Goal: Task Accomplishment & Management: Complete application form

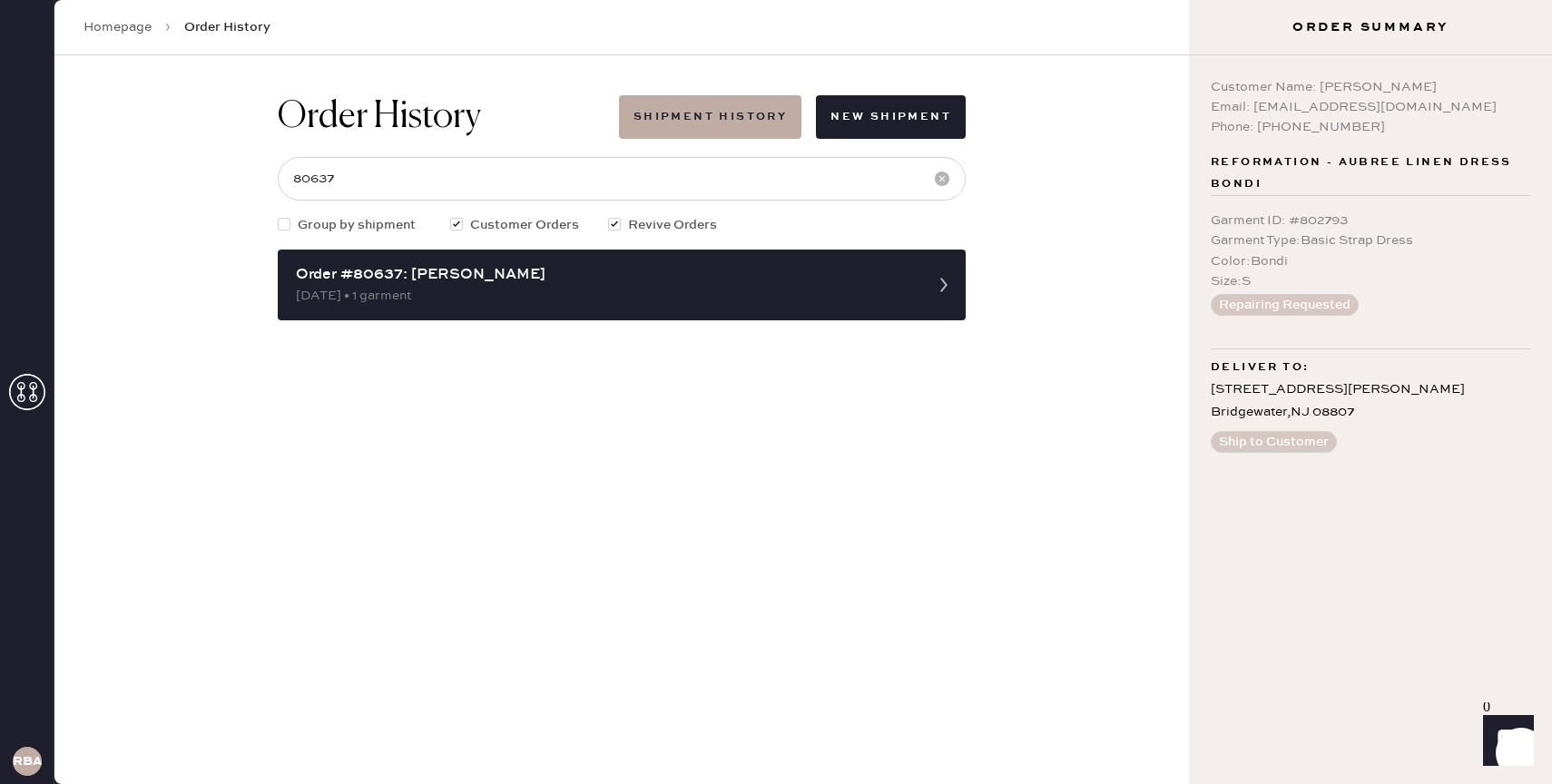
click at [133, 22] on link "Homepage" at bounding box center [117, 27] width 68 height 18
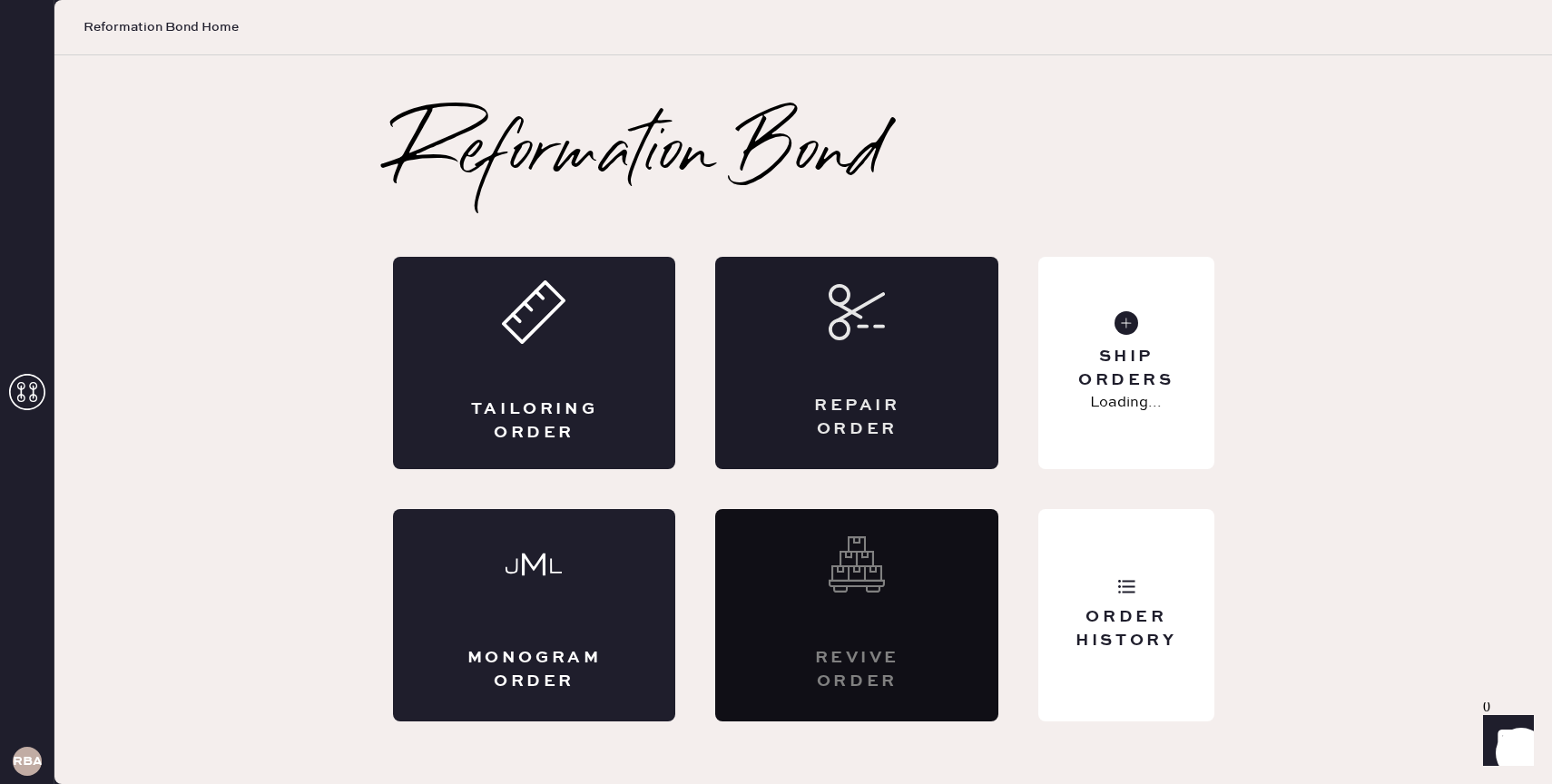
click at [790, 343] on div "Repair Order" at bounding box center [857, 363] width 283 height 213
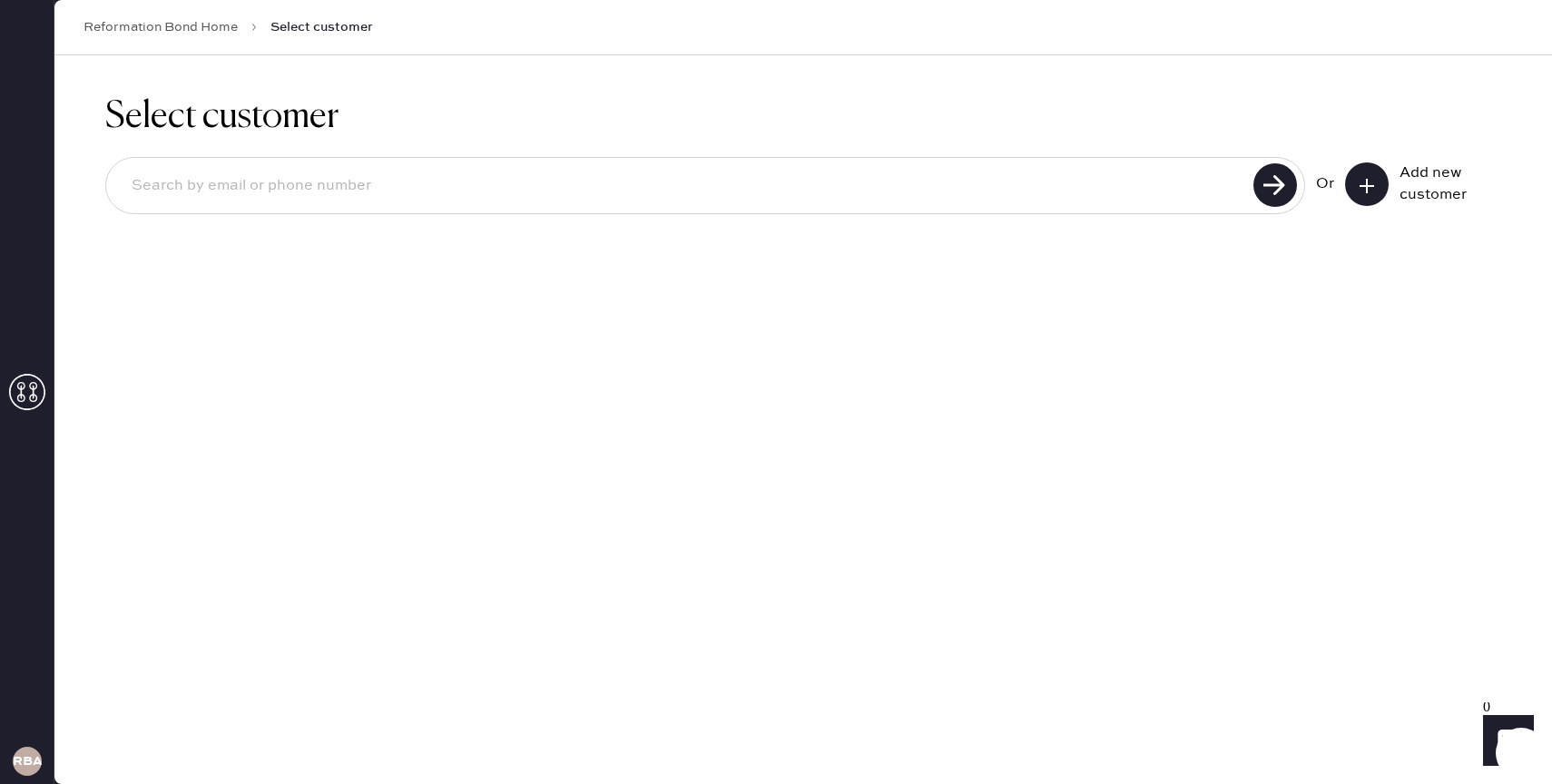
click at [1055, 186] on input at bounding box center [683, 186] width 1131 height 42
type input "[EMAIL_ADDRESS][DOMAIN_NAME]"
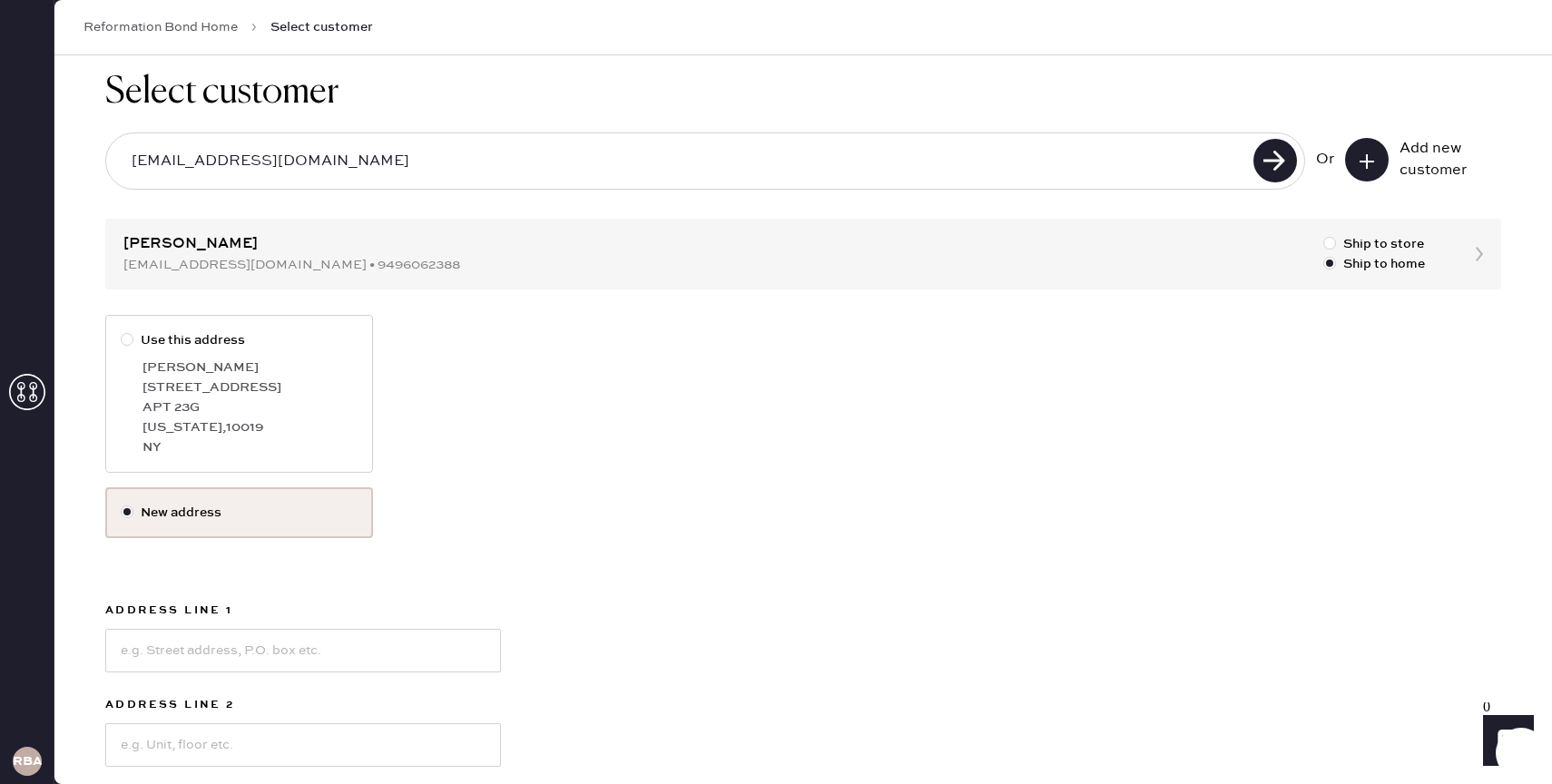
scroll to position [30, 0]
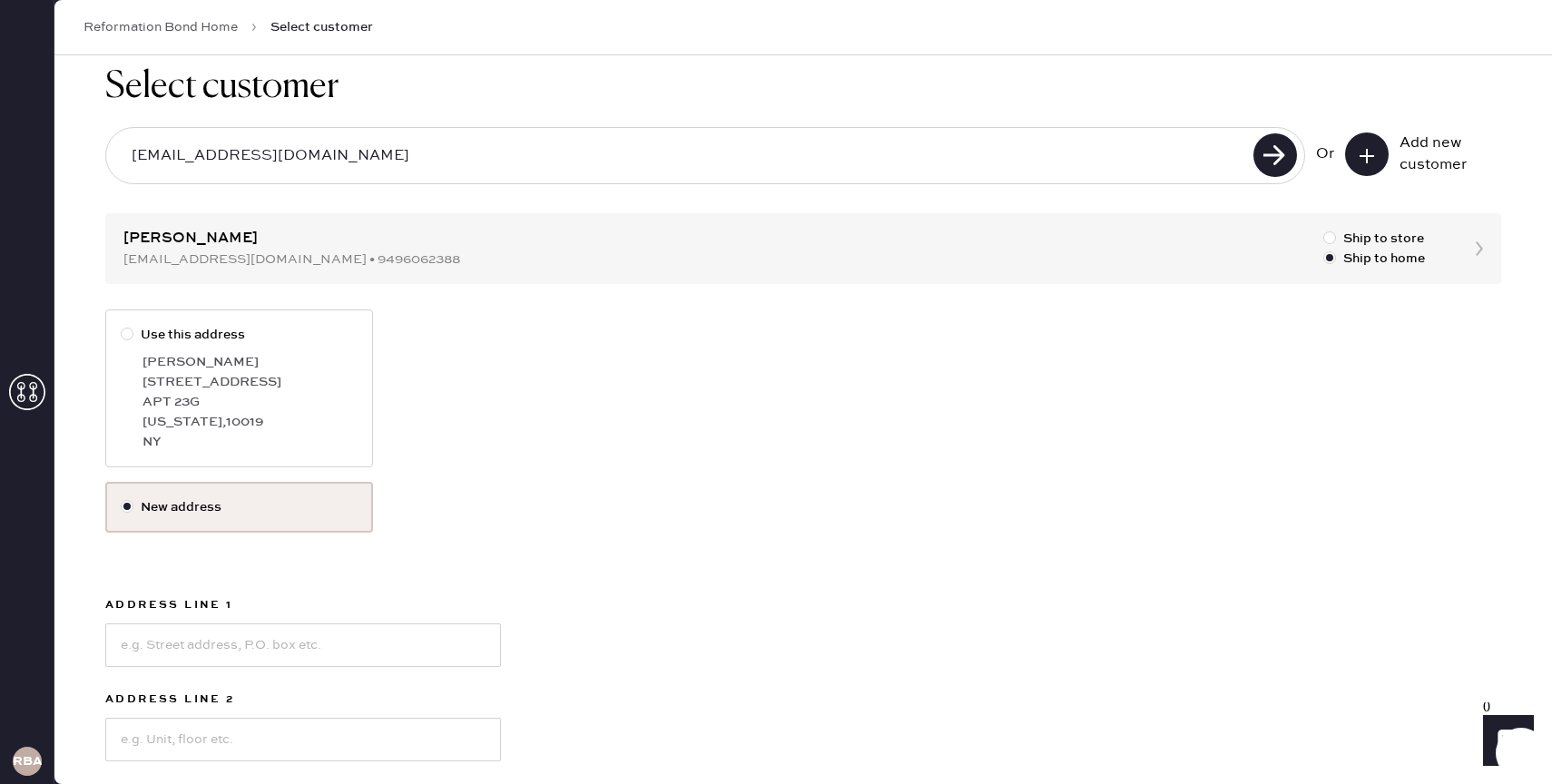
click at [200, 397] on div "APT 23G" at bounding box center [249, 402] width 216 height 20
click at [122, 326] on input "Use this address" at bounding box center [121, 325] width 1 height 1
radio input "true"
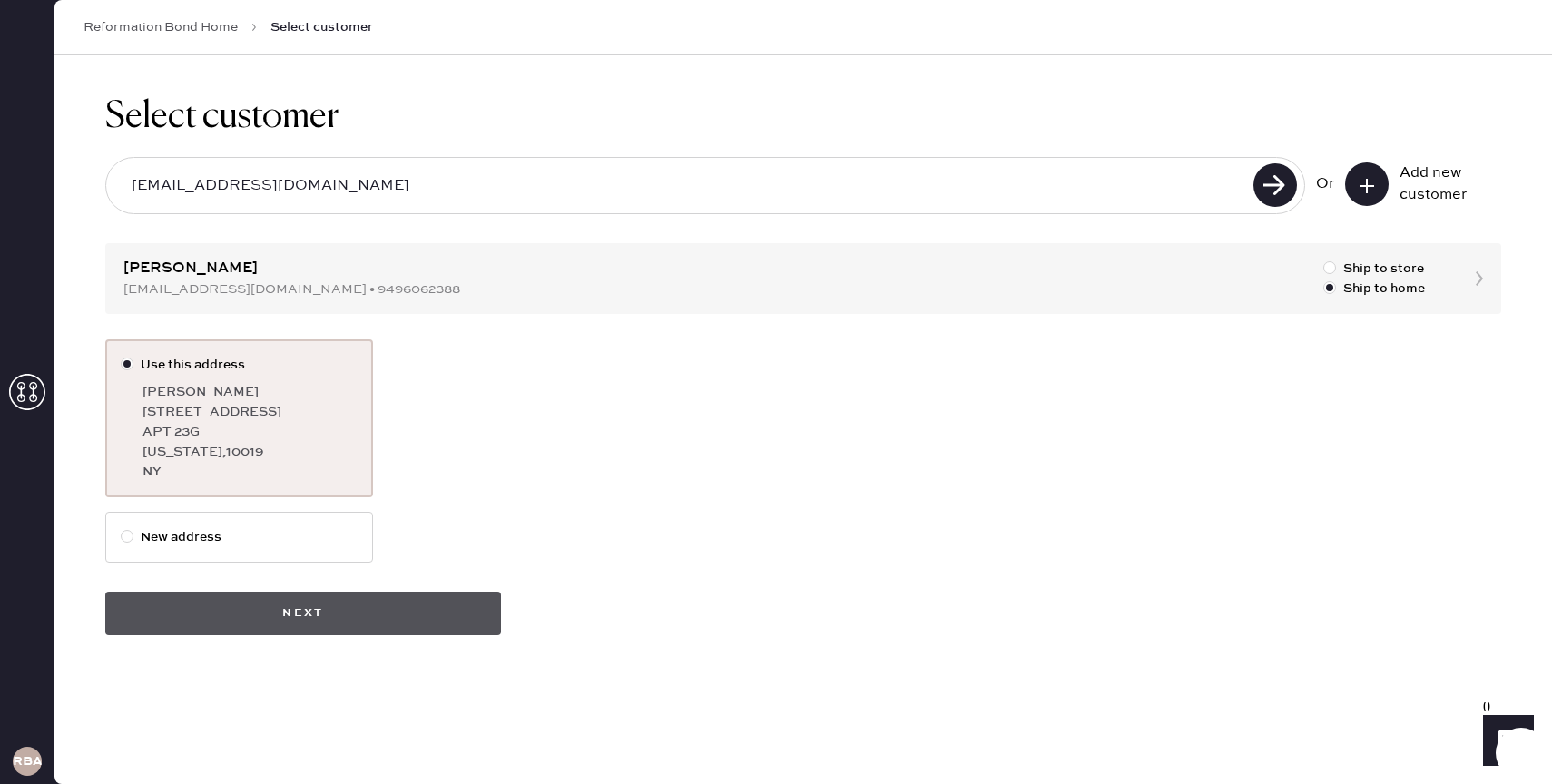
click at [383, 606] on button "Next" at bounding box center [303, 613] width 395 height 44
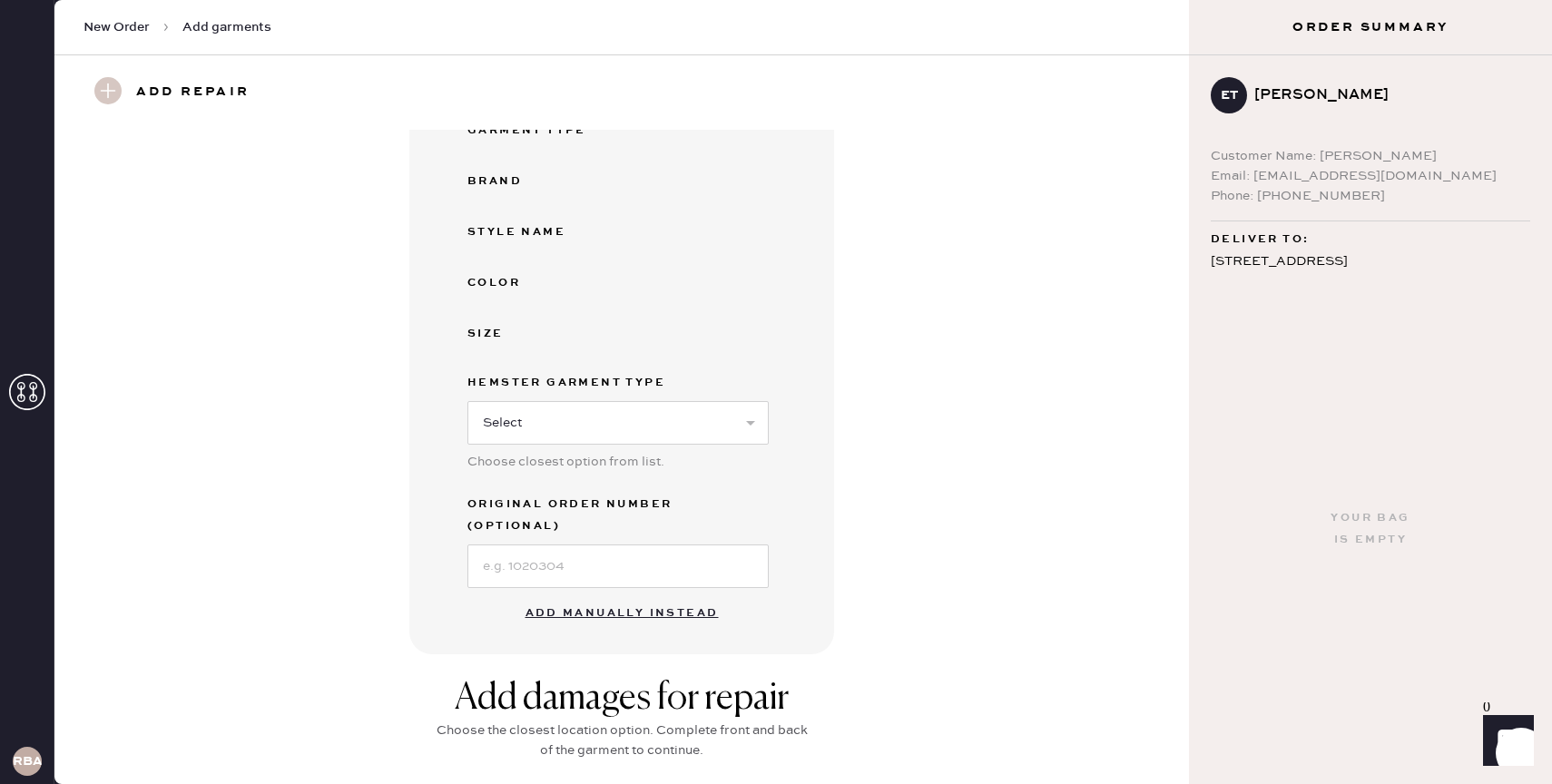
scroll to position [243, 0]
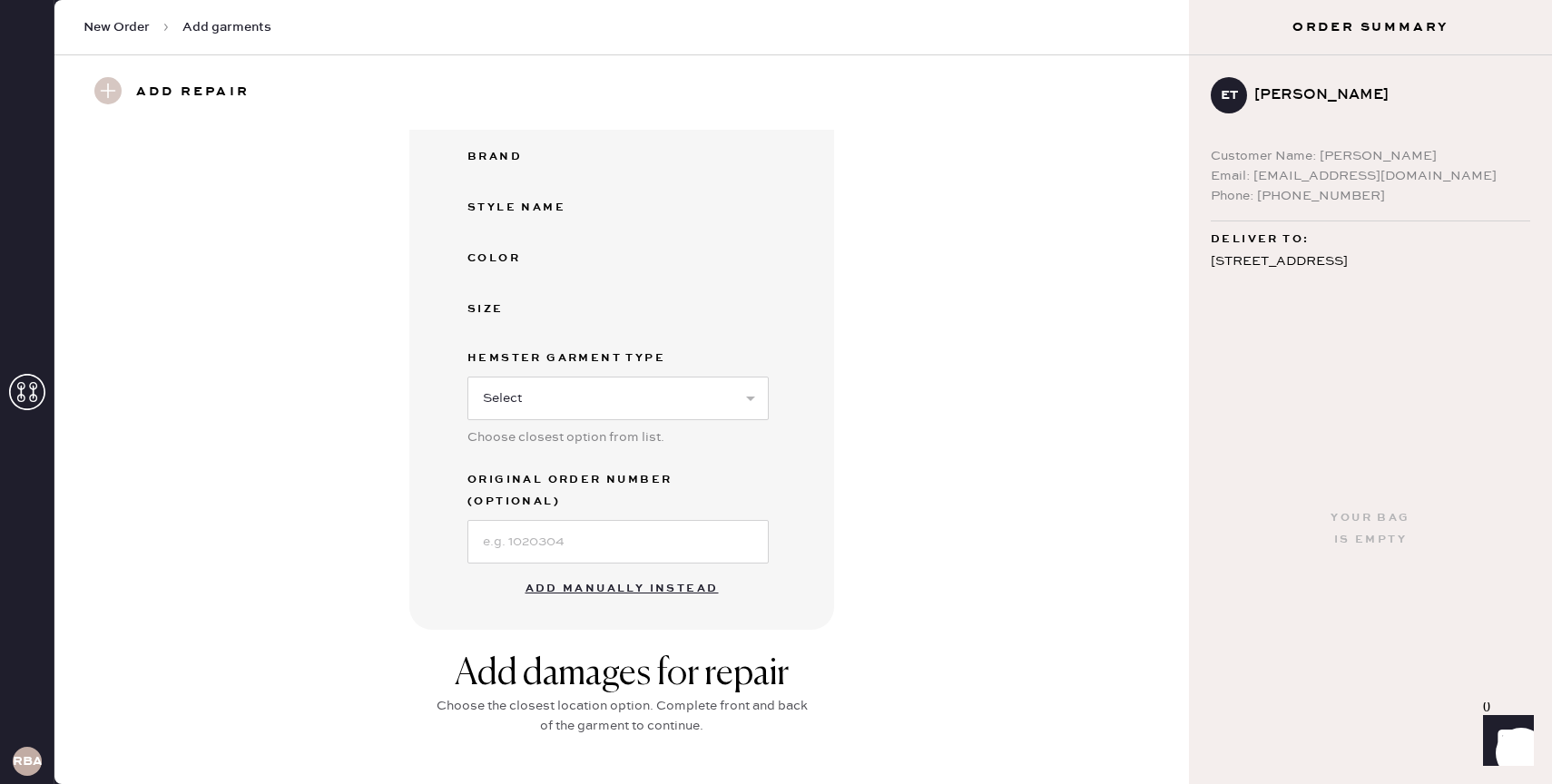
click at [554, 571] on button "Add manually instead" at bounding box center [622, 590] width 216 height 37
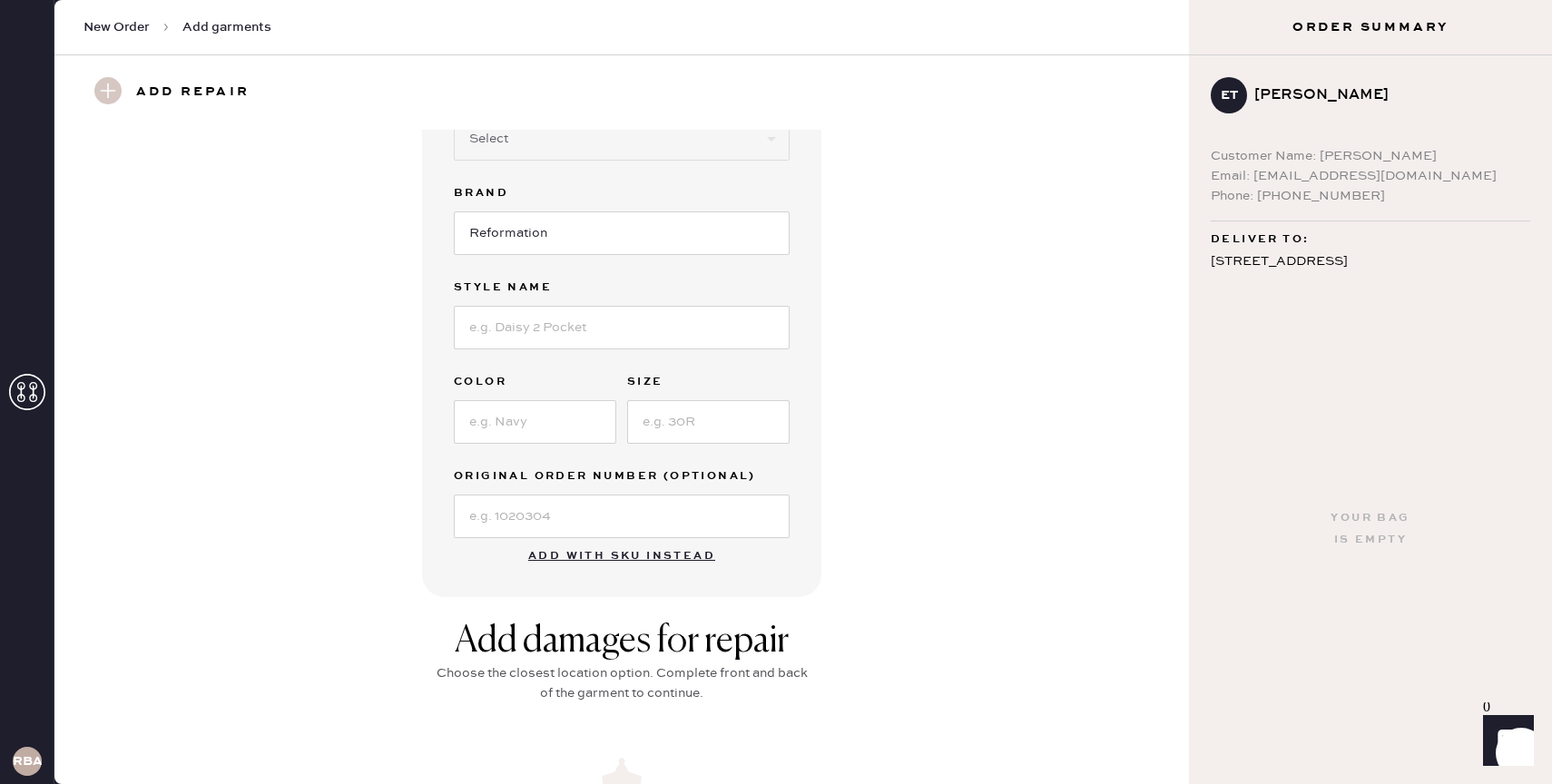
scroll to position [0, 0]
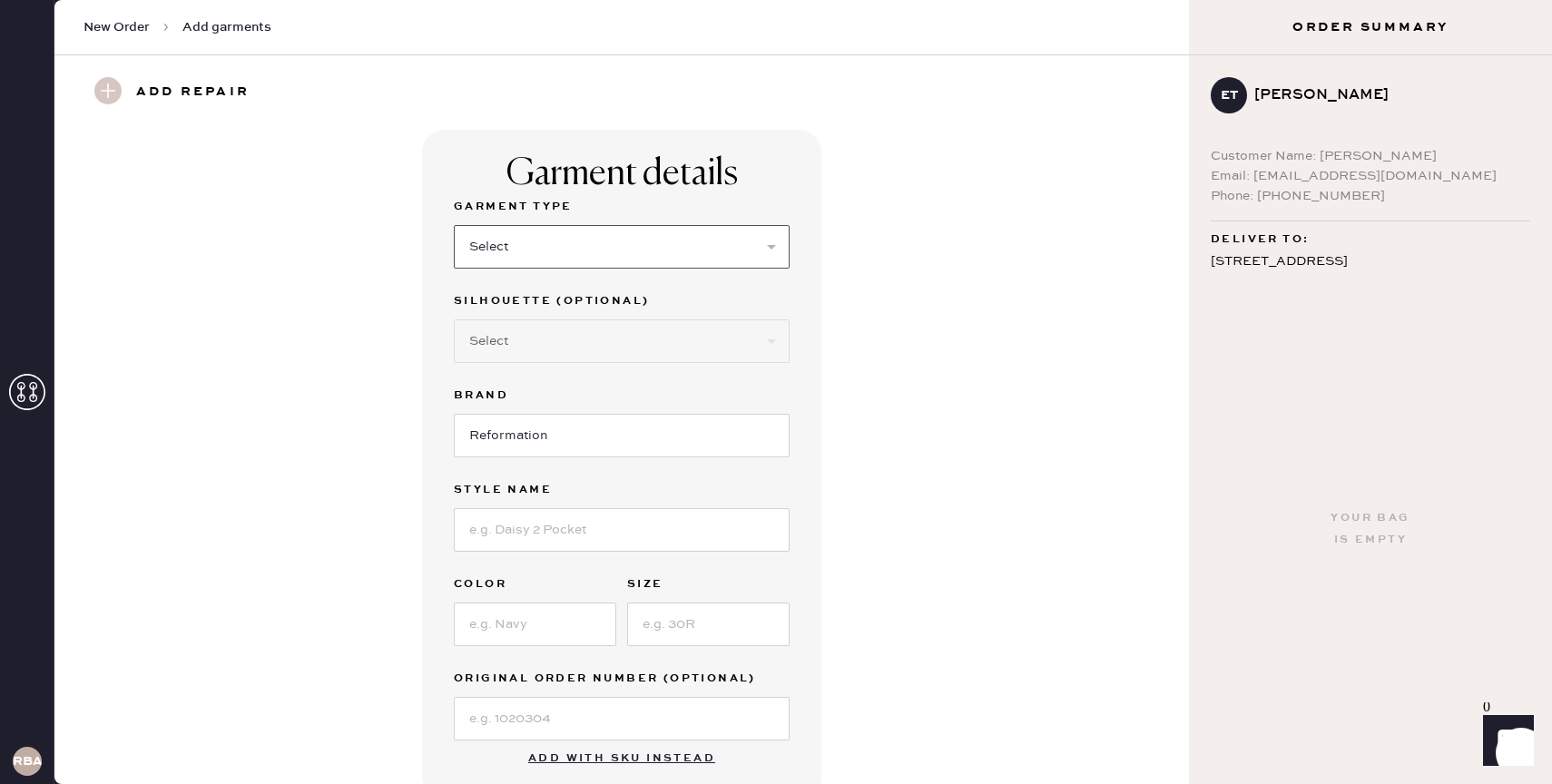
click at [512, 244] on select "Select Basic Skirt Jeans Leggings Pants Shorts Basic Sleeved Dress Basic Sleeve…" at bounding box center [621, 247] width 336 height 44
select select "7"
click at [454, 225] on select "Select Basic Skirt Jeans Leggings Pants Shorts Basic Sleeved Dress Basic Sleeve…" at bounding box center [621, 247] width 336 height 44
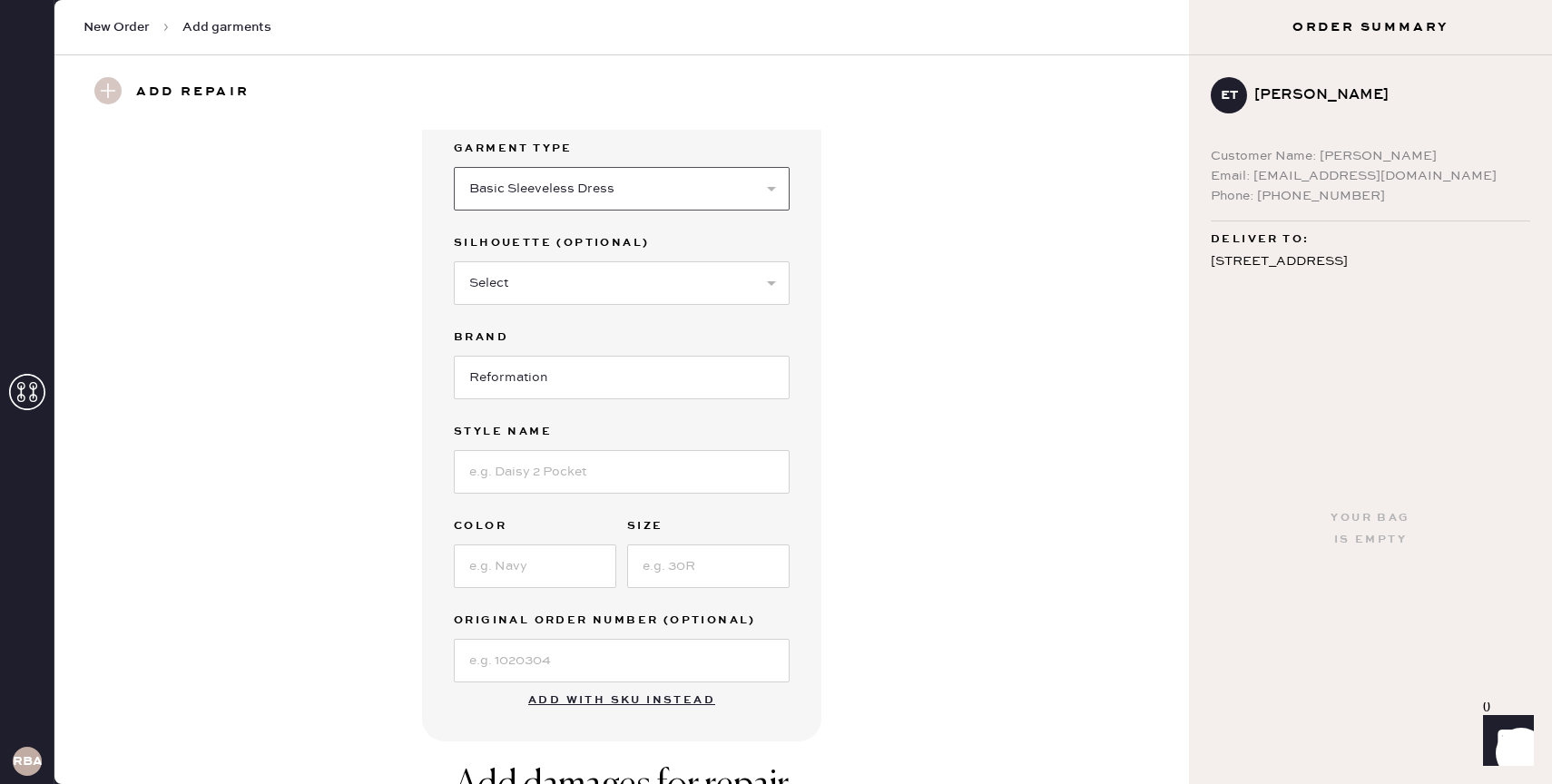
scroll to position [86, 0]
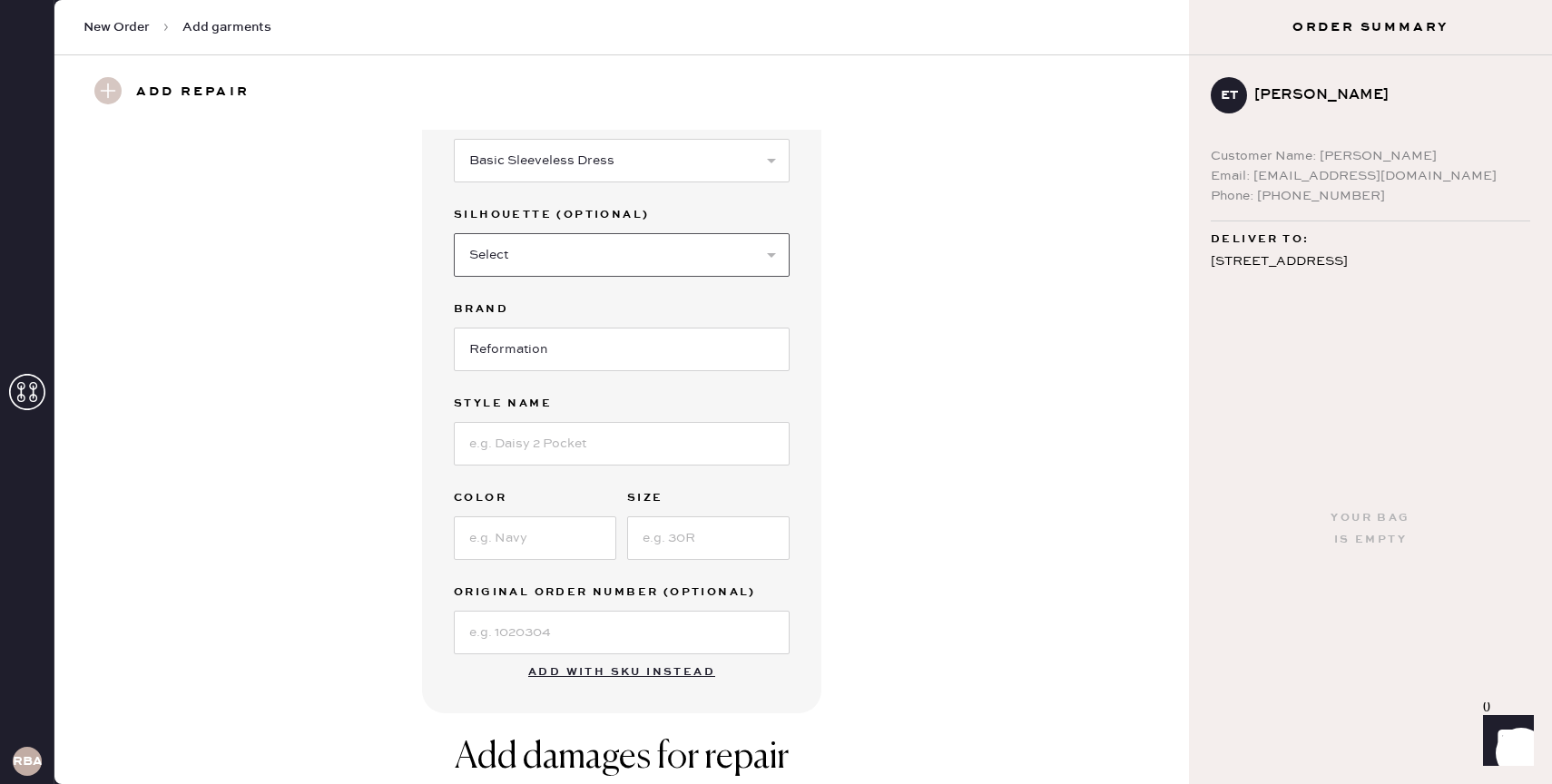
click at [548, 256] on select "Select Maxi Dress Midi Dress Mini Dress Other" at bounding box center [621, 254] width 336 height 44
select select "32"
click at [454, 233] on select "Select Maxi Dress Midi Dress Mini Dress Other" at bounding box center [621, 254] width 336 height 44
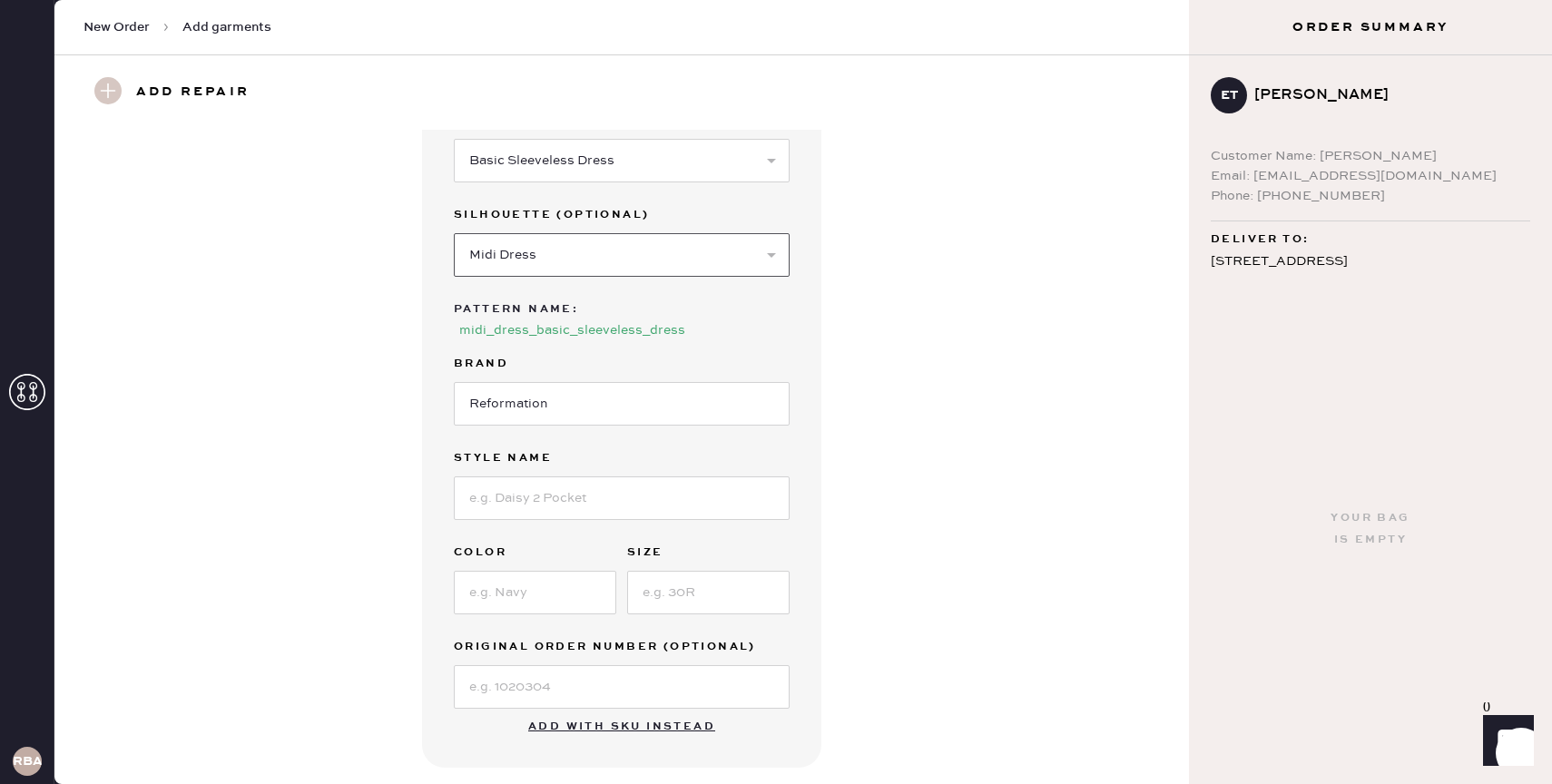
scroll to position [152, 0]
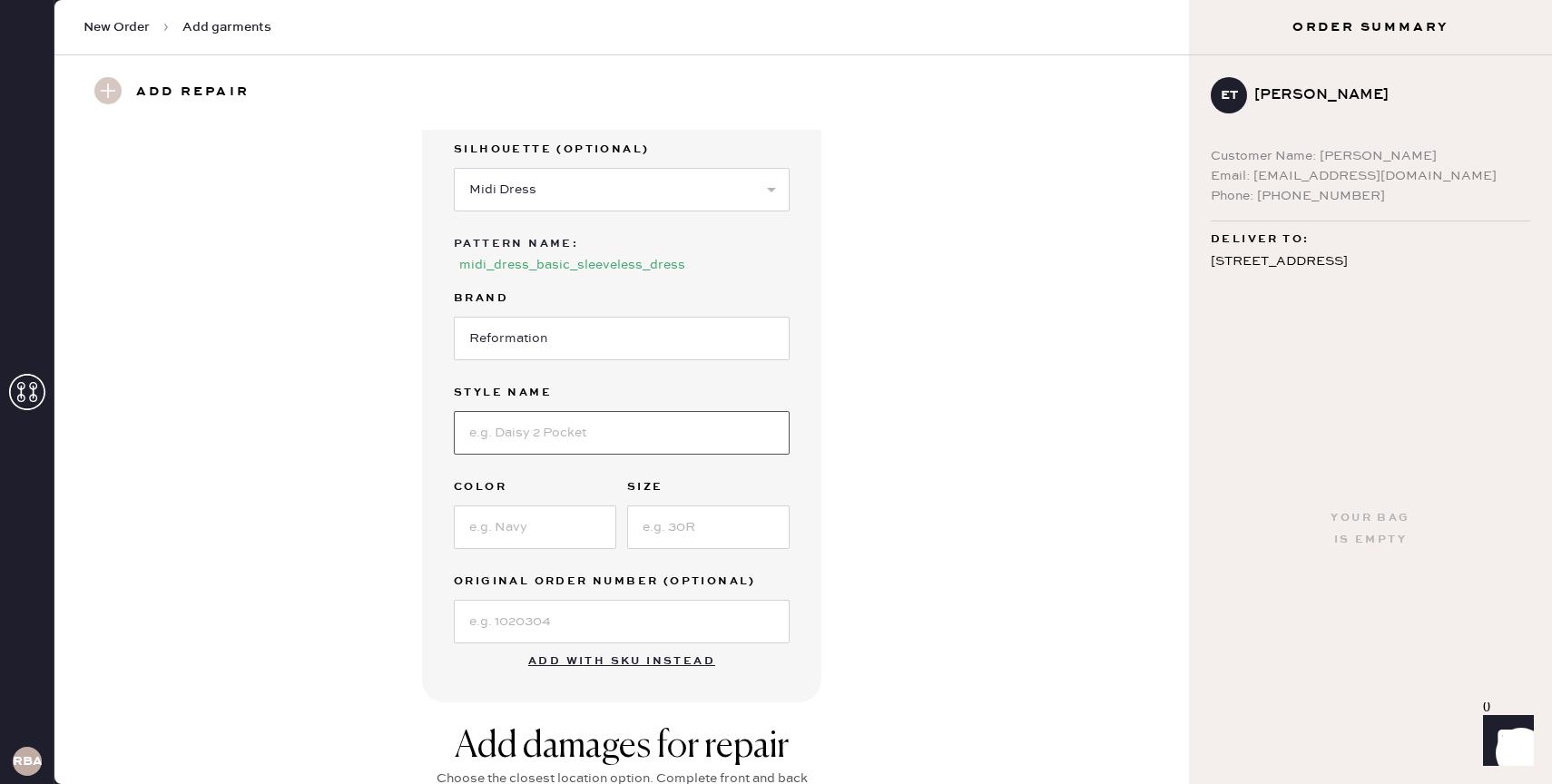
click at [536, 430] on input at bounding box center [621, 432] width 336 height 44
type input "Satori Linen Dress"
type input "Cafe"
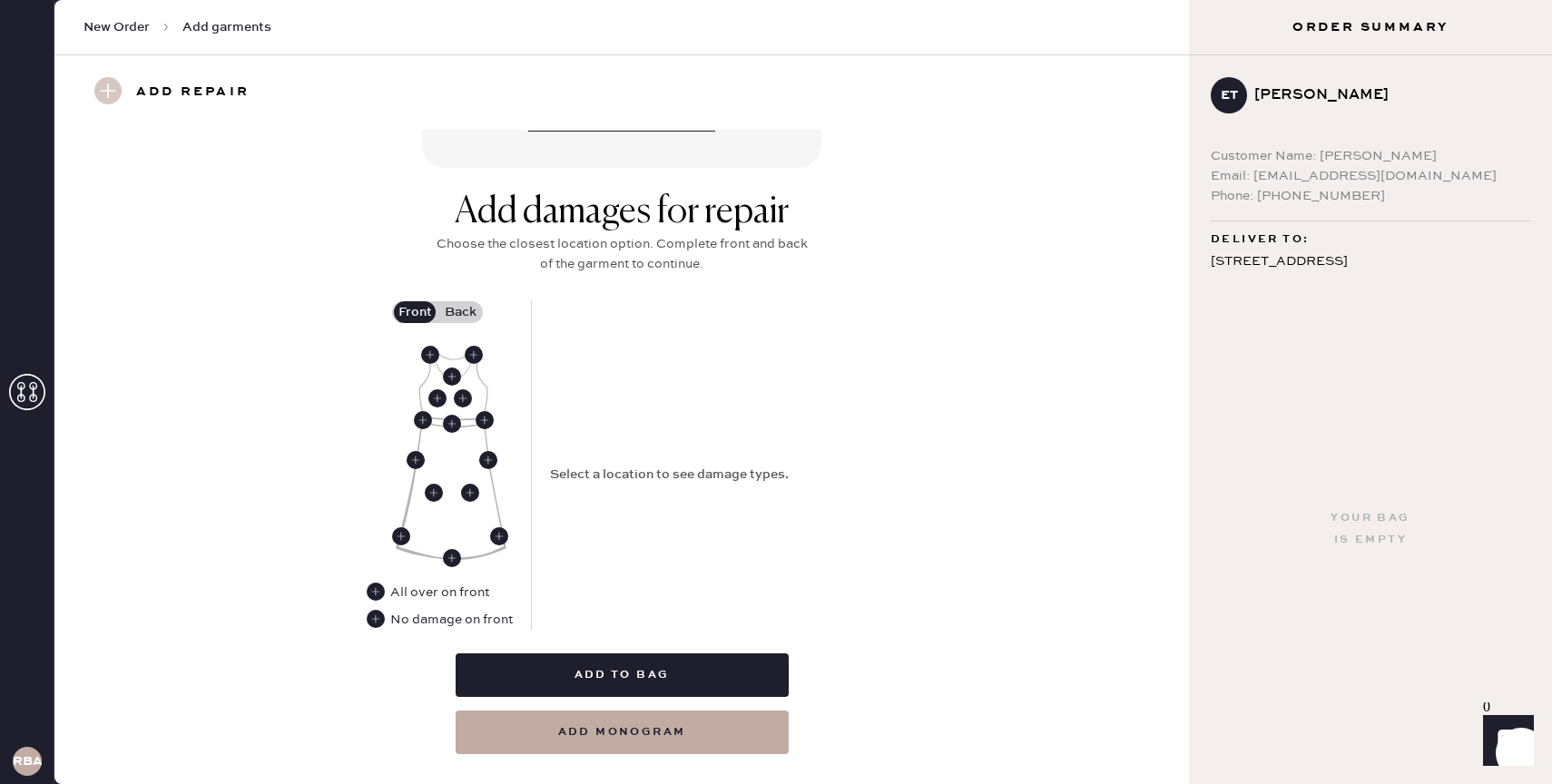
scroll to position [687, 0]
type input "12"
click at [379, 618] on use at bounding box center [375, 618] width 18 height 18
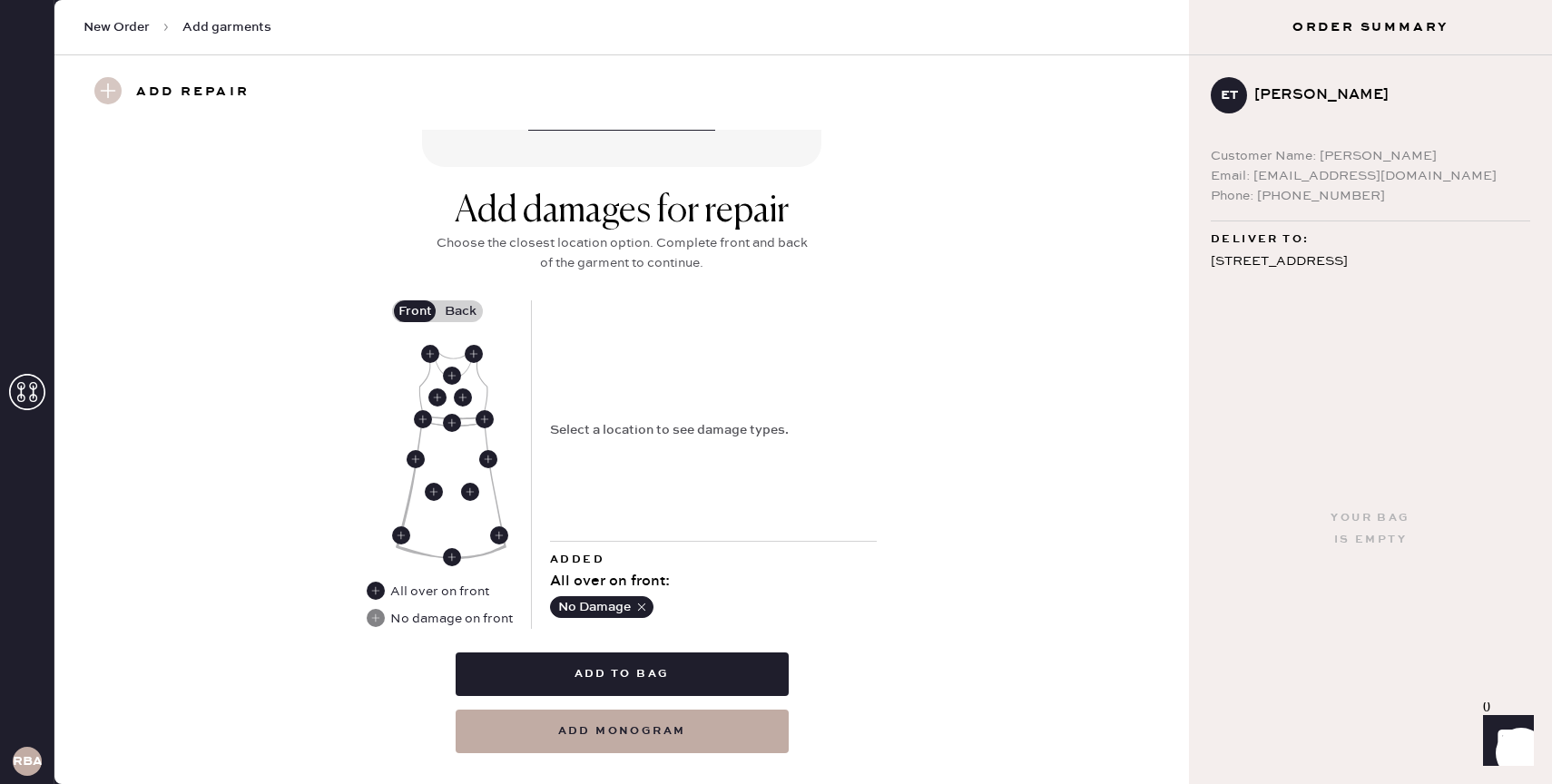
click at [473, 312] on label "Back" at bounding box center [460, 311] width 45 height 22
click at [460, 311] on input "Back" at bounding box center [460, 311] width 0 height 0
click at [458, 421] on use at bounding box center [455, 422] width 18 height 18
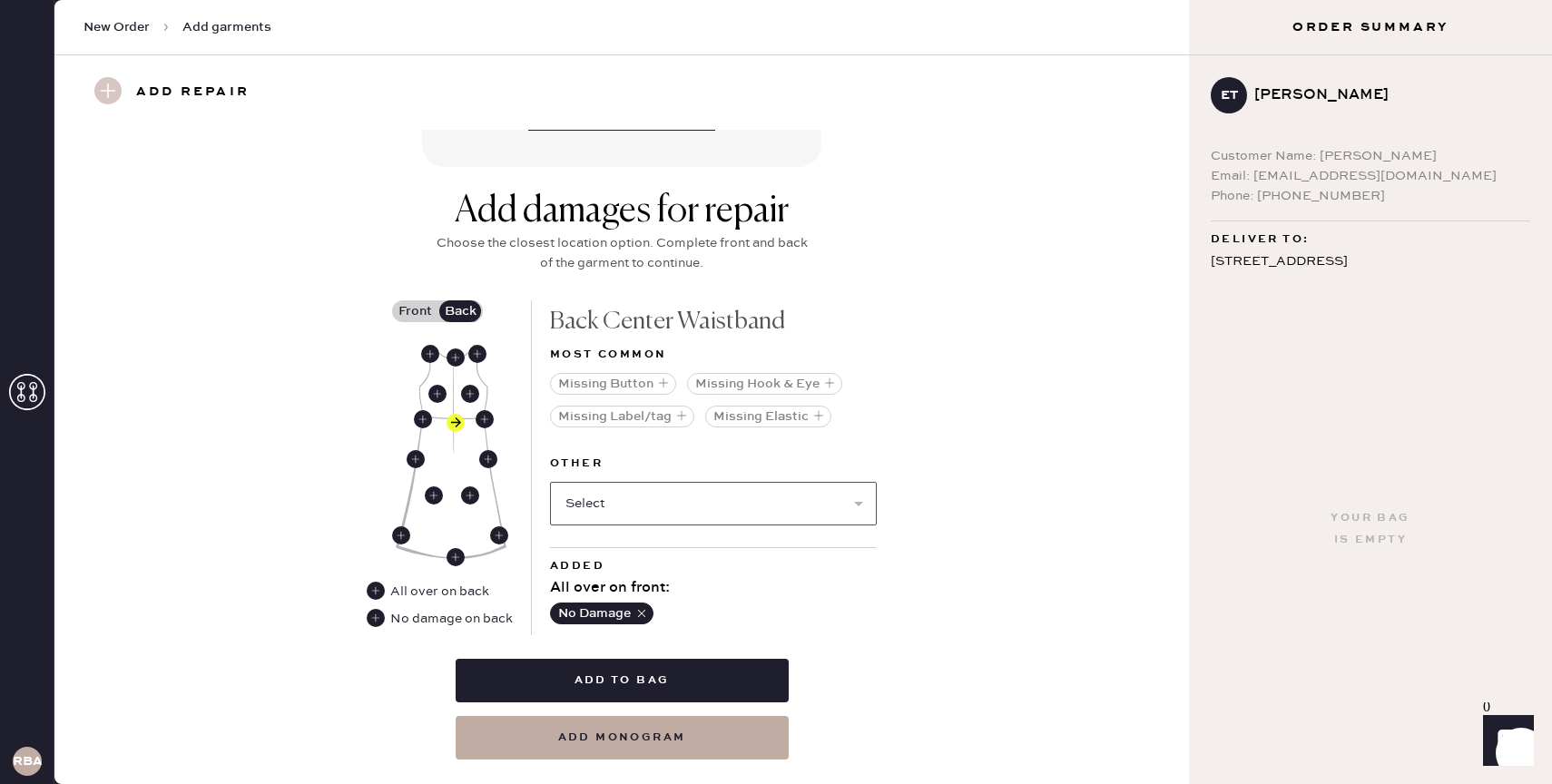
click at [724, 512] on select "Select Broken / Ripped Hem Broken Beads Broken Belt Loop Broken Button Broken C…" at bounding box center [714, 504] width 327 height 44
select select "1611"
click at [550, 482] on select "Select Broken / Ripped Hem Broken Beads Broken Belt Loop Broken Button Broken C…" at bounding box center [714, 504] width 327 height 44
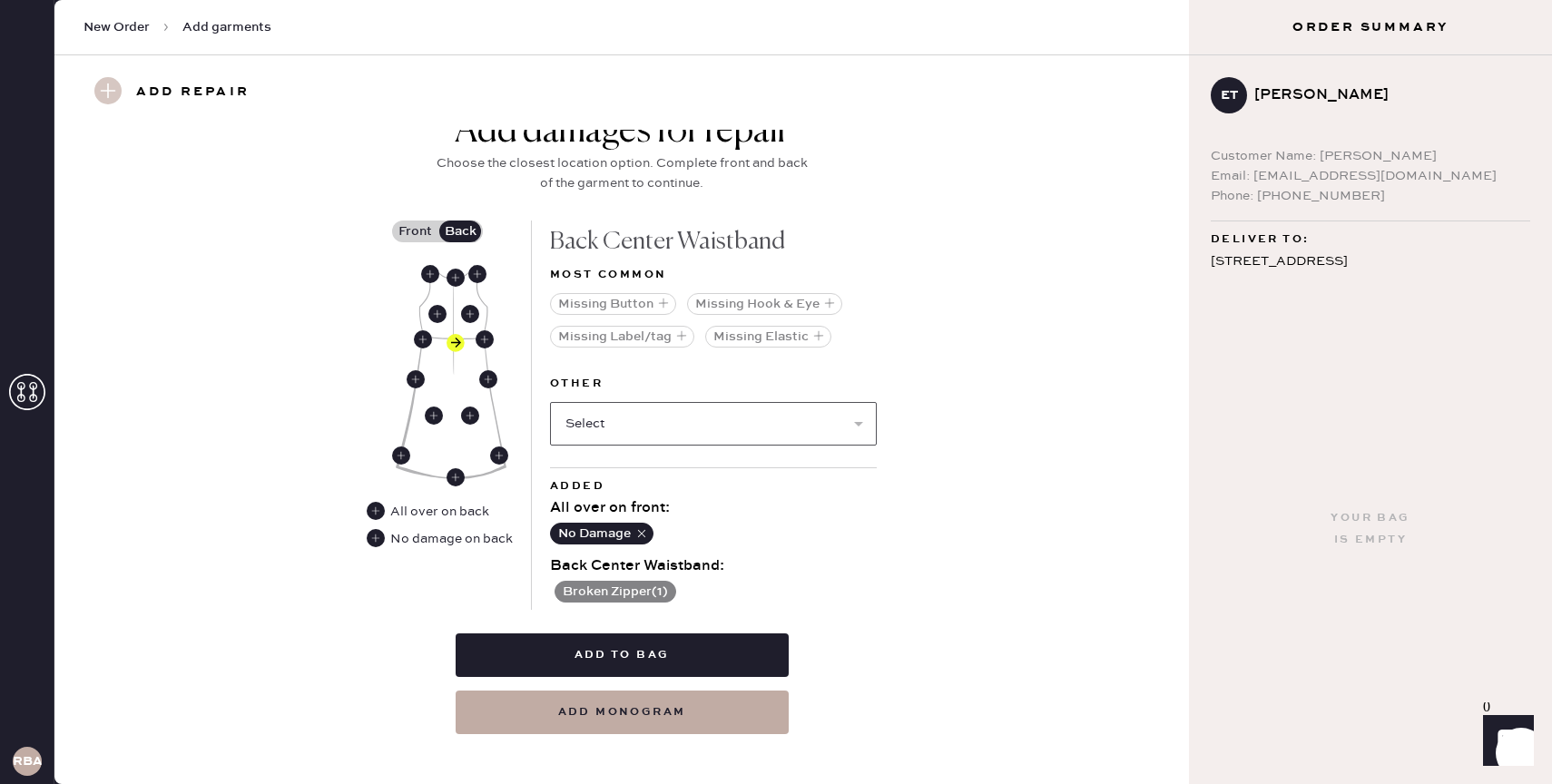
scroll to position [773, 0]
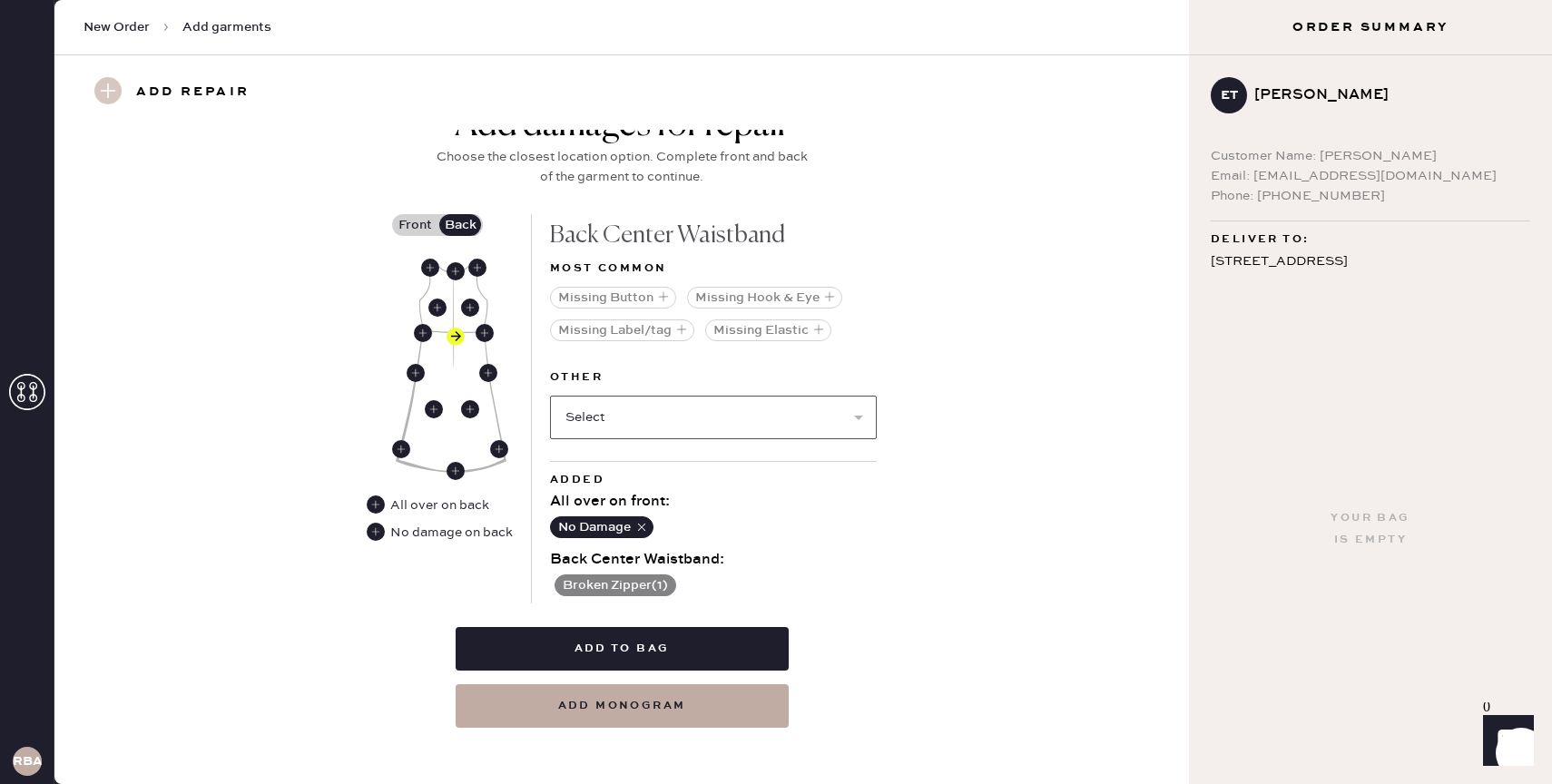
click at [662, 414] on select "Select Broken / Ripped Hem Broken Beads Broken Belt Loop Broken Button Broken C…" at bounding box center [714, 417] width 327 height 44
select select "2027"
click at [550, 395] on select "Select Broken / Ripped Hem Broken Beads Broken Belt Loop Broken Button Broken C…" at bounding box center [714, 417] width 327 height 44
select select
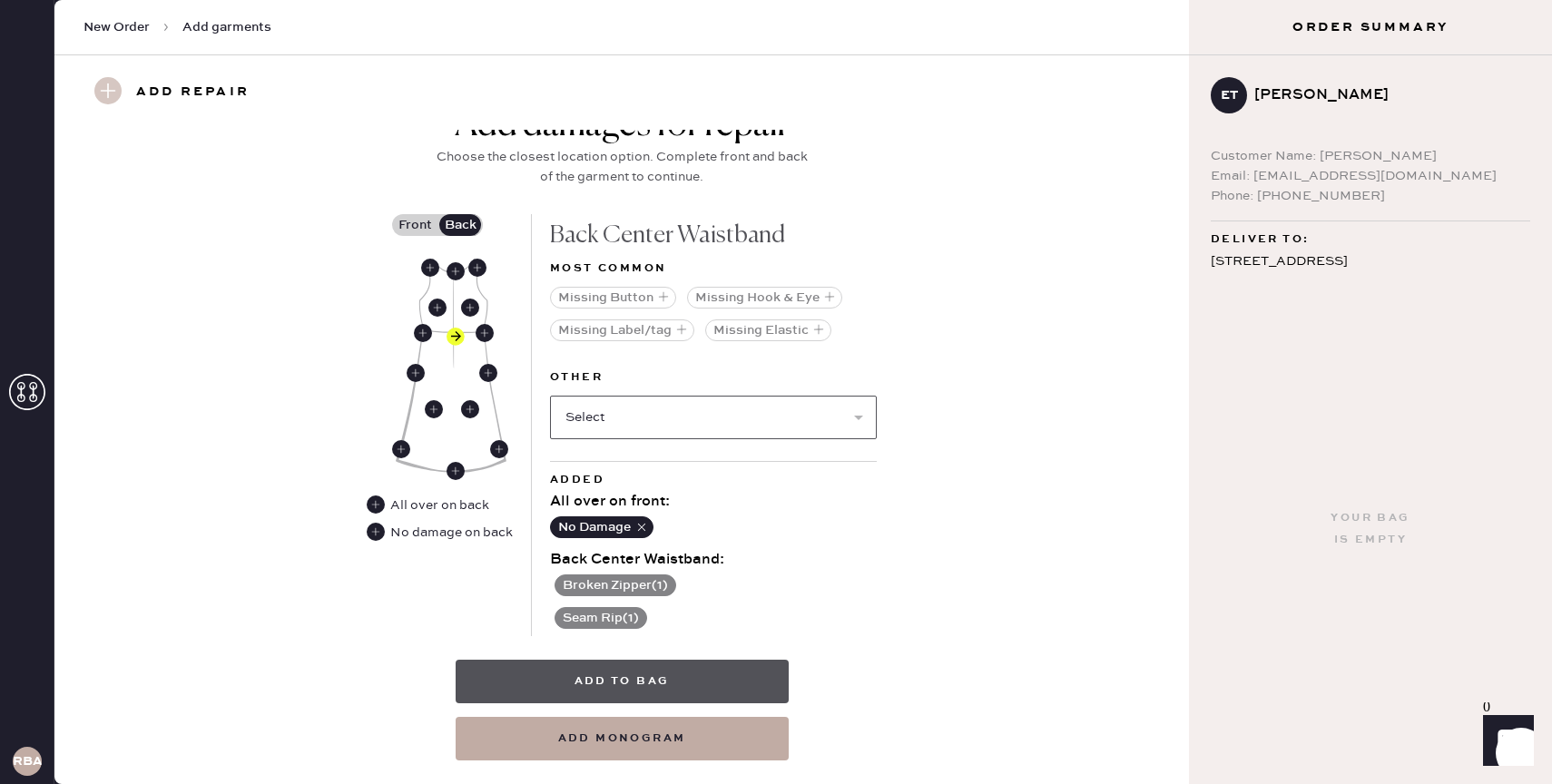
scroll to position [815, 0]
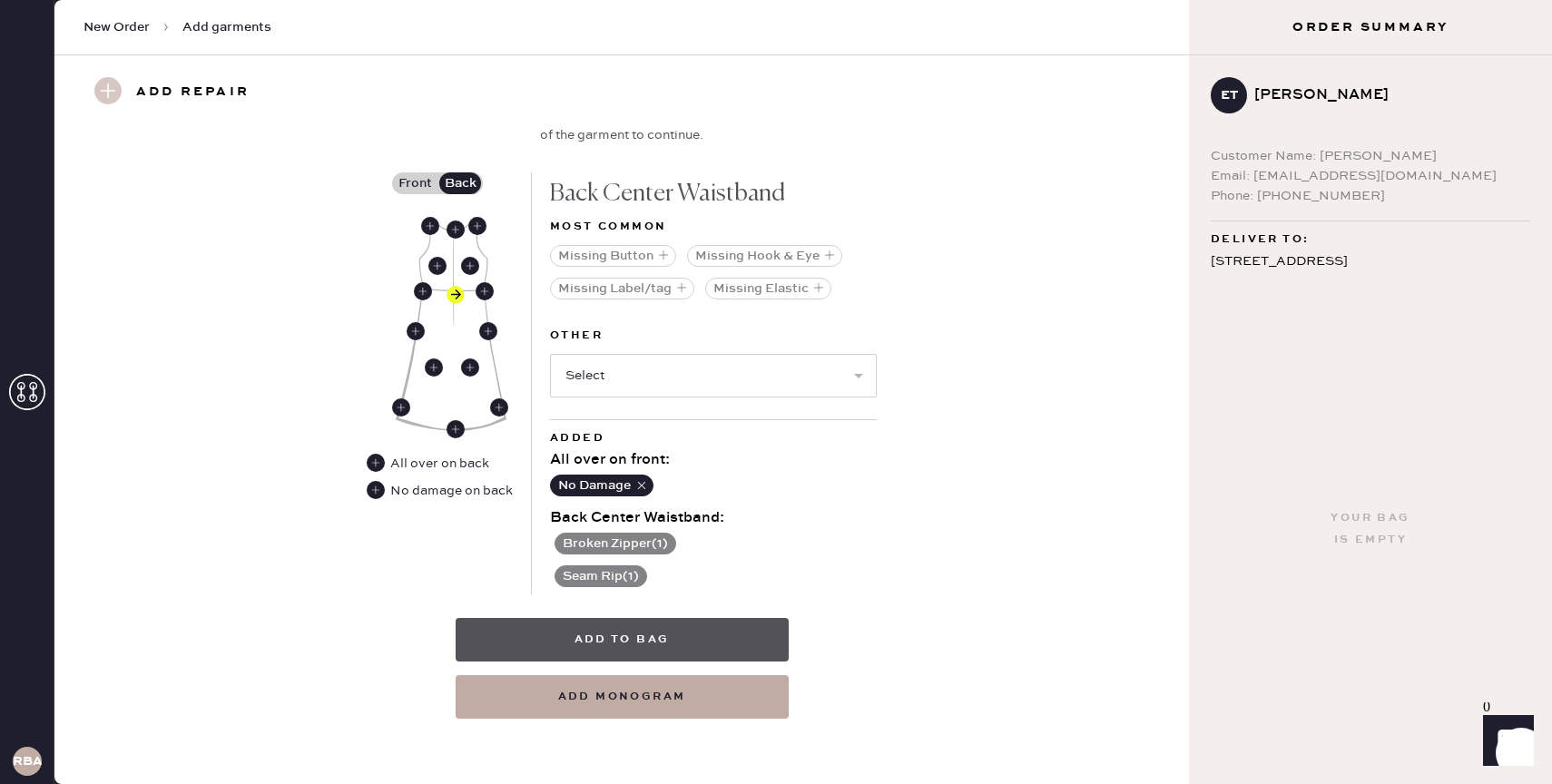
click at [611, 650] on button "Add to bag" at bounding box center [622, 639] width 334 height 44
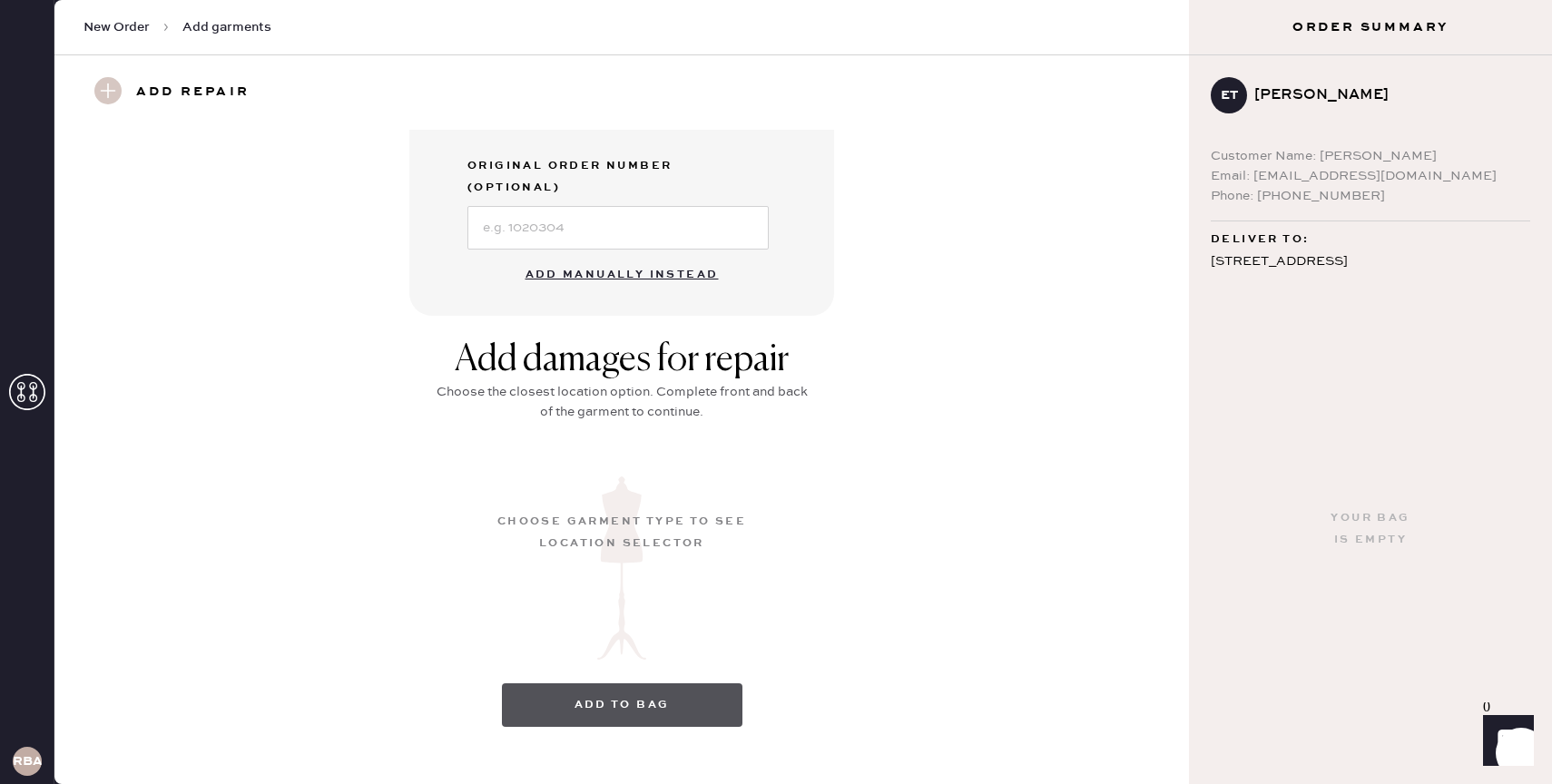
scroll to position [109, 0]
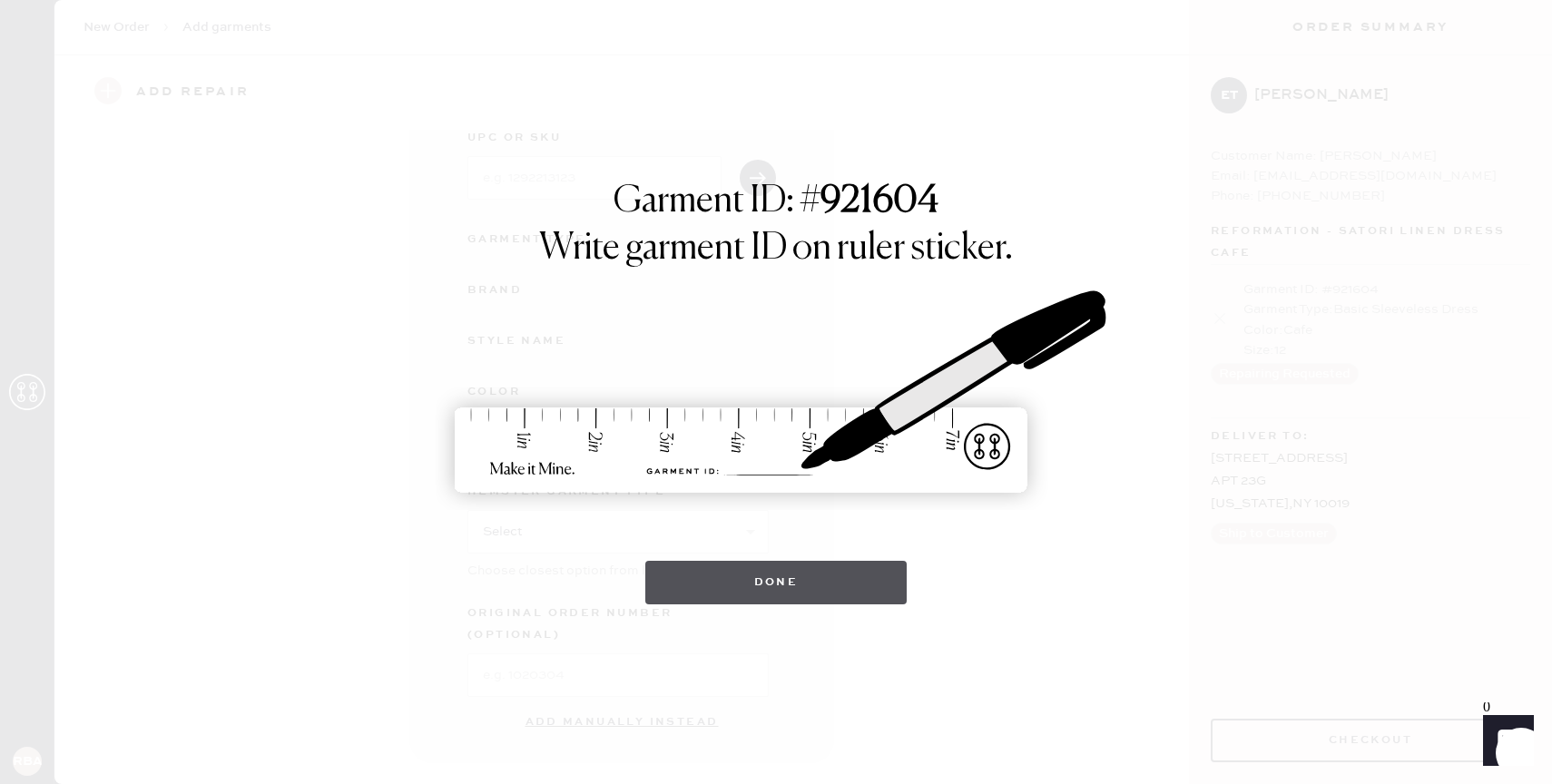
click at [753, 563] on button "Done" at bounding box center [776, 582] width 262 height 44
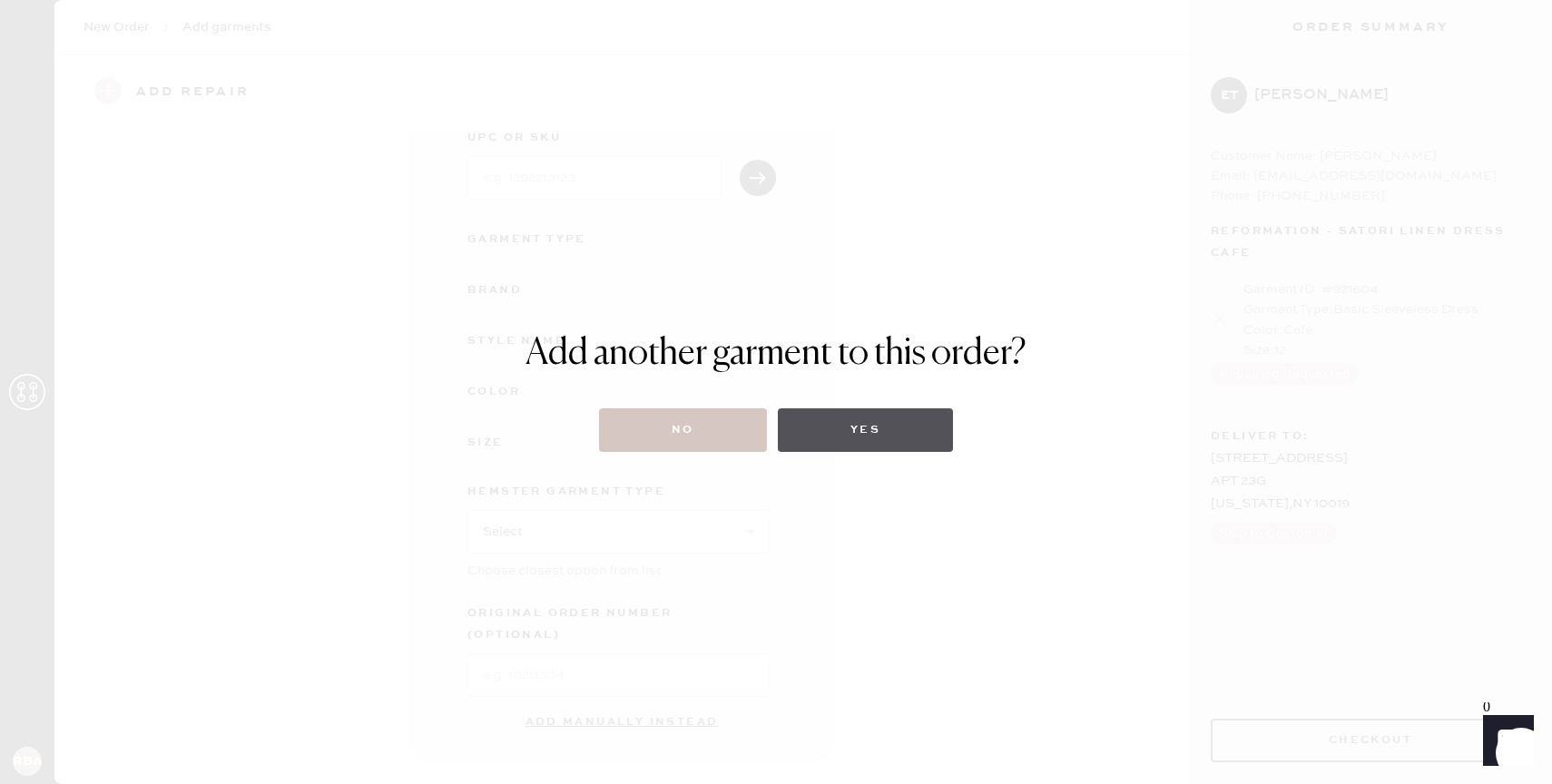
click at [837, 426] on button "Yes" at bounding box center [865, 429] width 175 height 44
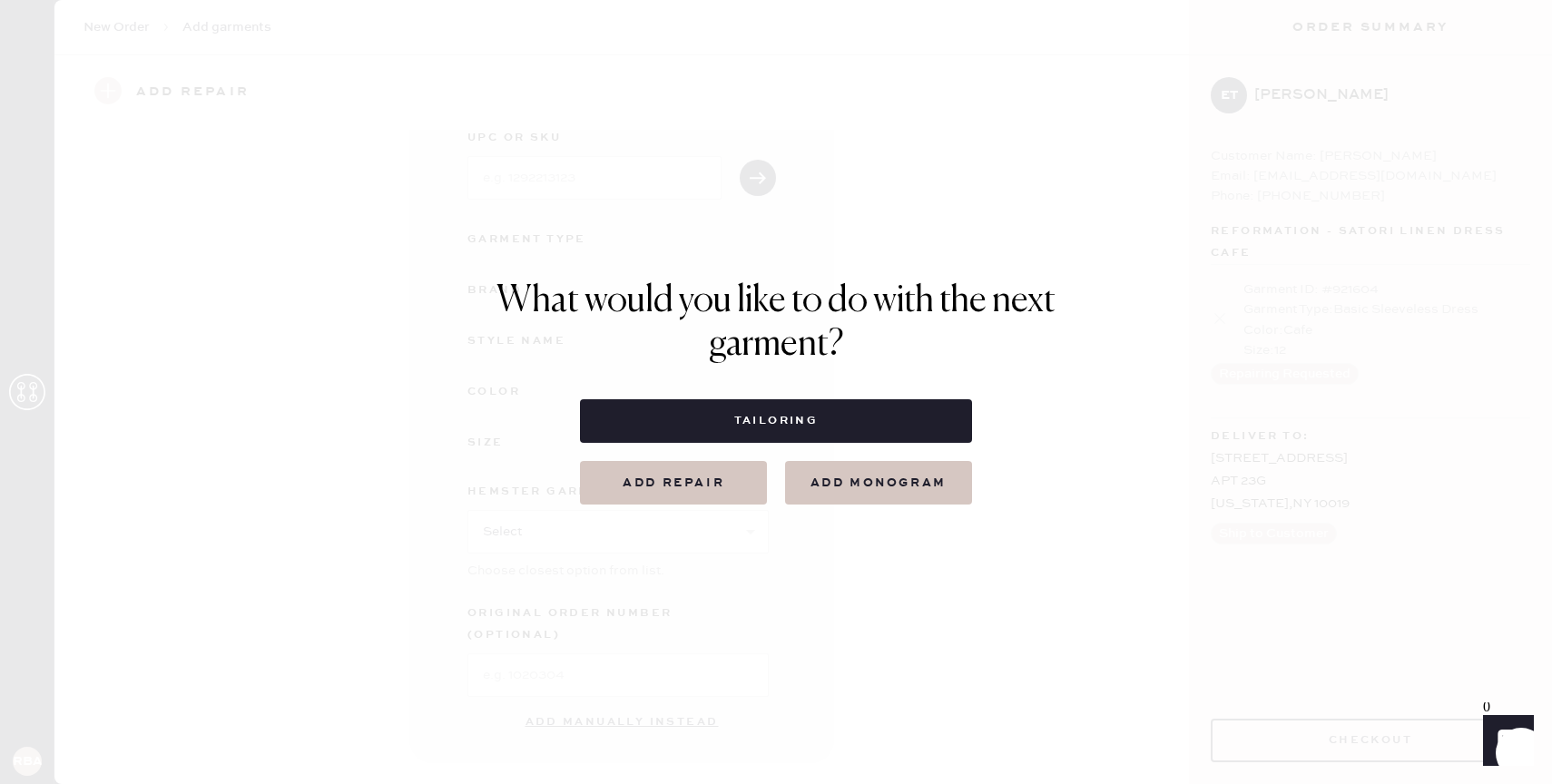
click at [724, 497] on button "Add repair" at bounding box center [673, 482] width 187 height 44
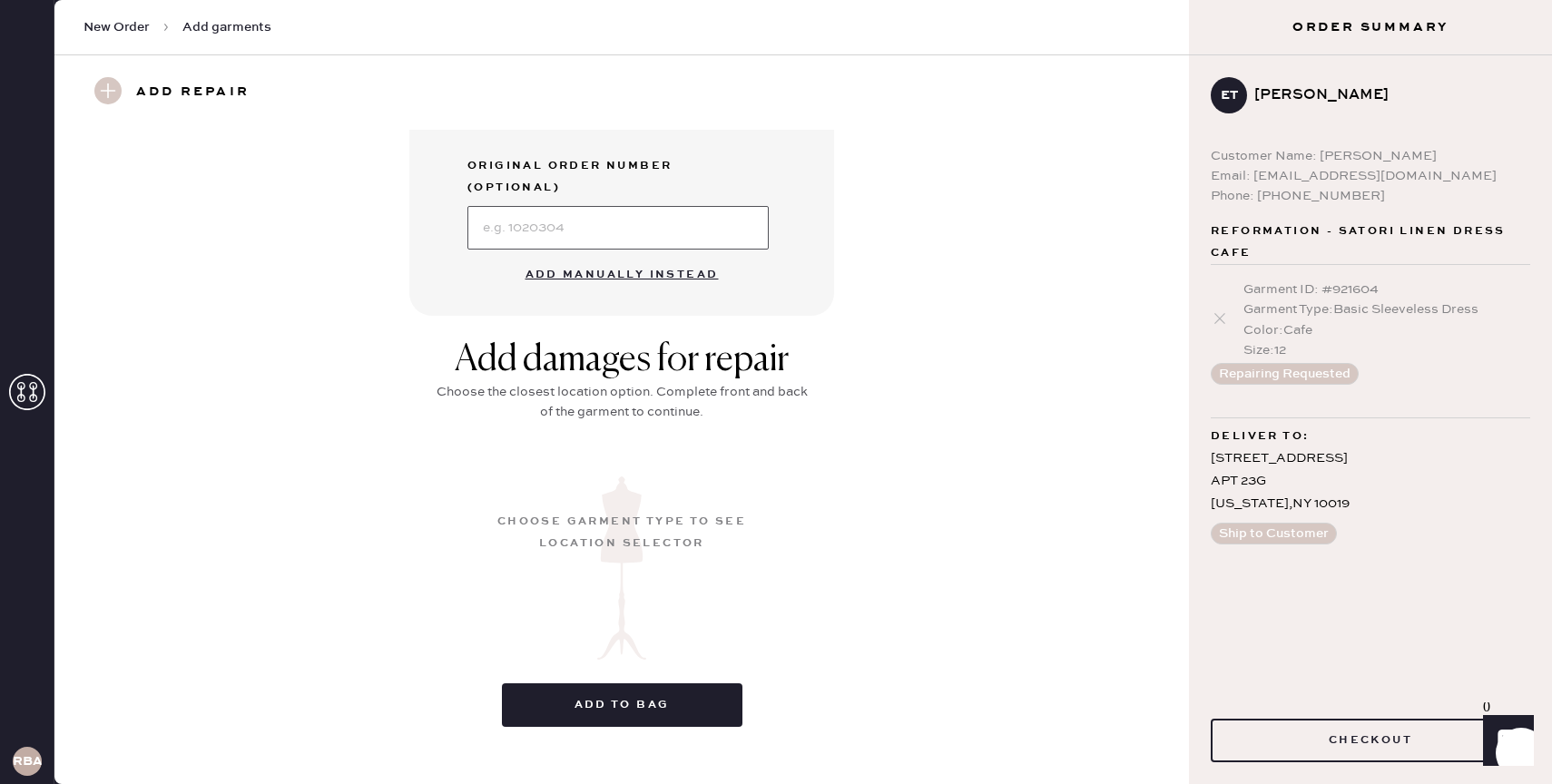
click at [627, 209] on input at bounding box center [619, 227] width 302 height 44
click at [428, 453] on div "Add damages for repair Choose the closest location option. Complete front and b…" at bounding box center [622, 539] width 1069 height 402
click at [658, 258] on button "Add manually instead" at bounding box center [622, 276] width 216 height 37
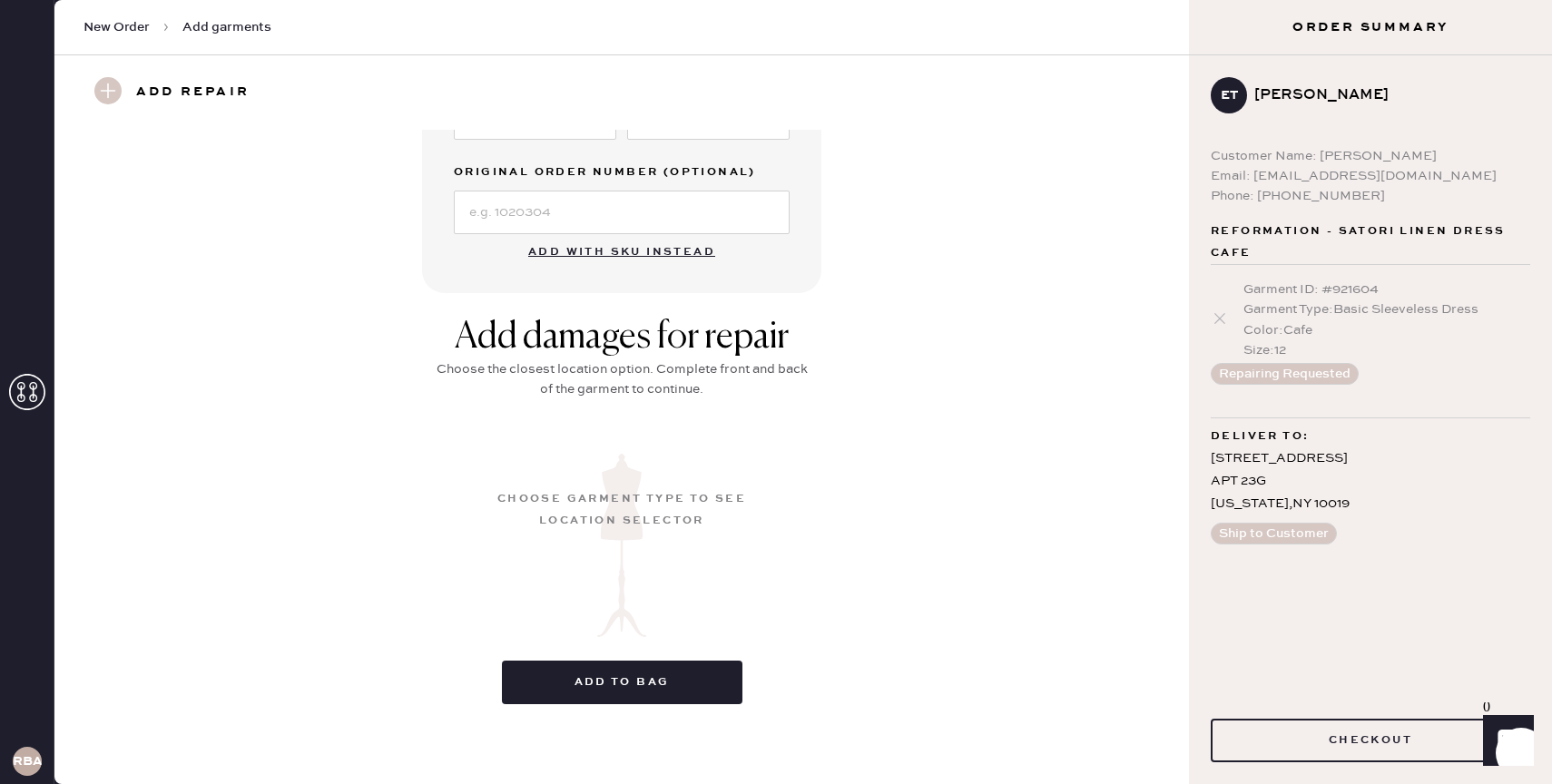
scroll to position [506, 0]
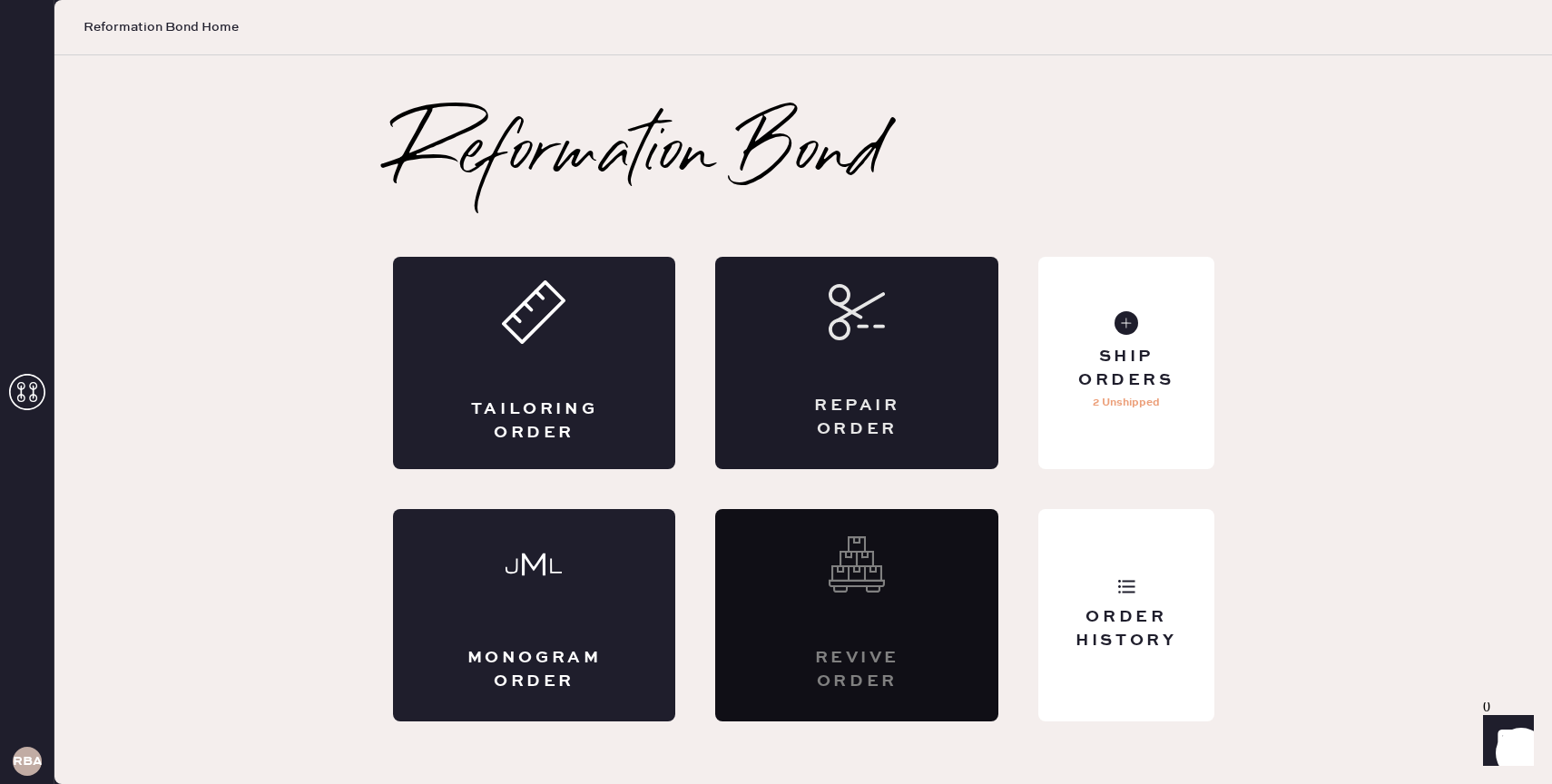
click at [867, 398] on div "Repair Order" at bounding box center [857, 417] width 138 height 45
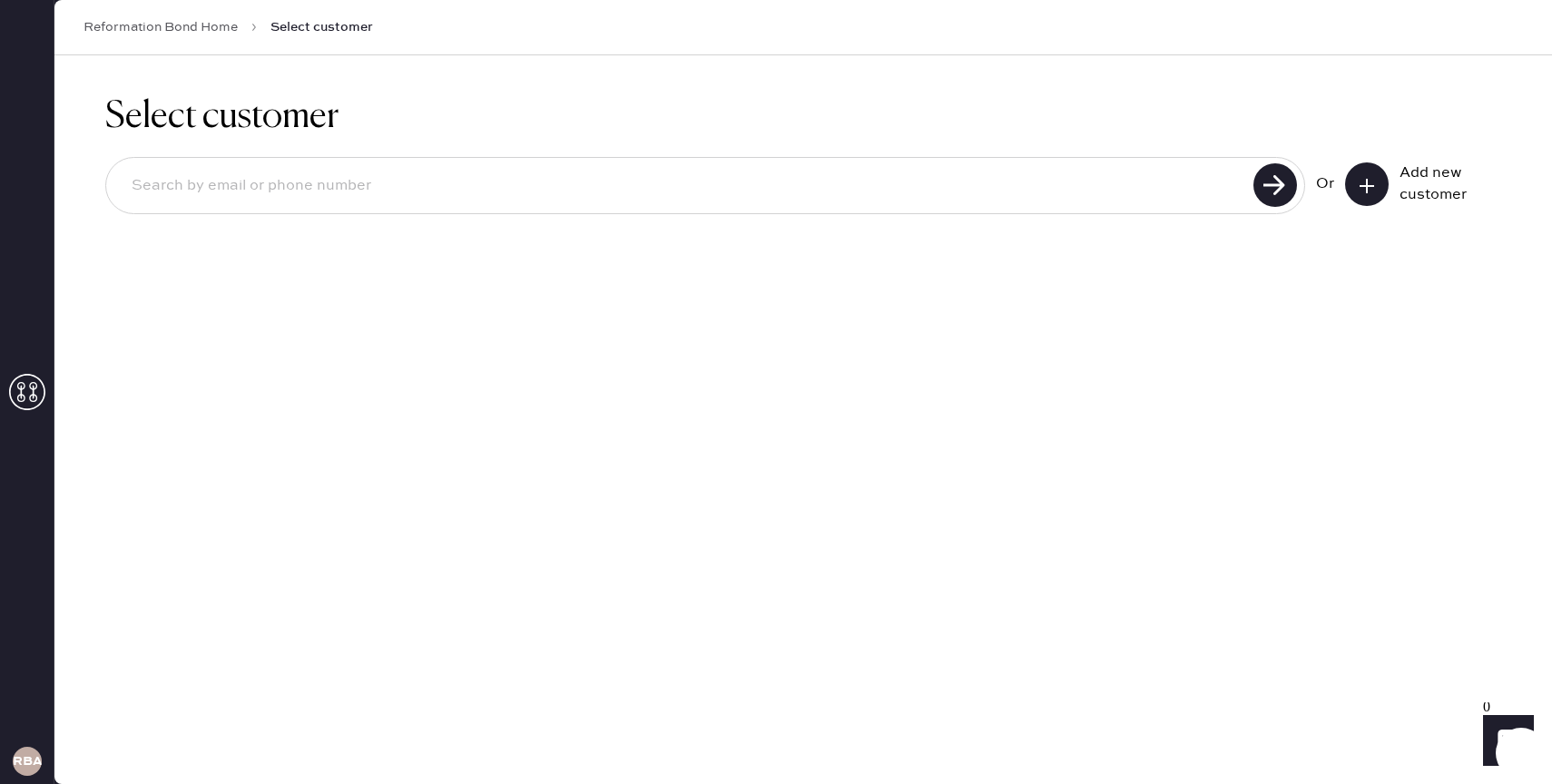
click at [1107, 189] on input at bounding box center [683, 186] width 1131 height 42
type input "[EMAIL_ADDRESS][DOMAIN_NAME]"
click at [1293, 183] on use at bounding box center [1275, 185] width 44 height 44
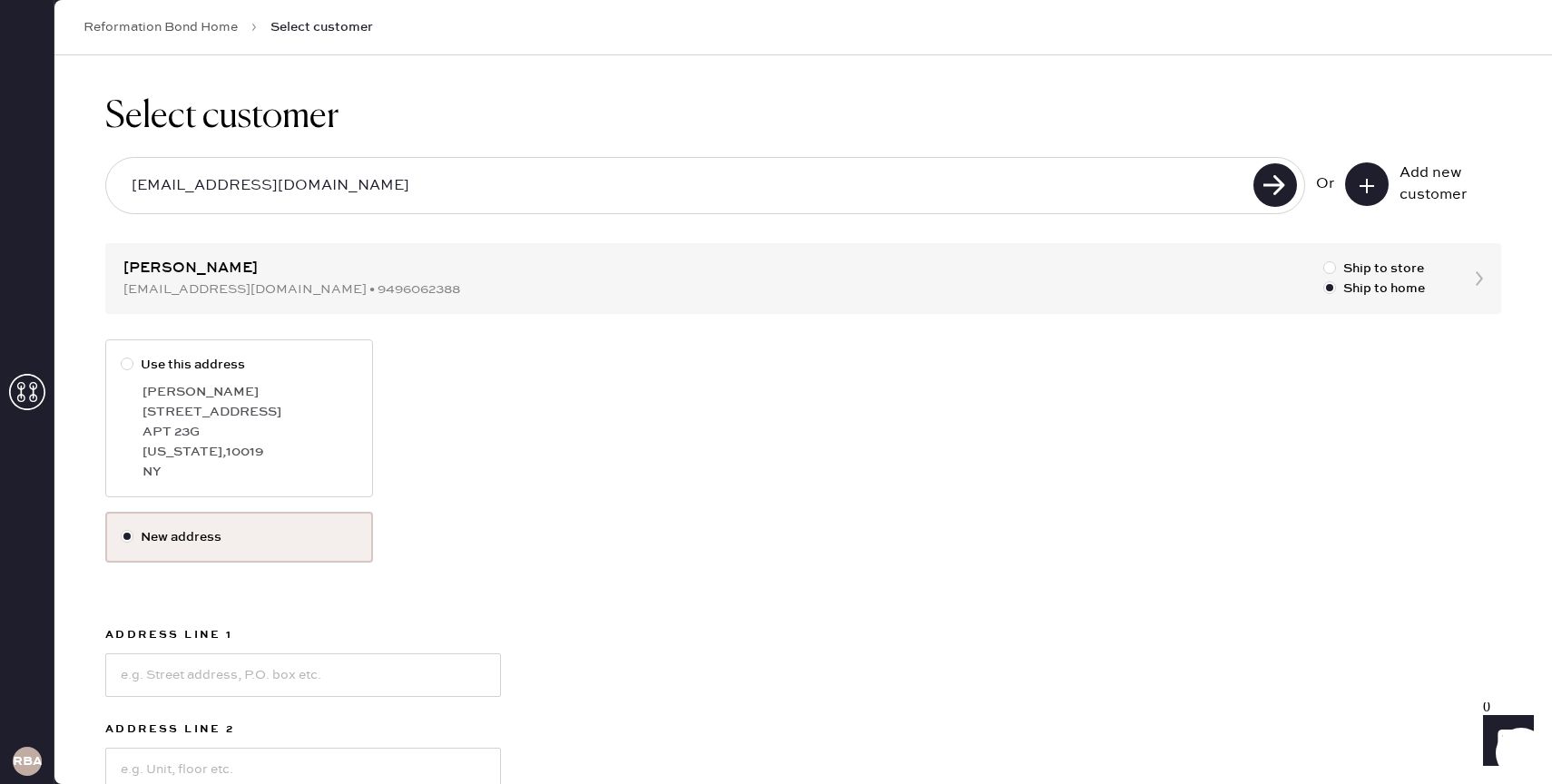
click at [369, 399] on label "Use this address [PERSON_NAME] [STREET_ADDRESS][US_STATE]" at bounding box center [239, 418] width 268 height 158
click at [122, 356] on input "Use this address" at bounding box center [121, 355] width 1 height 1
radio input "true"
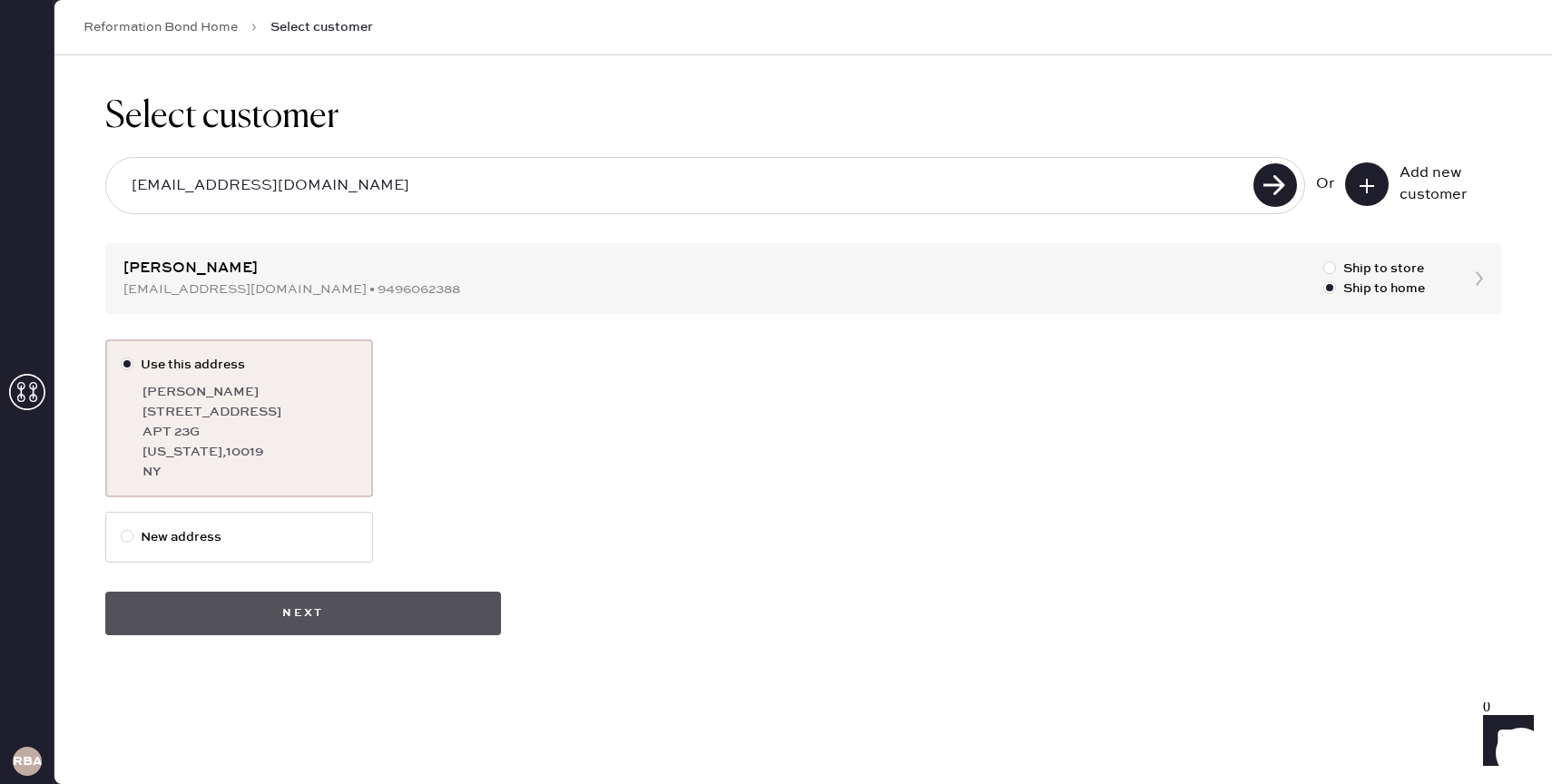
click at [369, 602] on button "Next" at bounding box center [303, 613] width 395 height 44
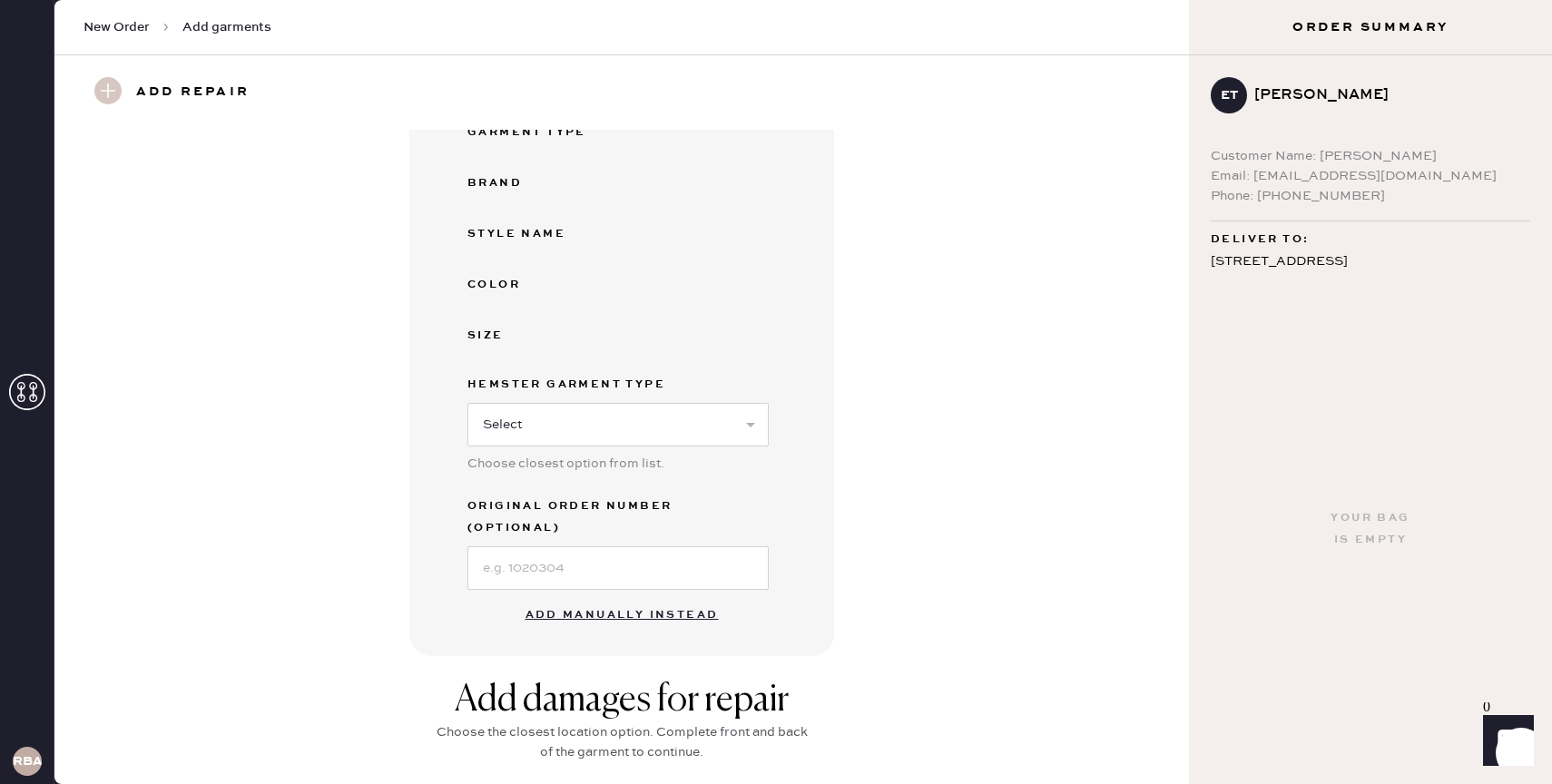
scroll to position [557, 0]
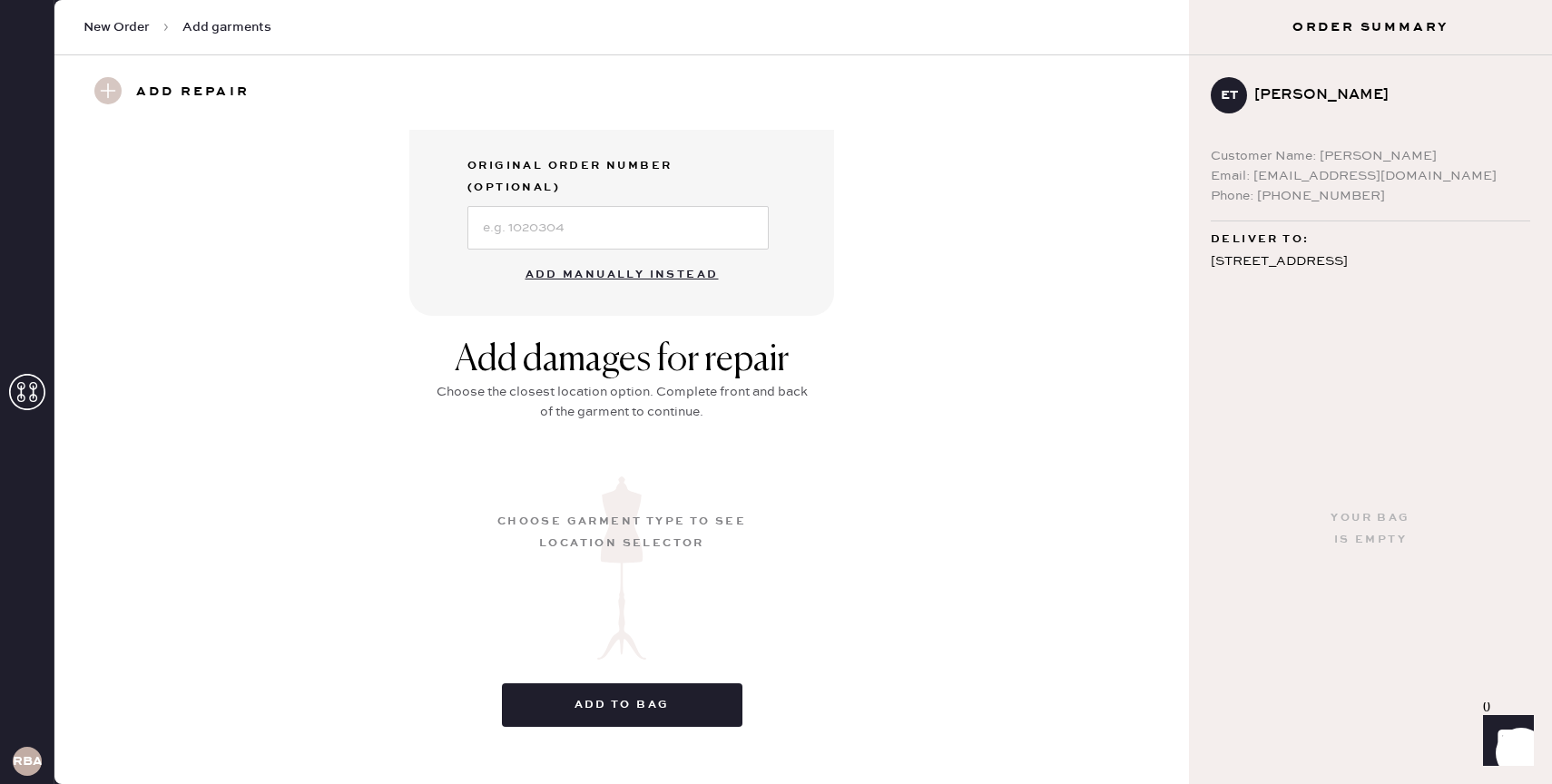
click at [695, 257] on button "Add manually instead" at bounding box center [622, 276] width 216 height 37
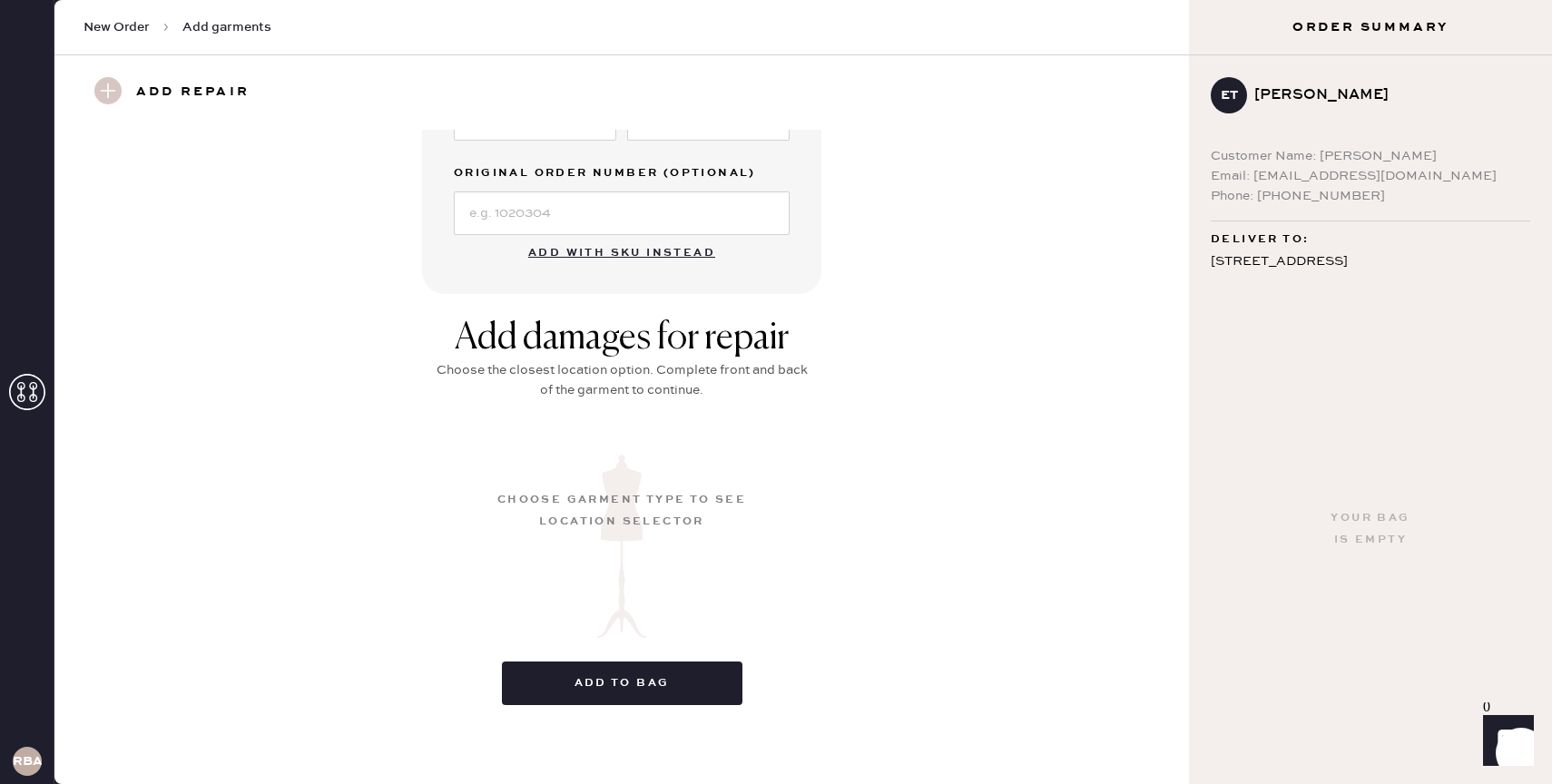
scroll to position [0, 0]
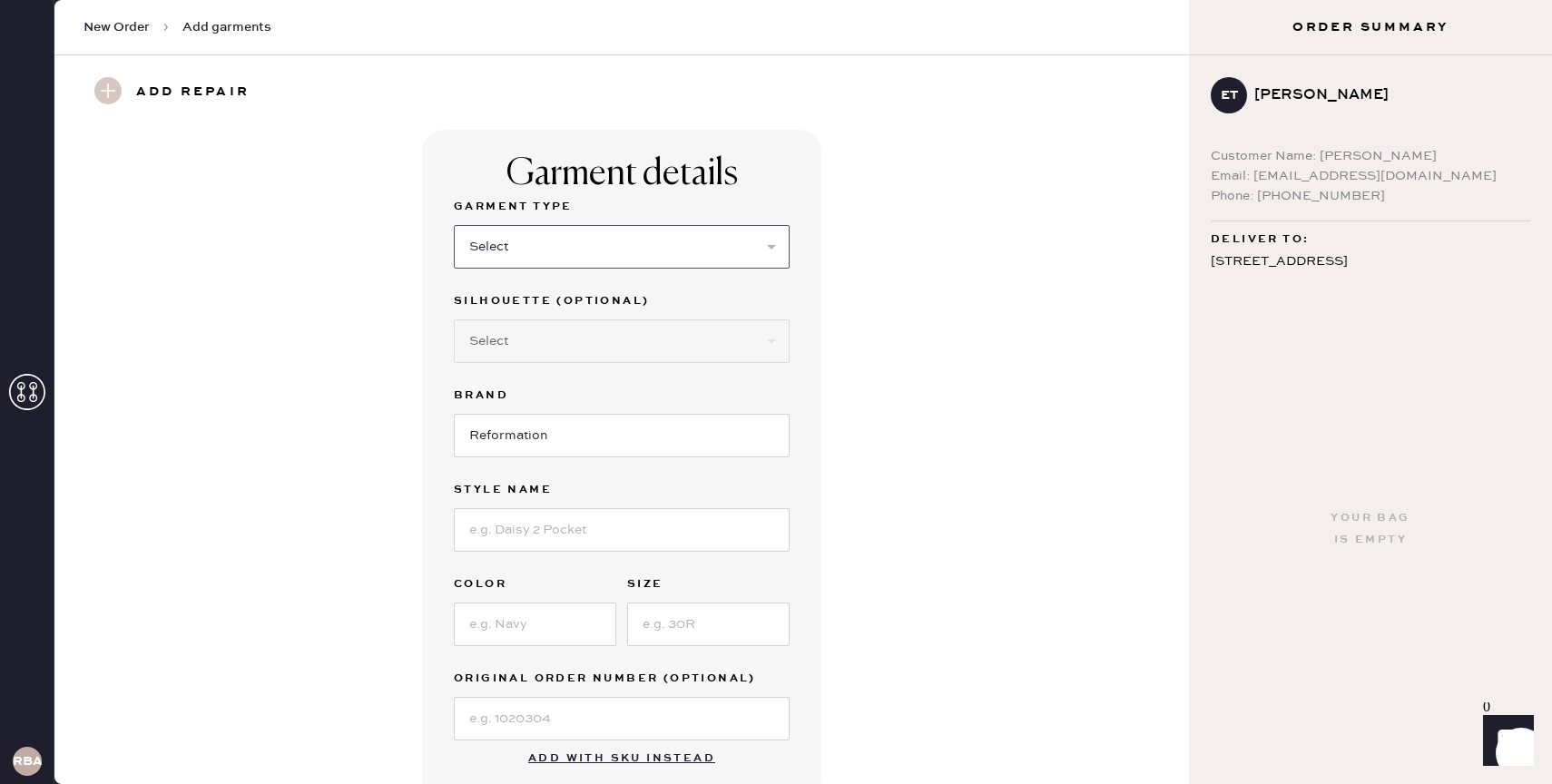
click at [512, 250] on select "Select Basic Skirt Jeans Leggings Pants Shorts Basic Sleeved Dress Basic Sleeve…" at bounding box center [621, 247] width 336 height 44
click at [454, 225] on select "Select Basic Skirt Jeans Leggings Pants Shorts Basic Sleeved Dress Basic Sleeve…" at bounding box center [621, 247] width 336 height 44
click at [540, 543] on input at bounding box center [621, 530] width 336 height 44
click at [549, 243] on select "Select Basic Skirt Jeans Leggings Pants Shorts Basic Sleeved Dress Basic Sleeve…" at bounding box center [621, 247] width 336 height 44
select select "6"
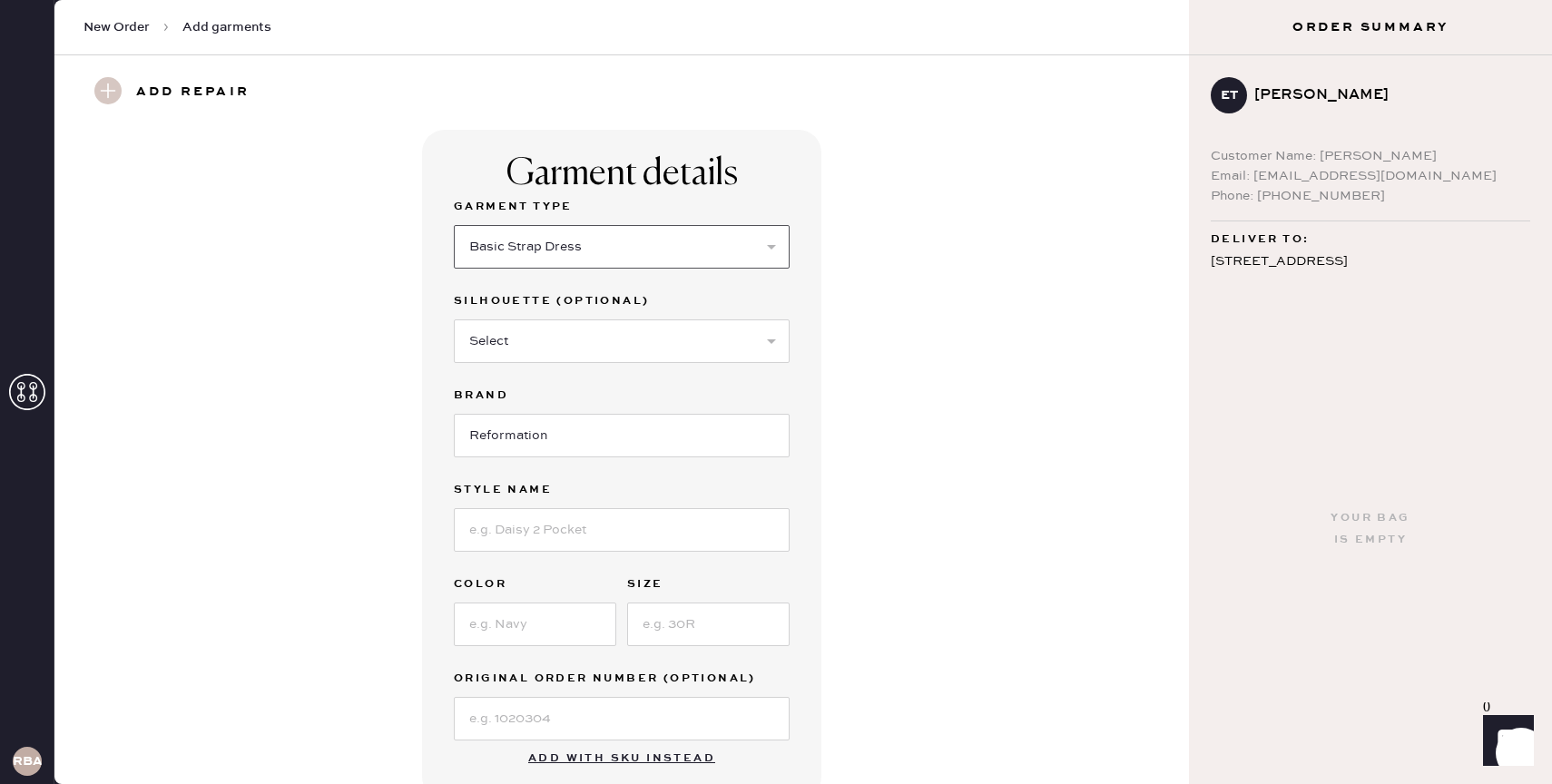
click at [454, 225] on select "Select Basic Skirt Jeans Leggings Pants Shorts Basic Sleeved Dress Basic Sleeve…" at bounding box center [621, 247] width 336 height 44
click at [553, 247] on select "Select Basic Skirt Jeans Leggings Pants Shorts Basic Sleeved Dress Basic Sleeve…" at bounding box center [621, 247] width 336 height 44
click at [538, 435] on input "Reformation" at bounding box center [621, 435] width 336 height 44
type input "Reformation"
click at [547, 533] on input at bounding box center [621, 530] width 336 height 44
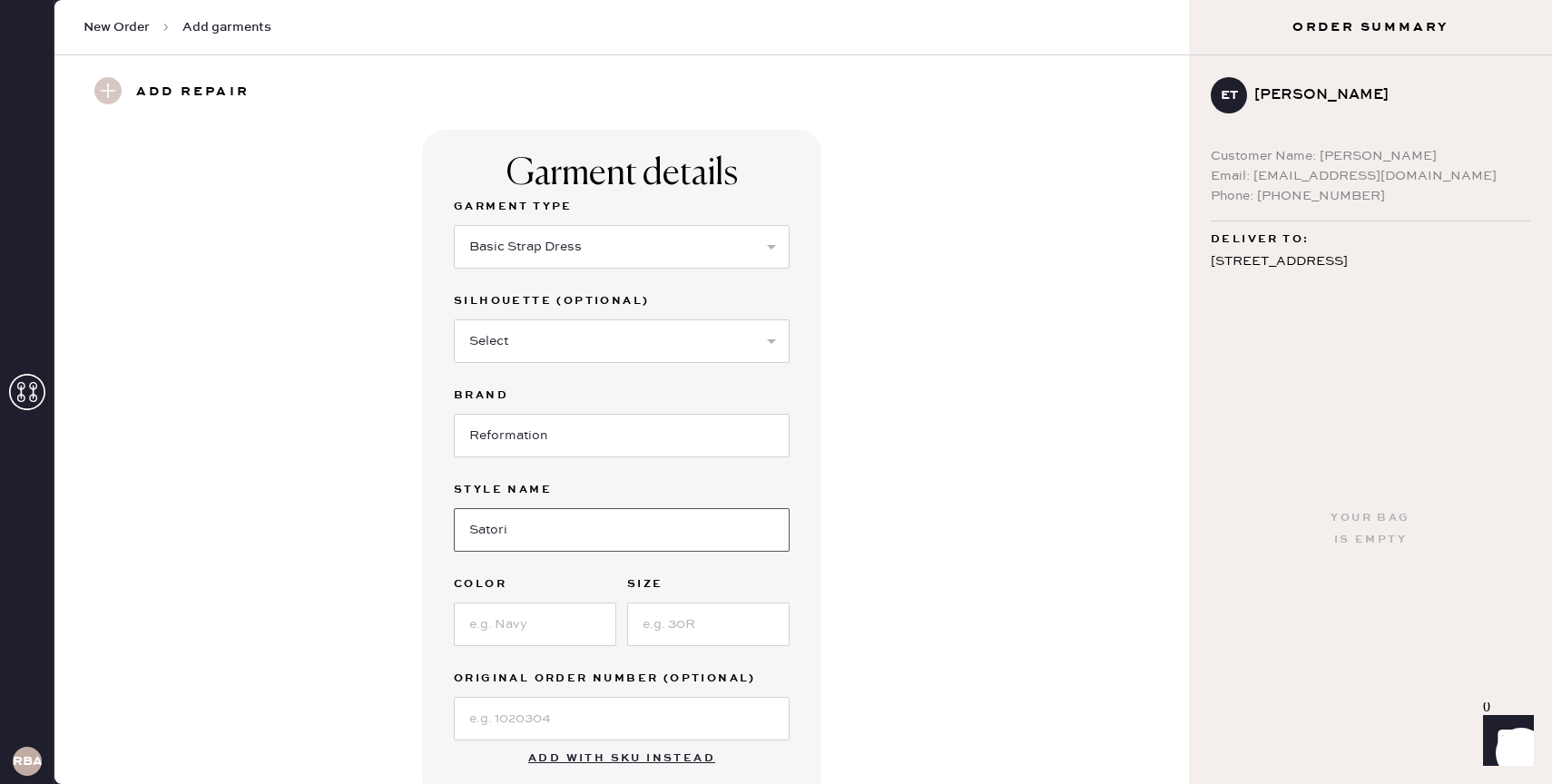
type input "Satori Linen Dress"
type input "Cafe"
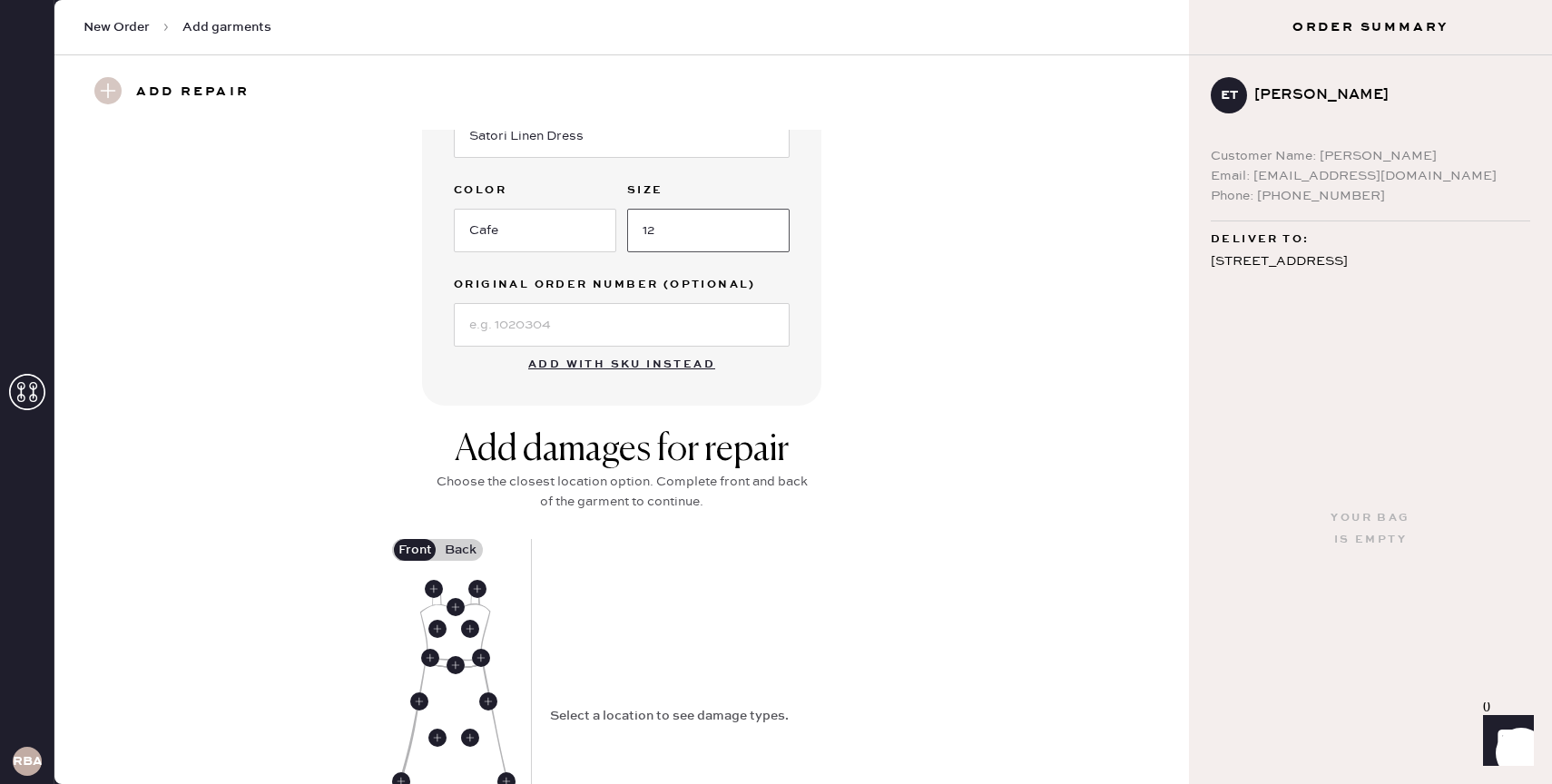
scroll to position [630, 0]
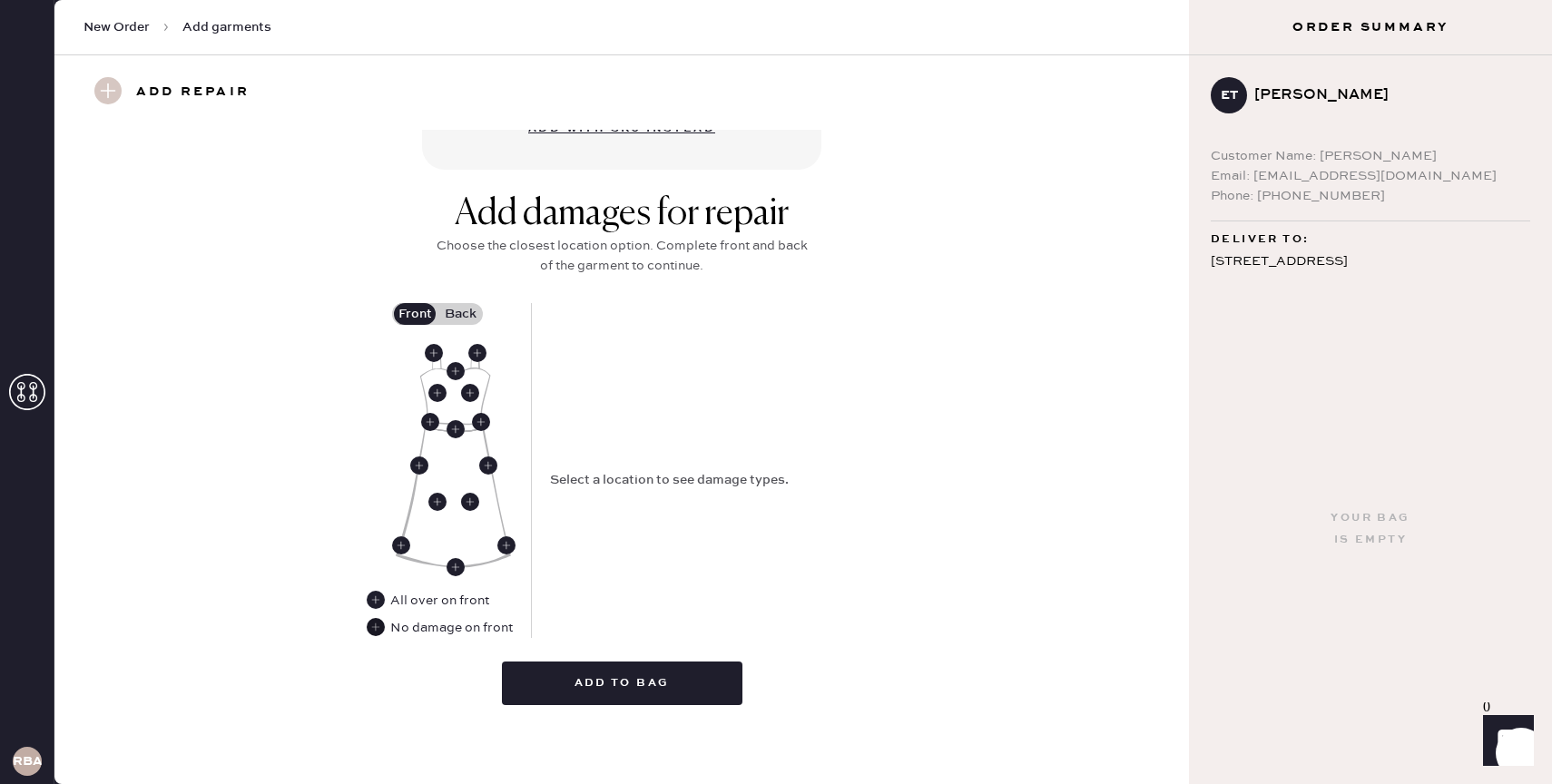
type input "12"
click at [379, 630] on use at bounding box center [375, 626] width 18 height 18
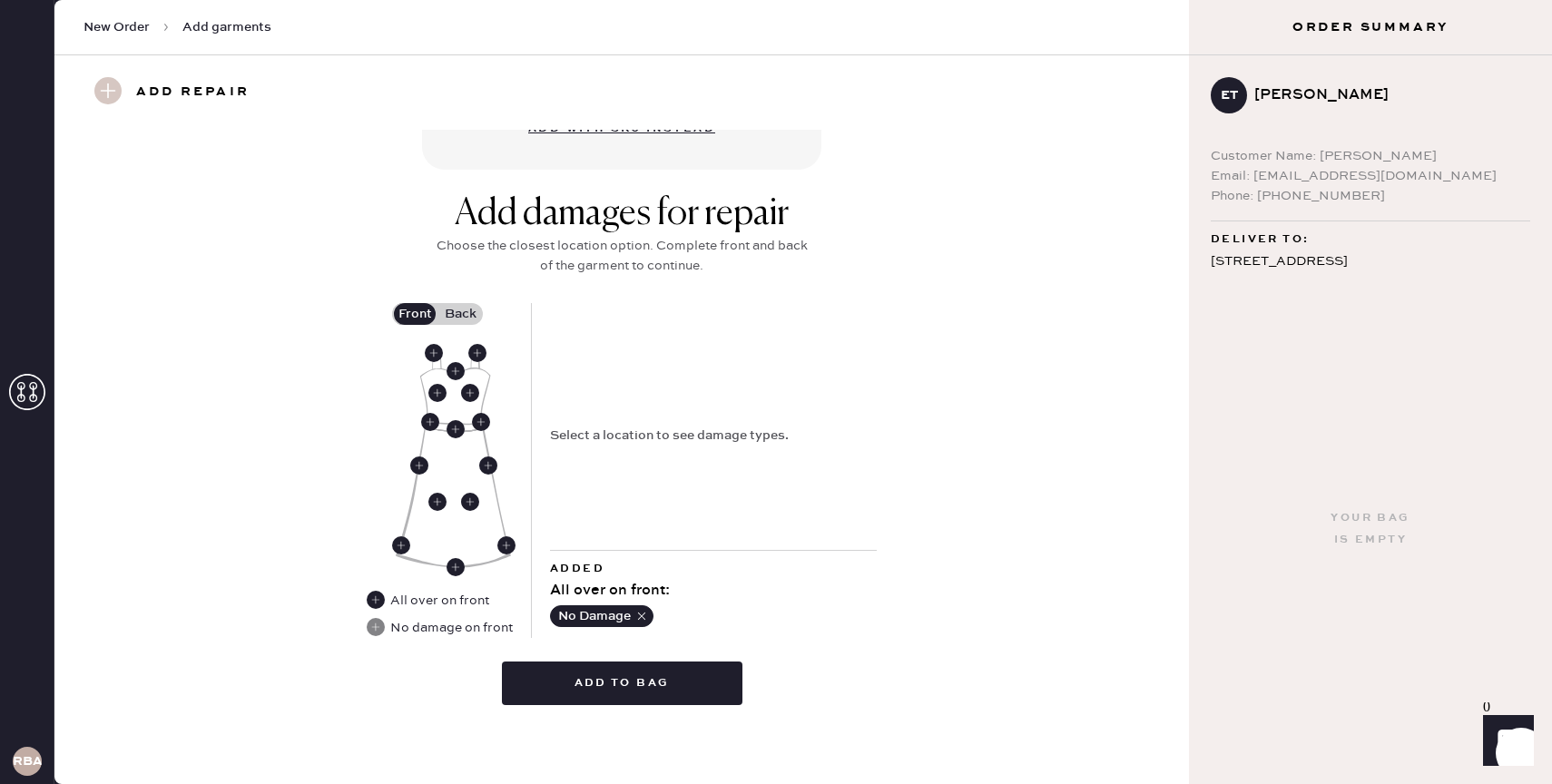
click at [467, 317] on label "Back" at bounding box center [460, 314] width 45 height 22
click at [460, 314] on input "Back" at bounding box center [460, 314] width 0 height 0
click at [455, 422] on use at bounding box center [455, 425] width 18 height 18
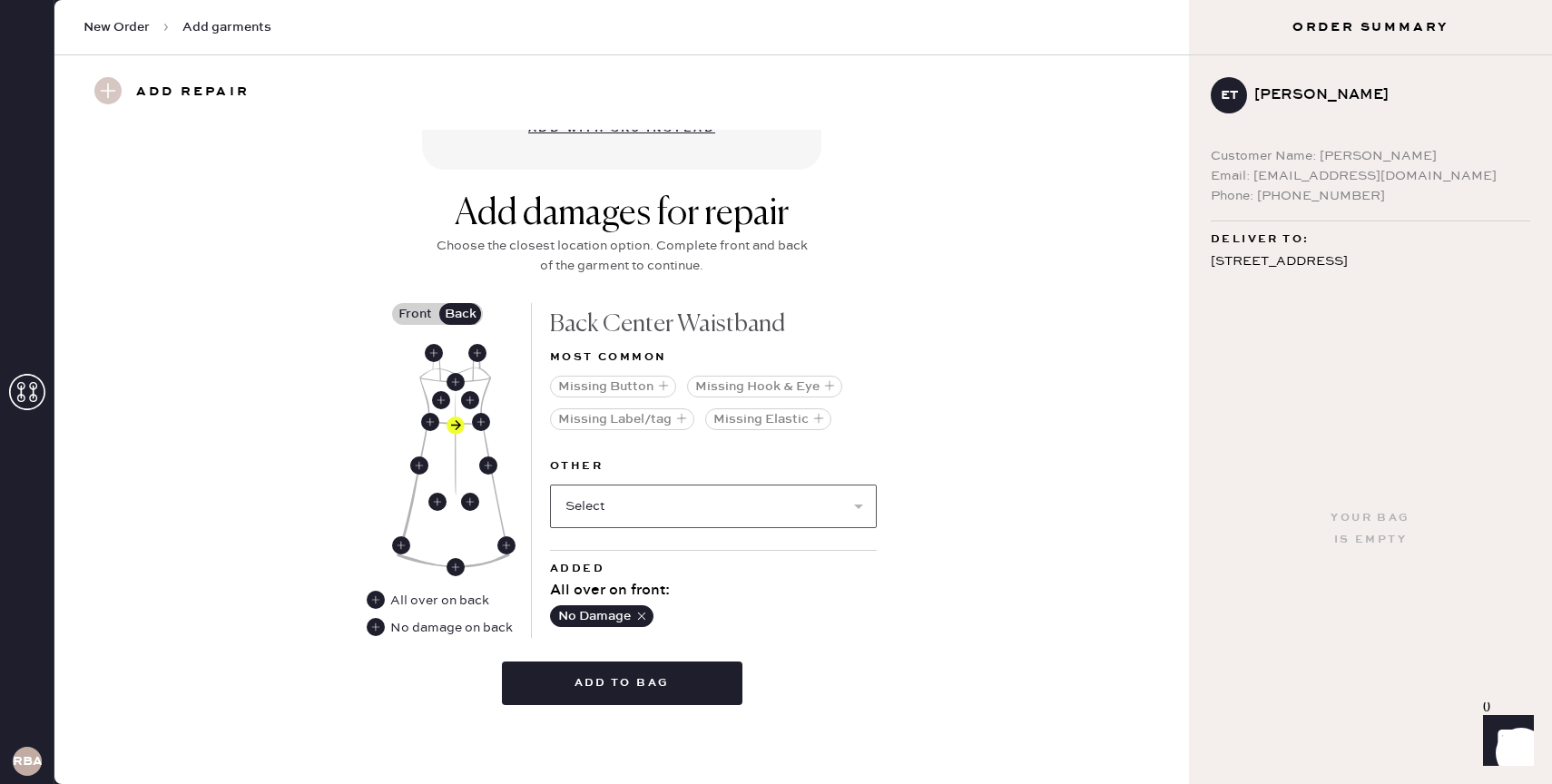
click at [610, 508] on select "Select Broken / Ripped Hem Broken Beads Broken Belt Loop Broken Button Broken C…" at bounding box center [714, 506] width 327 height 44
select select "1657"
click at [550, 484] on select "Select Broken / Ripped Hem Broken Beads Broken Belt Loop Broken Button Broken C…" at bounding box center [714, 506] width 327 height 44
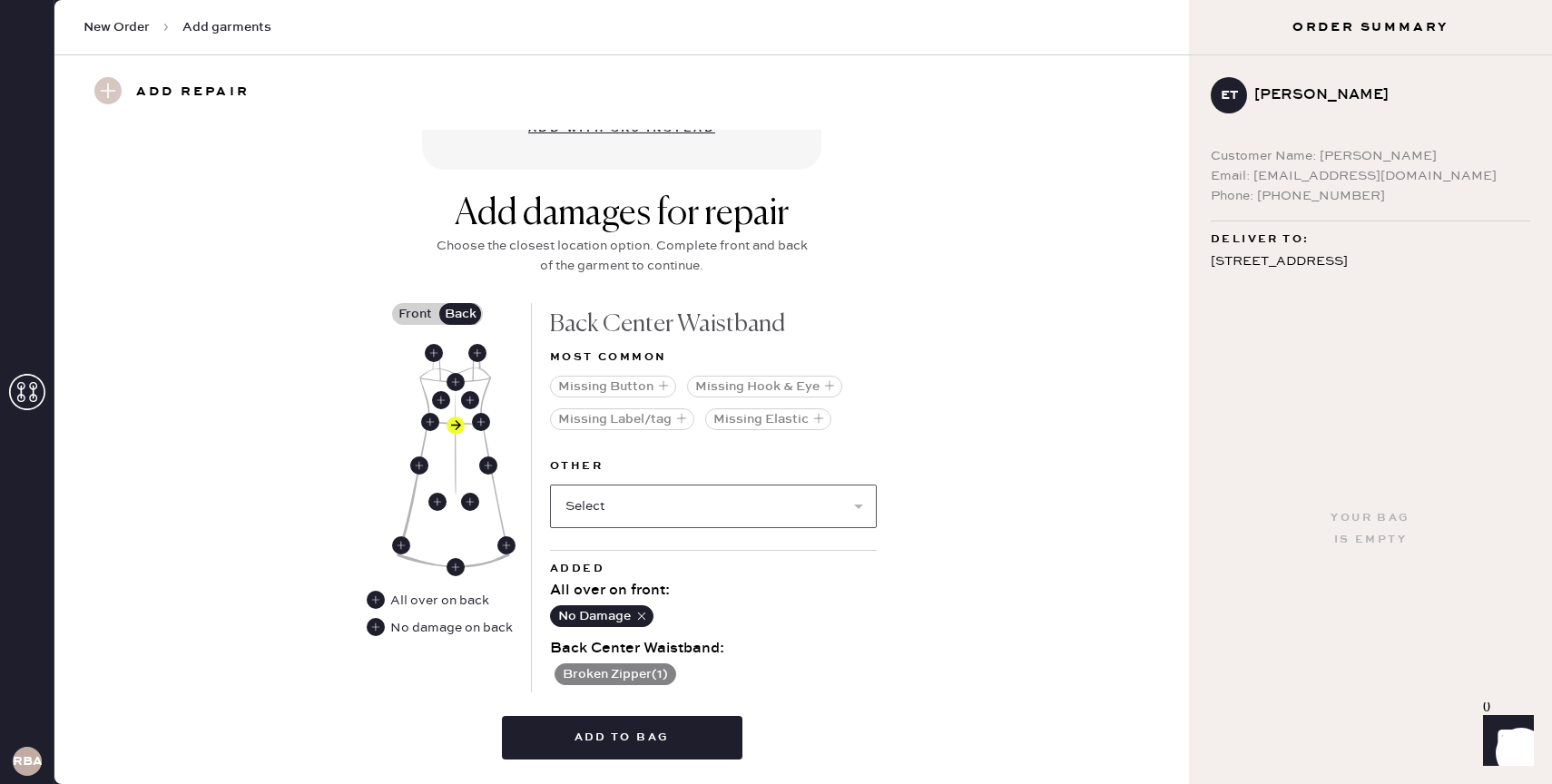
scroll to position [684, 0]
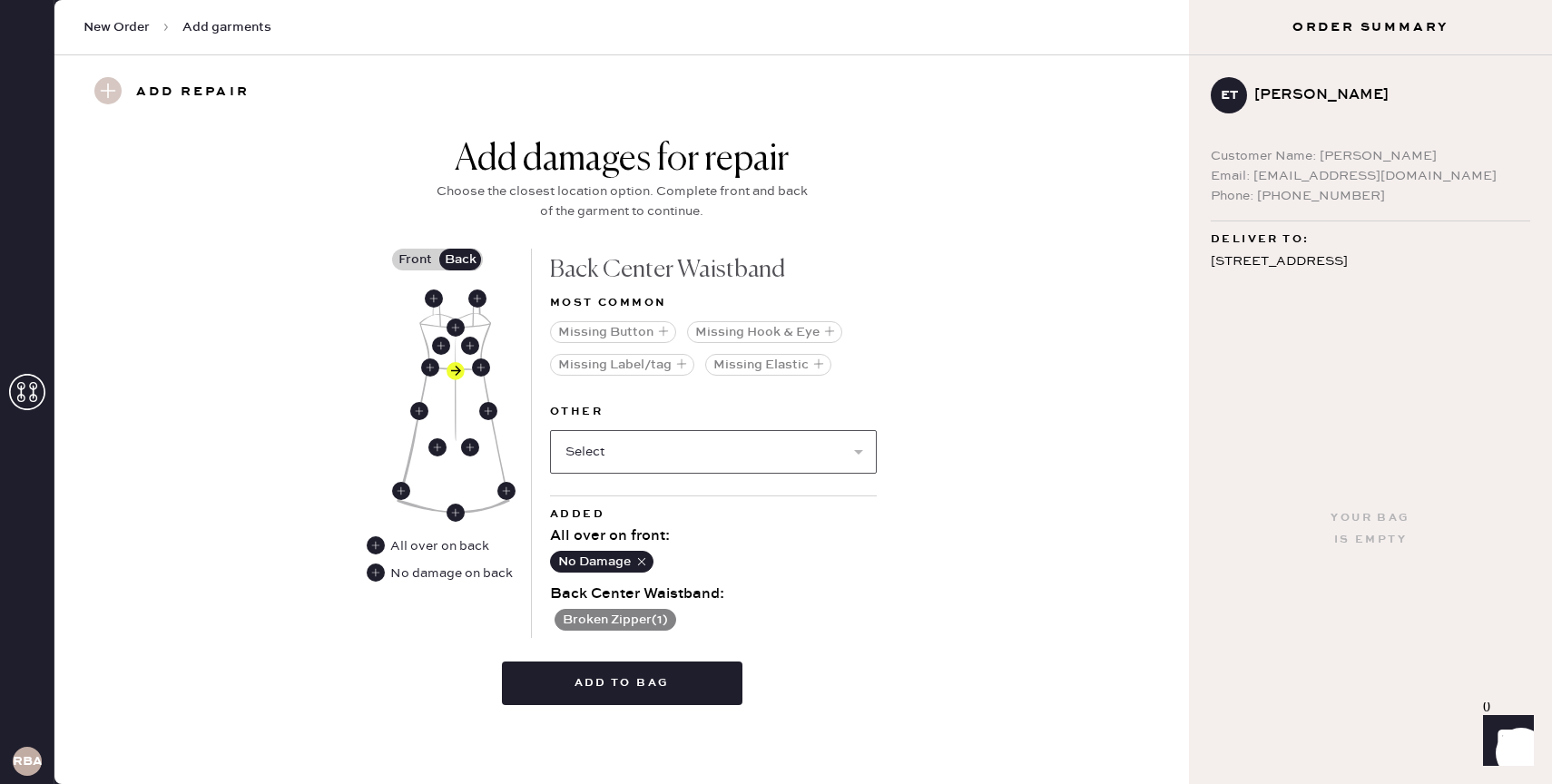
click at [623, 455] on select "Select Broken / Ripped Hem Broken Beads Broken Belt Loop Broken Button Broken C…" at bounding box center [714, 451] width 327 height 44
select select "2034"
click at [550, 430] on select "Select Broken / Ripped Hem Broken Beads Broken Belt Loop Broken Button Broken C…" at bounding box center [714, 451] width 327 height 44
select select
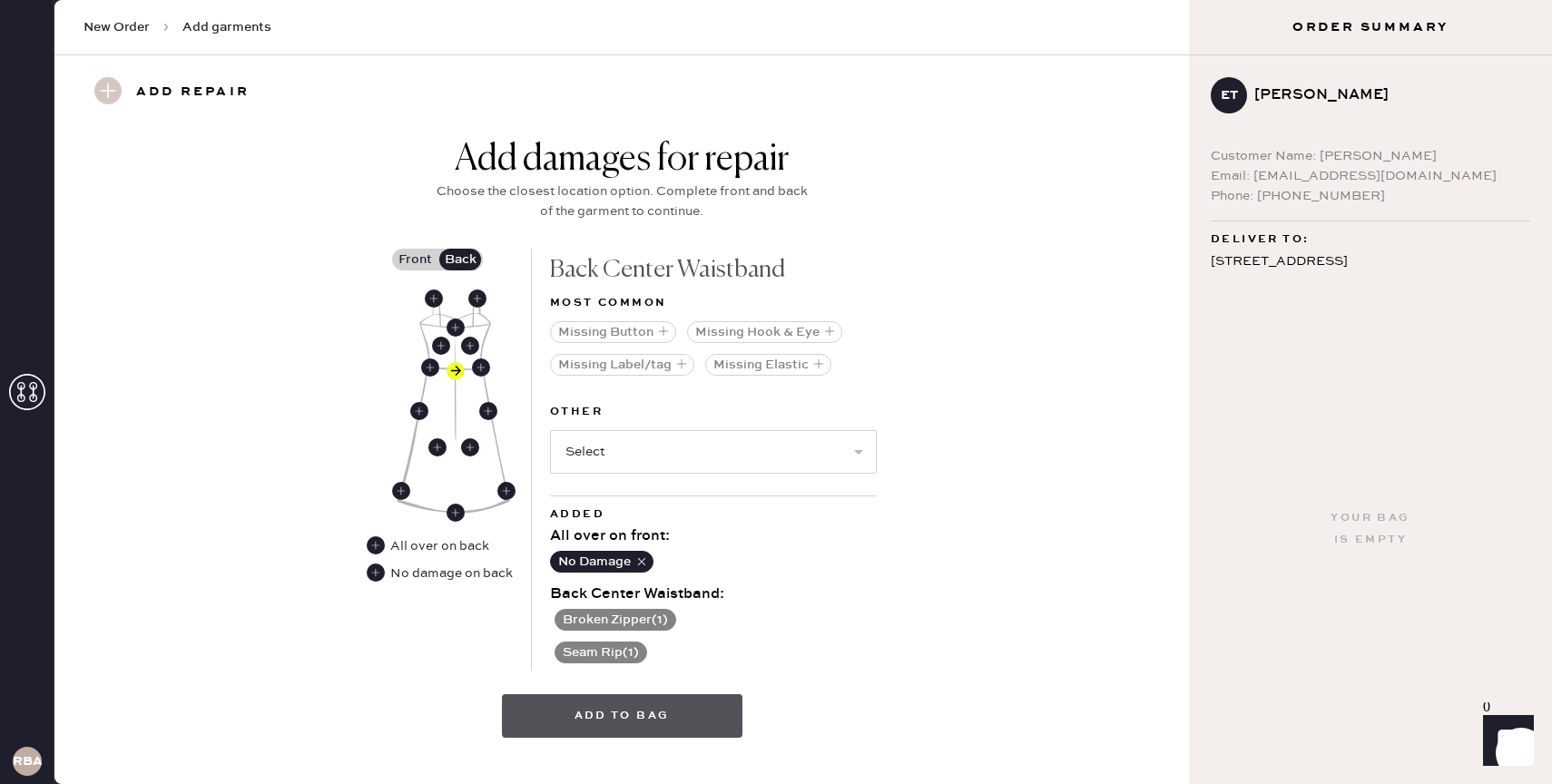
click at [581, 720] on button "Add to bag" at bounding box center [622, 715] width 241 height 44
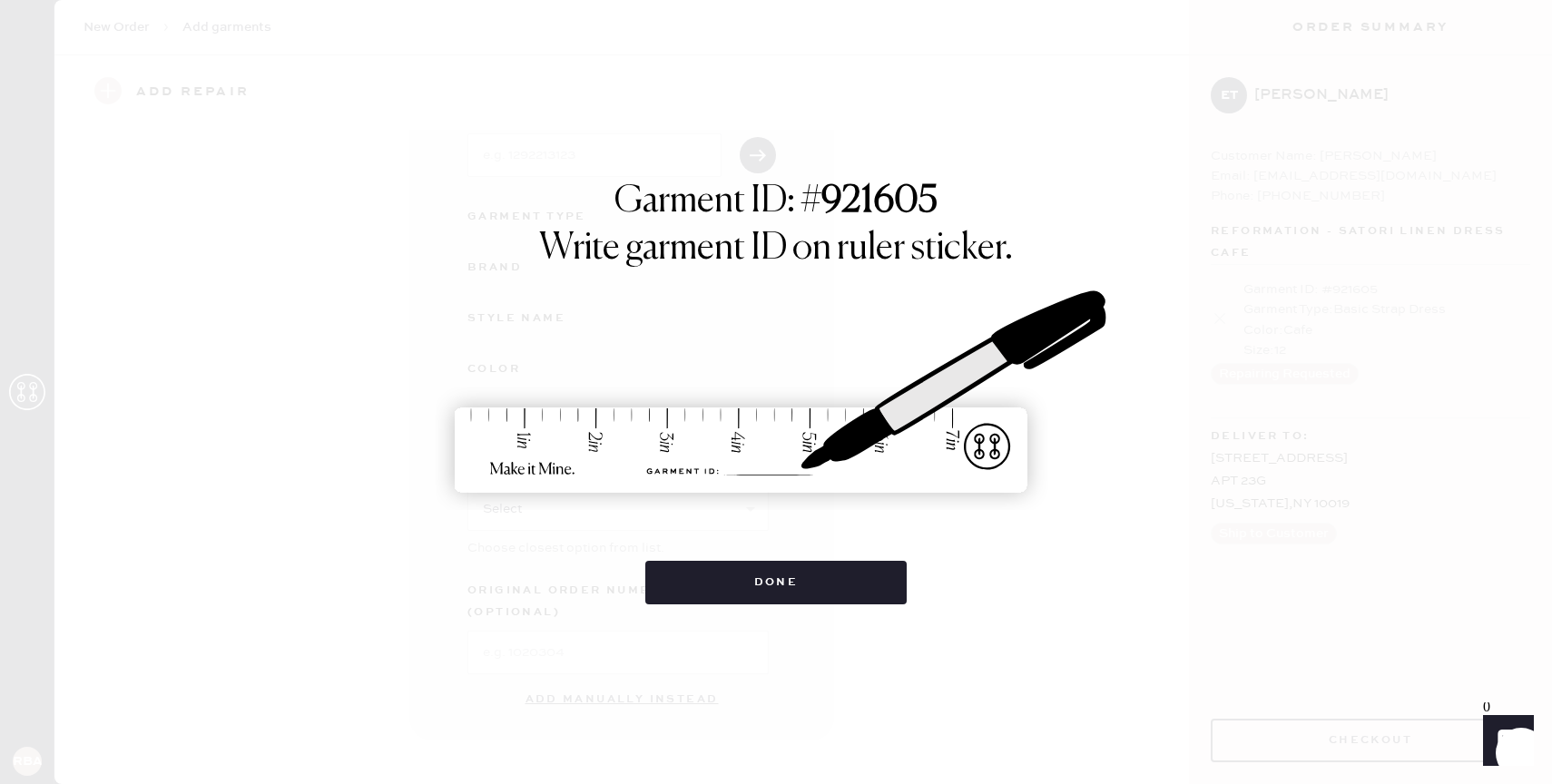
scroll to position [109, 0]
click at [727, 572] on button "Done" at bounding box center [776, 582] width 262 height 44
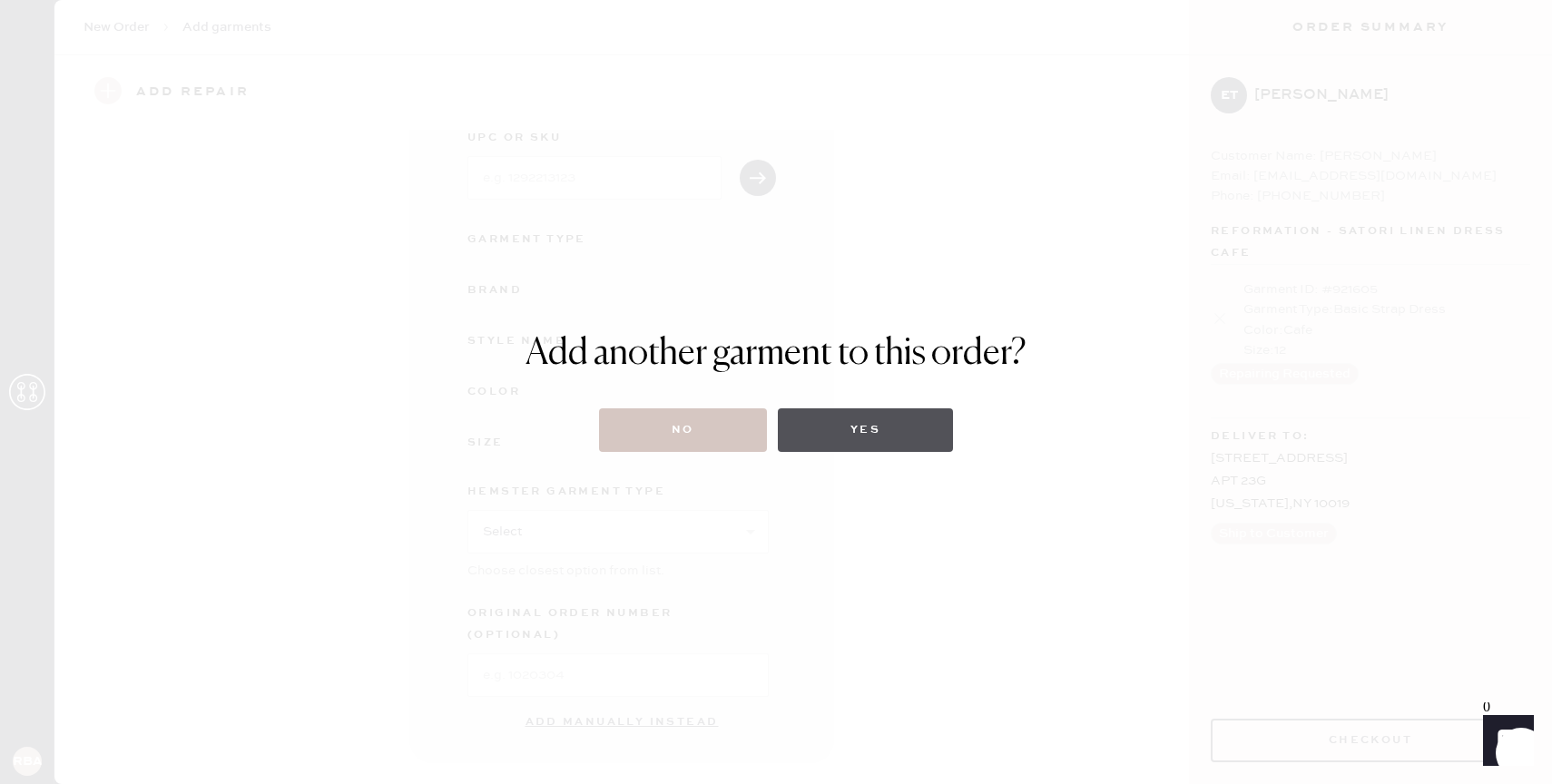
click at [868, 425] on button "Yes" at bounding box center [865, 429] width 175 height 44
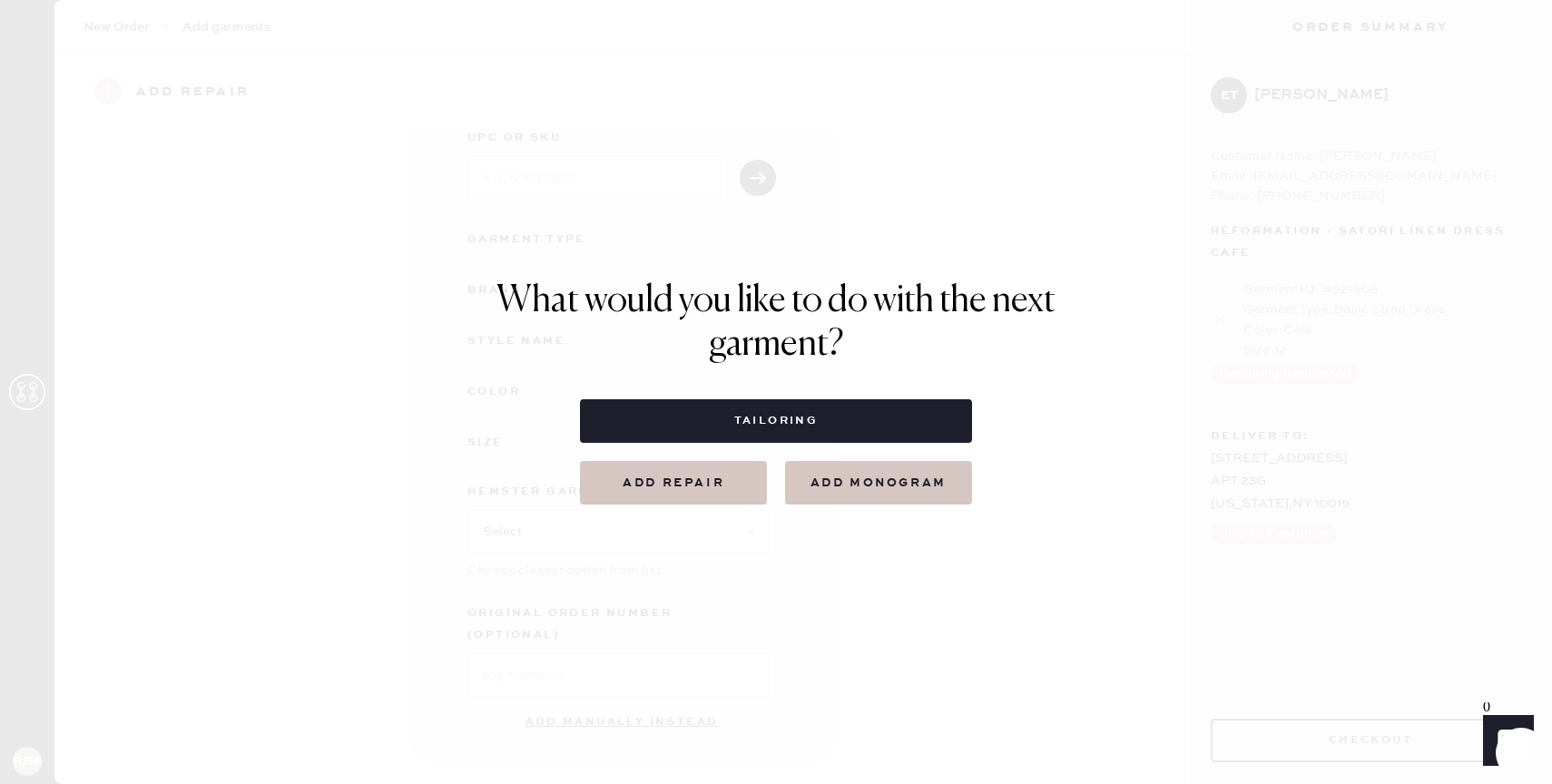
click at [716, 486] on button "Add repair" at bounding box center [673, 482] width 187 height 44
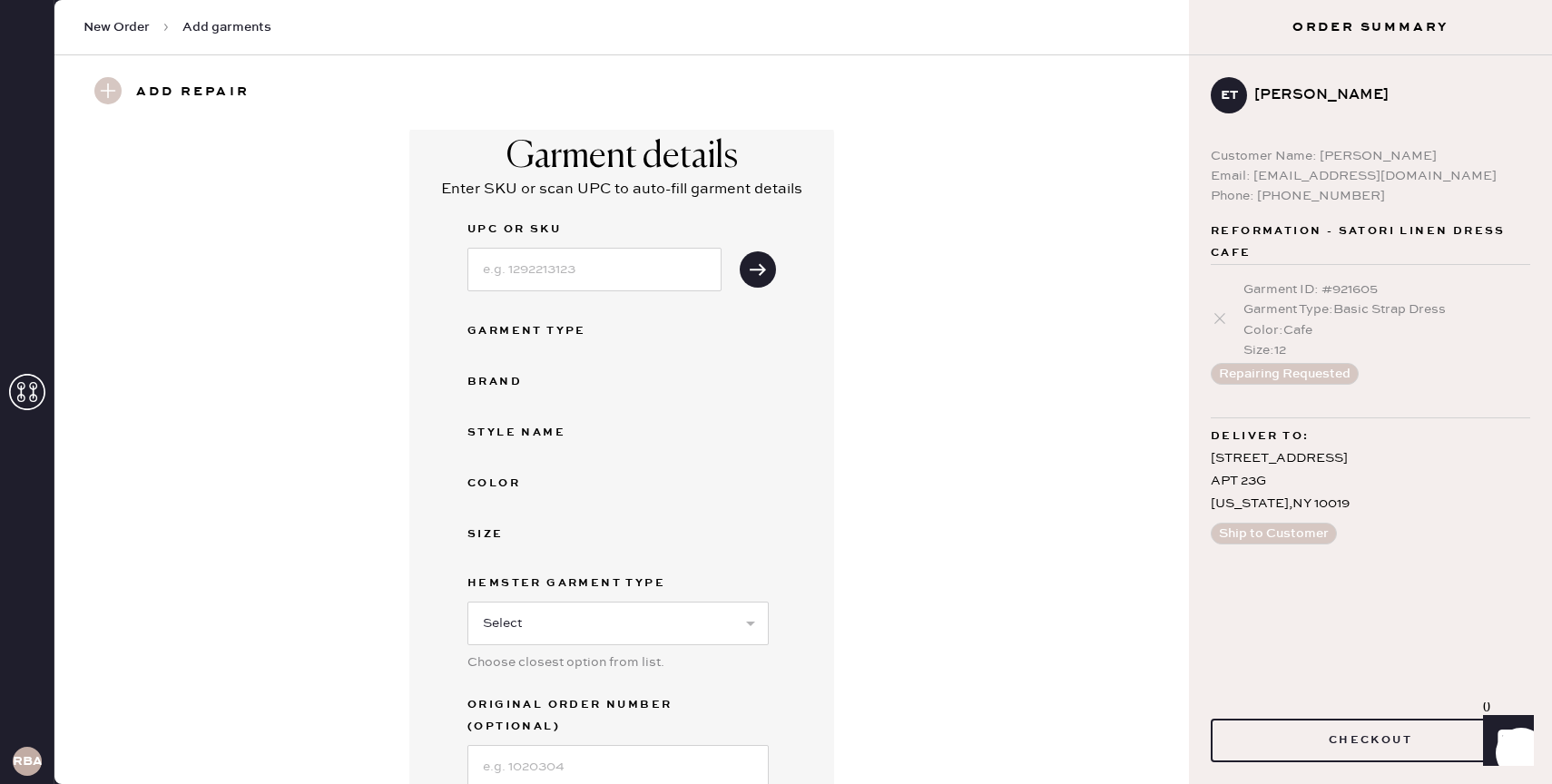
scroll to position [0, 0]
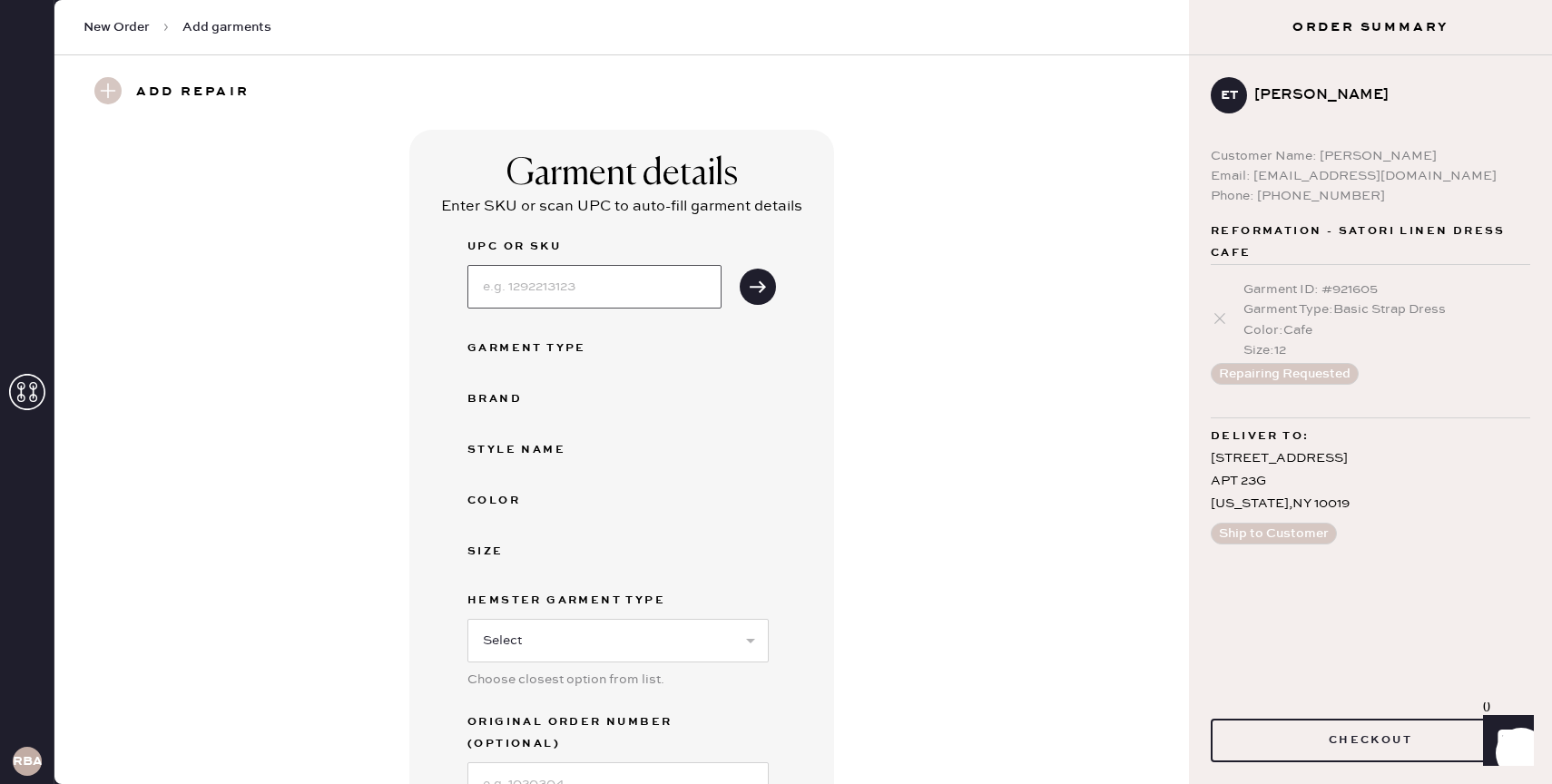
click at [546, 288] on input at bounding box center [595, 286] width 254 height 44
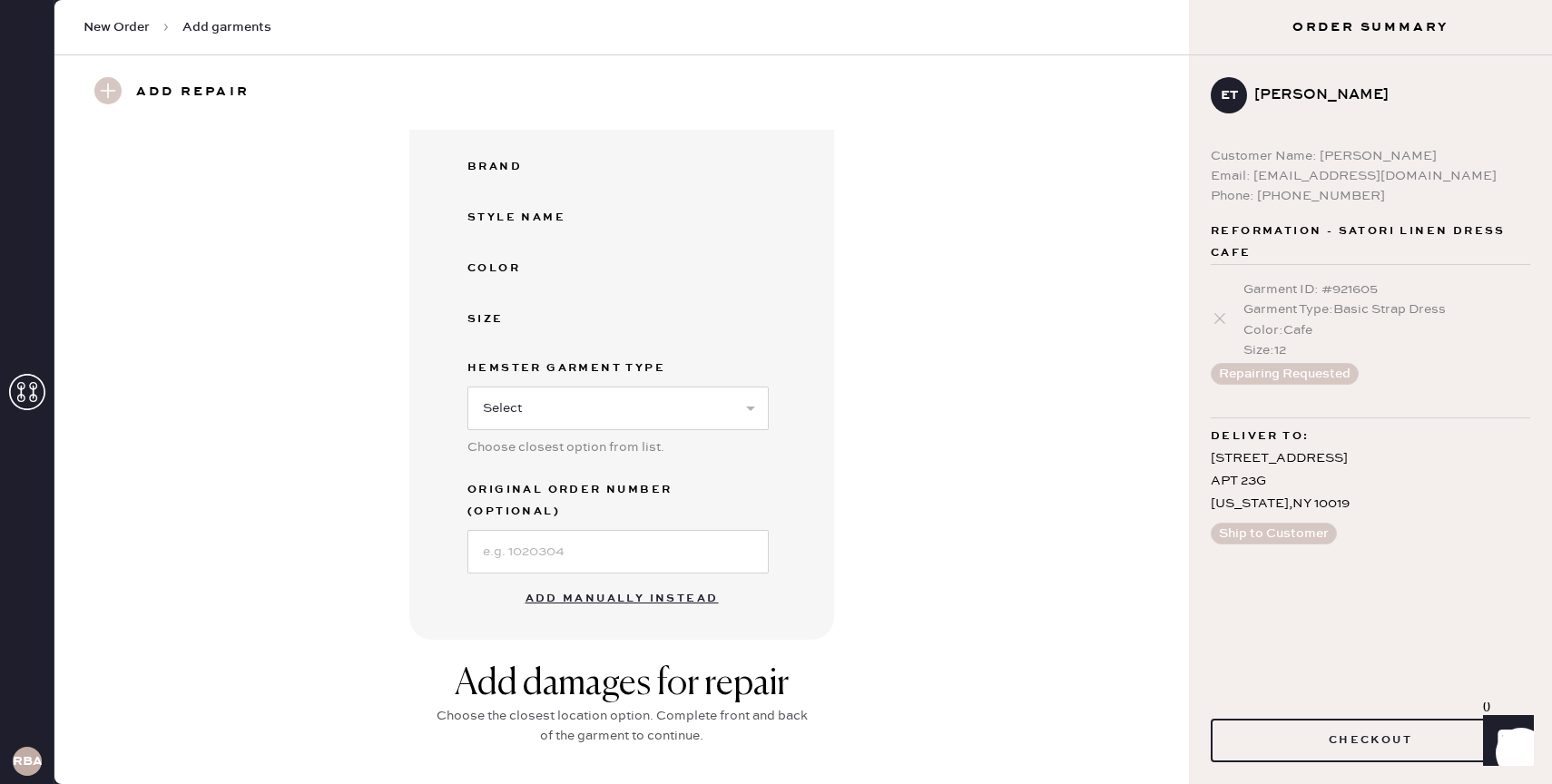
scroll to position [166, 0]
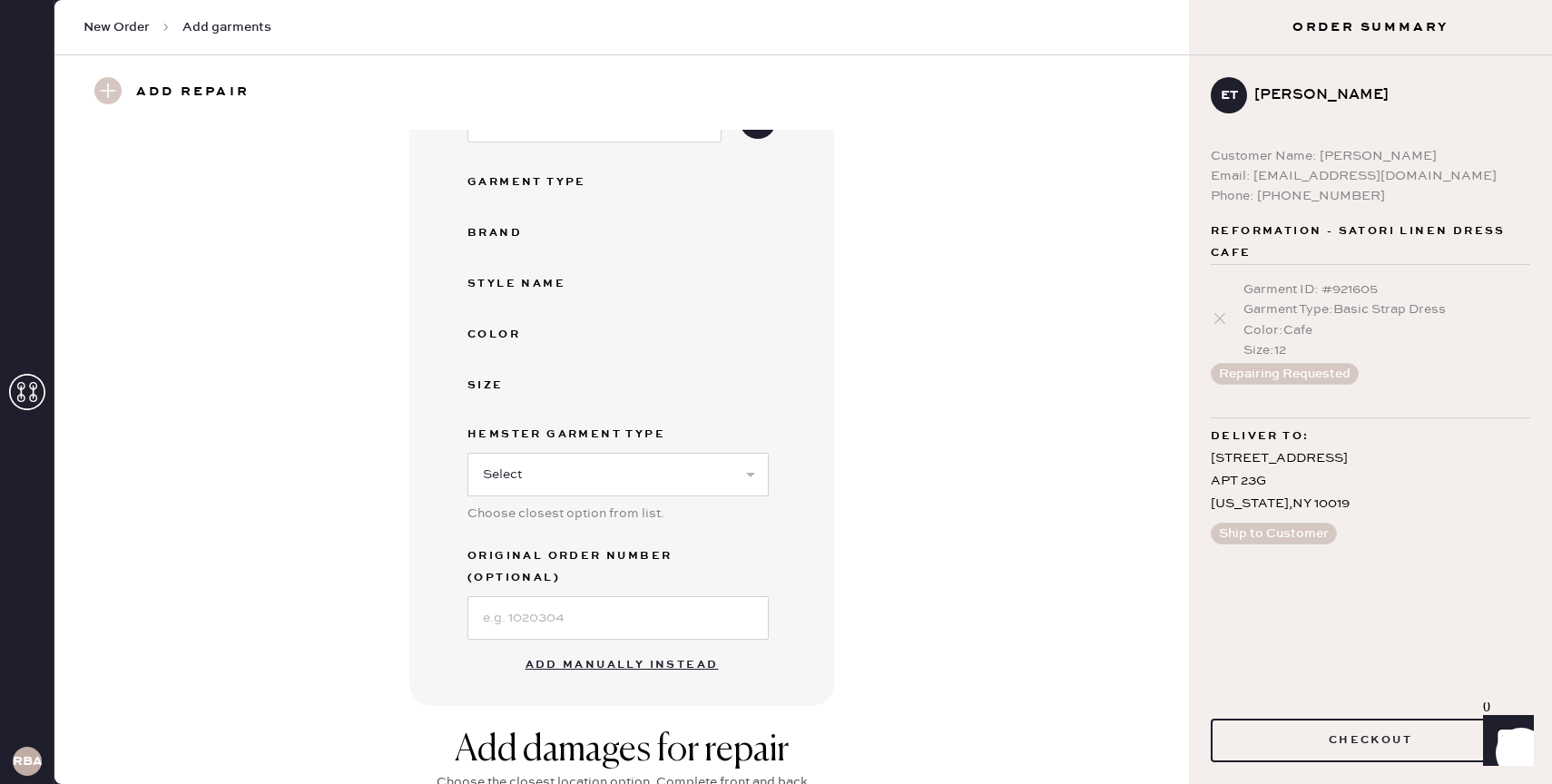
click at [552, 647] on button "Add manually instead" at bounding box center [622, 665] width 216 height 37
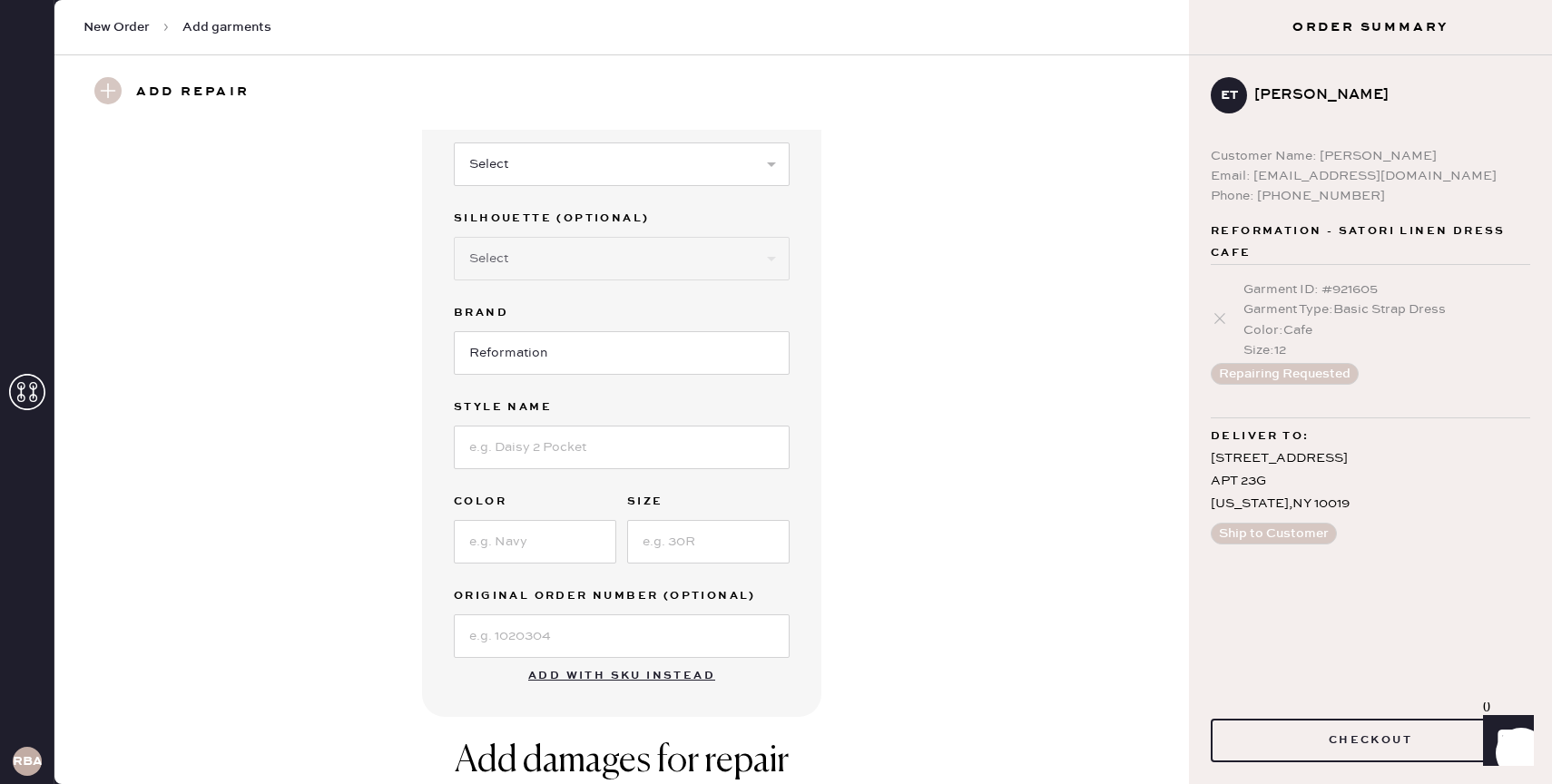
scroll to position [0, 0]
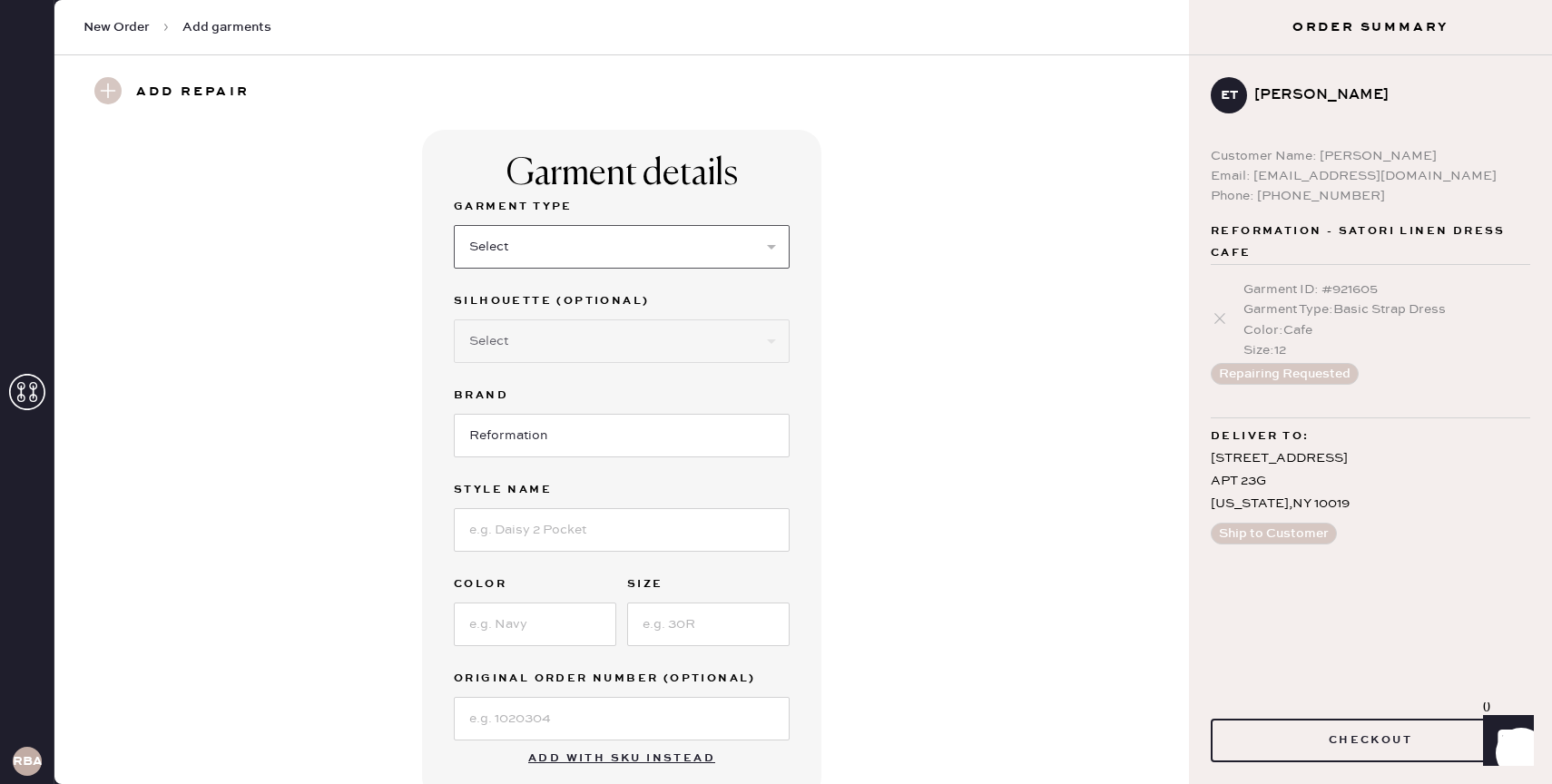
click at [503, 238] on select "Select Basic Skirt Jeans Leggings Pants Shorts Basic Sleeved Dress Basic Sleeve…" at bounding box center [621, 247] width 336 height 44
select select "6"
click at [454, 225] on select "Select Basic Skirt Jeans Leggings Pants Shorts Basic Sleeved Dress Basic Sleeve…" at bounding box center [621, 247] width 336 height 44
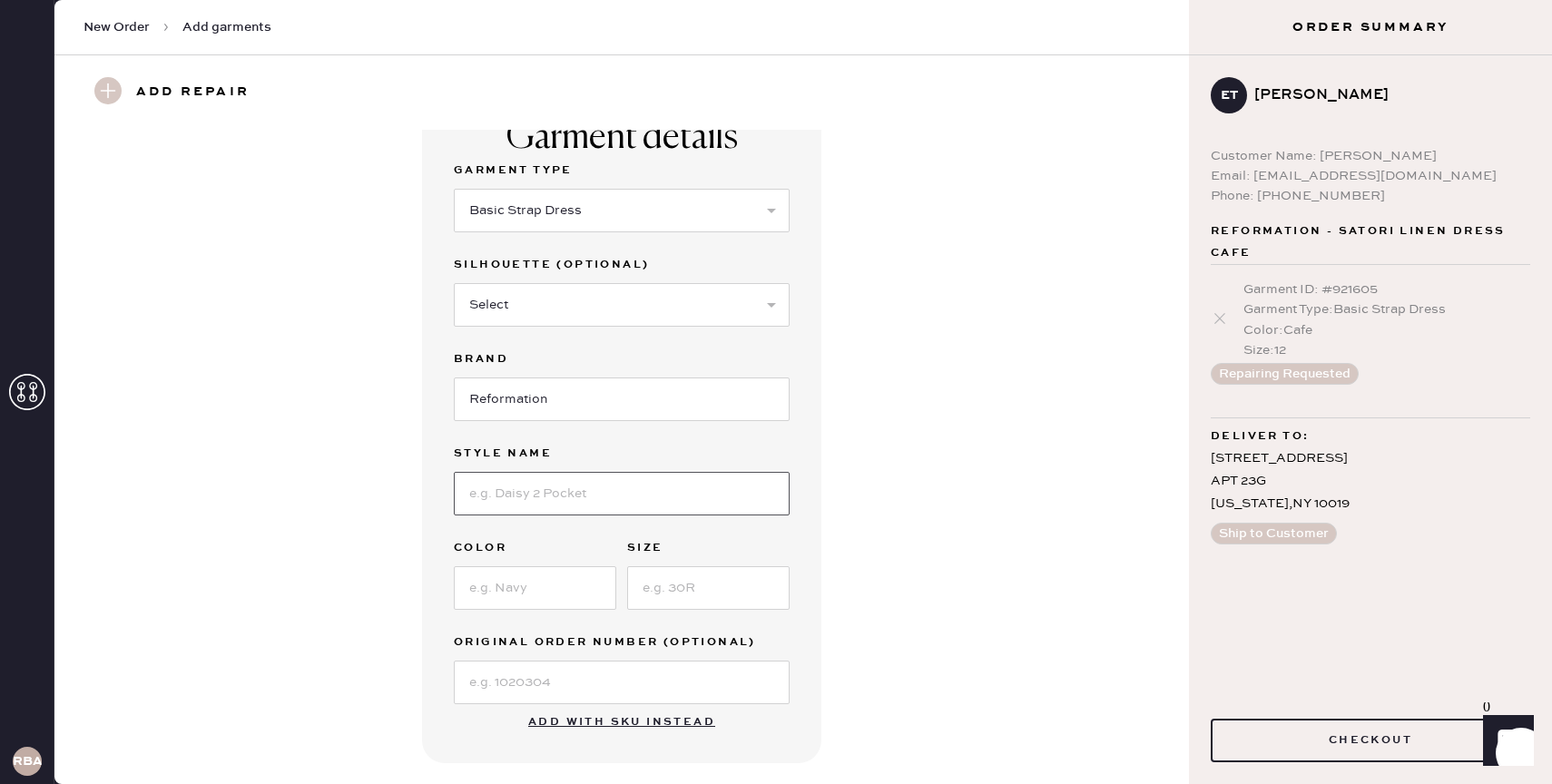
click at [517, 487] on input at bounding box center [621, 493] width 336 height 44
type input "Satori Linen Dress"
click at [537, 585] on input at bounding box center [535, 588] width 162 height 44
type input "Black"
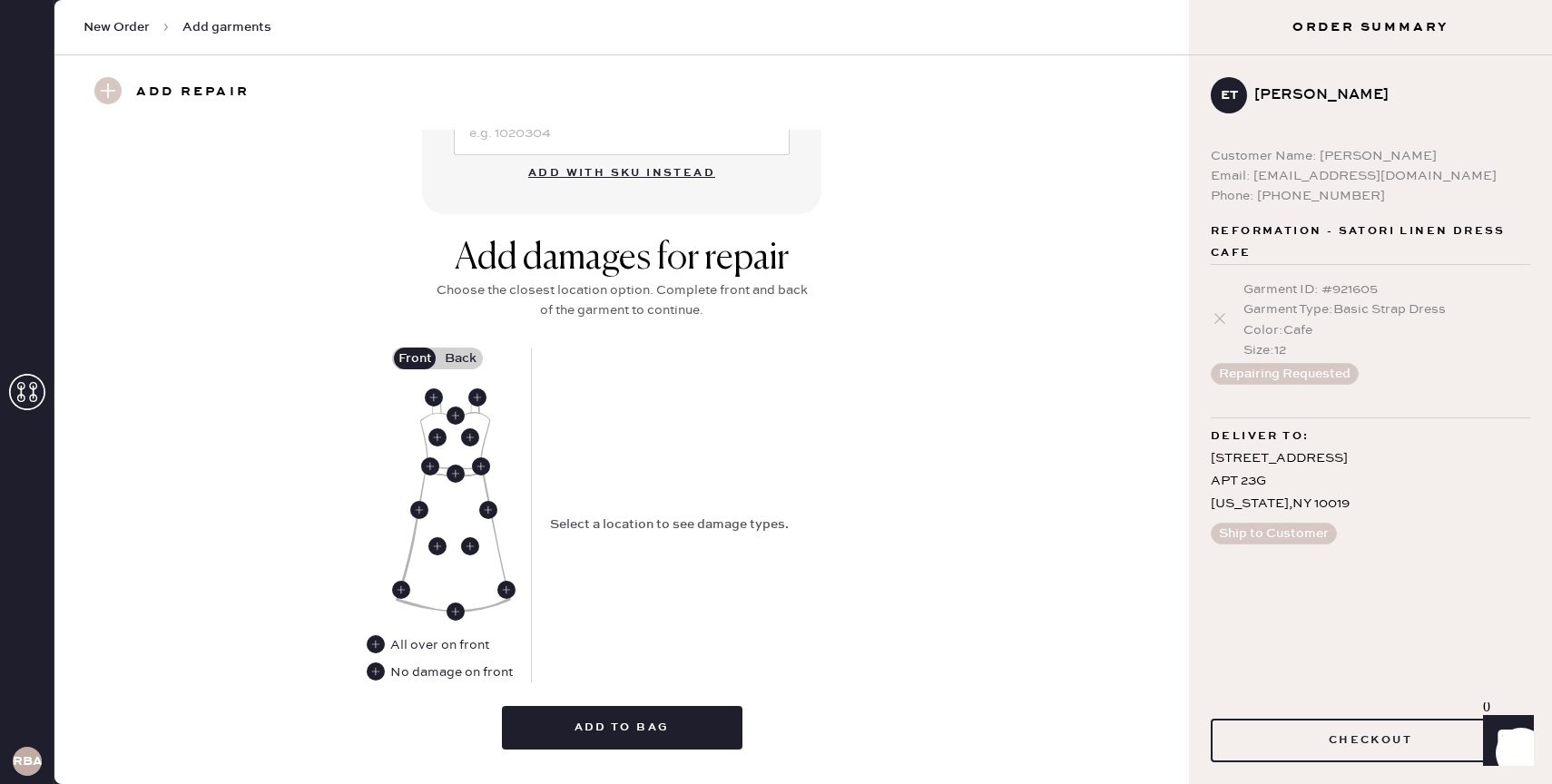
scroll to position [588, 0]
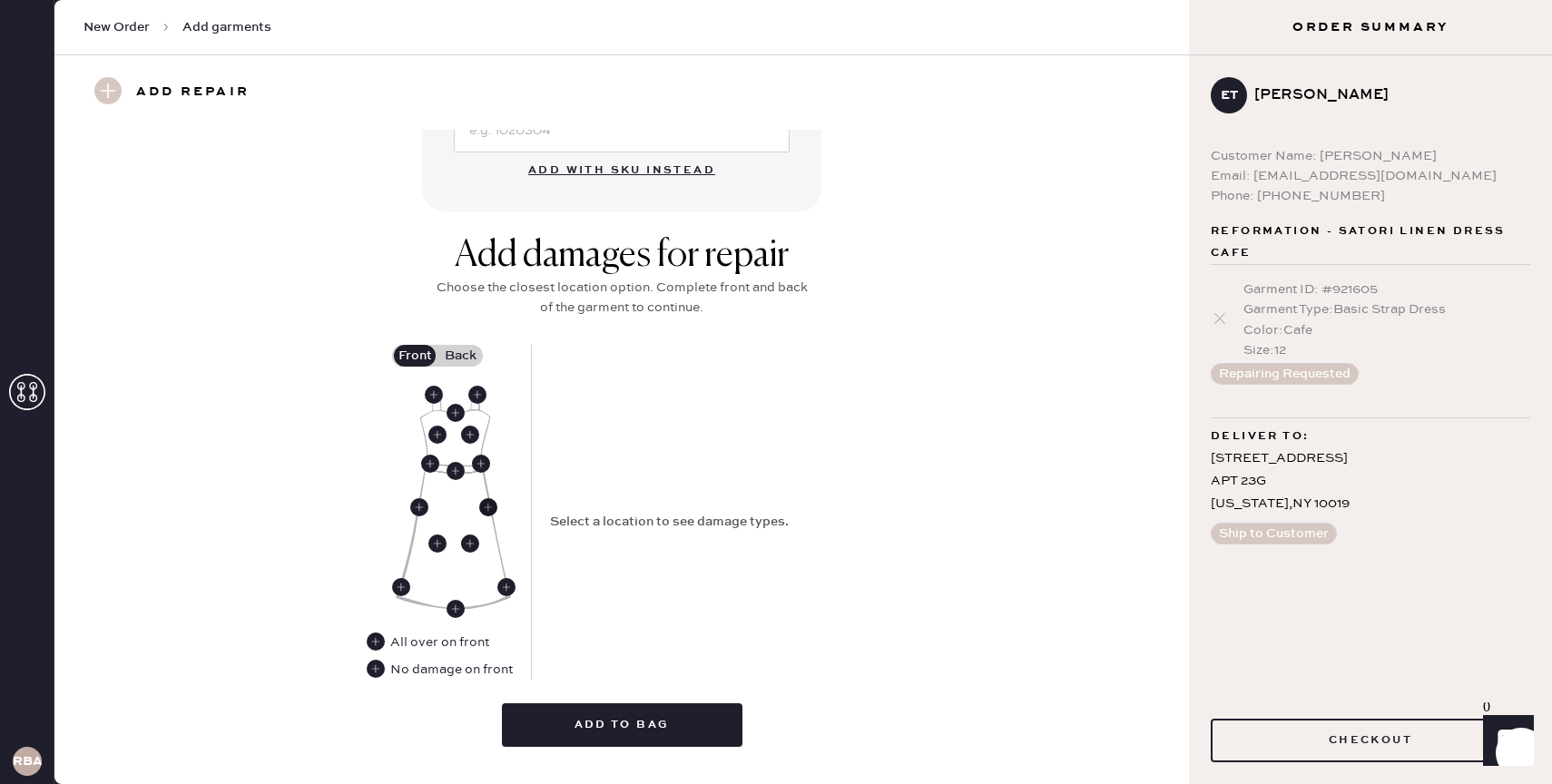
type input "12"
click at [489, 510] on use at bounding box center [488, 507] width 18 height 18
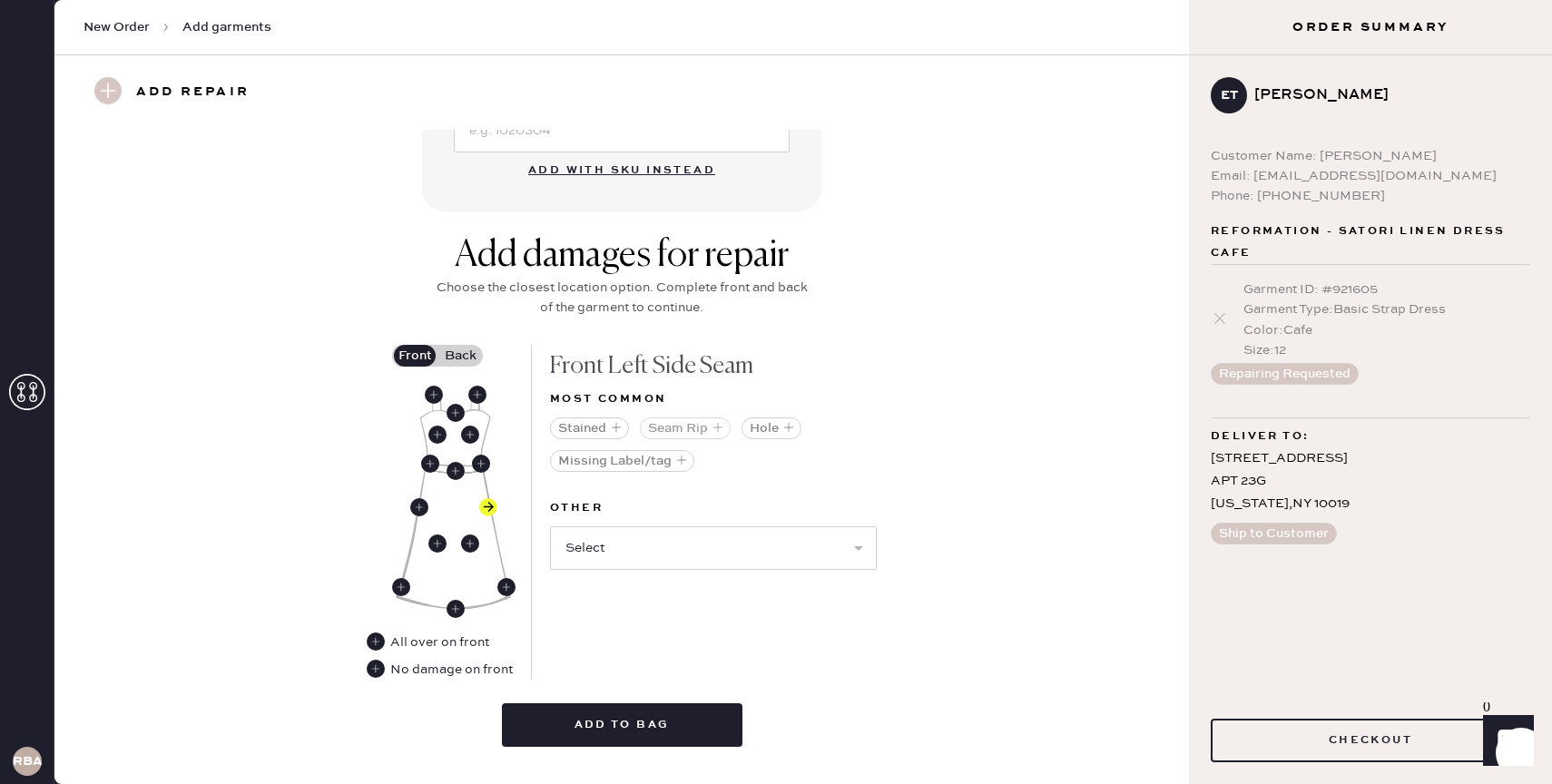
click at [680, 431] on button "Seam Rip" at bounding box center [686, 428] width 91 height 22
click at [702, 515] on select "Select Broken / Ripped Hem Broken Beads Broken Belt Loop Broken Button Broken C…" at bounding box center [714, 515] width 327 height 44
click at [469, 342] on div "Add damages for repair Choose the closest location option. Complete front and b…" at bounding box center [622, 289] width 381 height 111
click at [469, 357] on label "Back" at bounding box center [460, 356] width 45 height 22
click at [460, 356] on input "Back" at bounding box center [460, 356] width 0 height 0
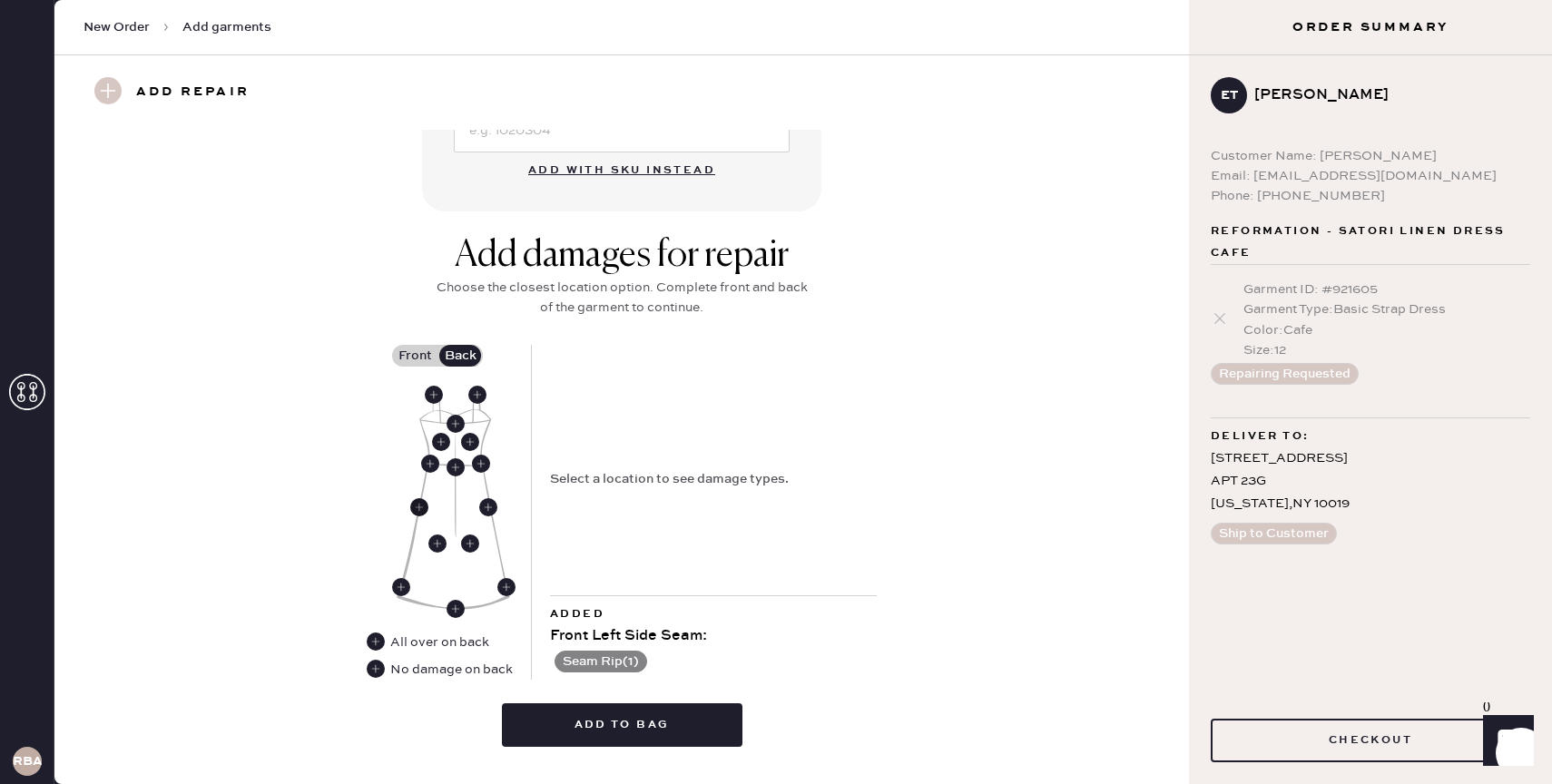
click at [413, 505] on use at bounding box center [419, 507] width 18 height 18
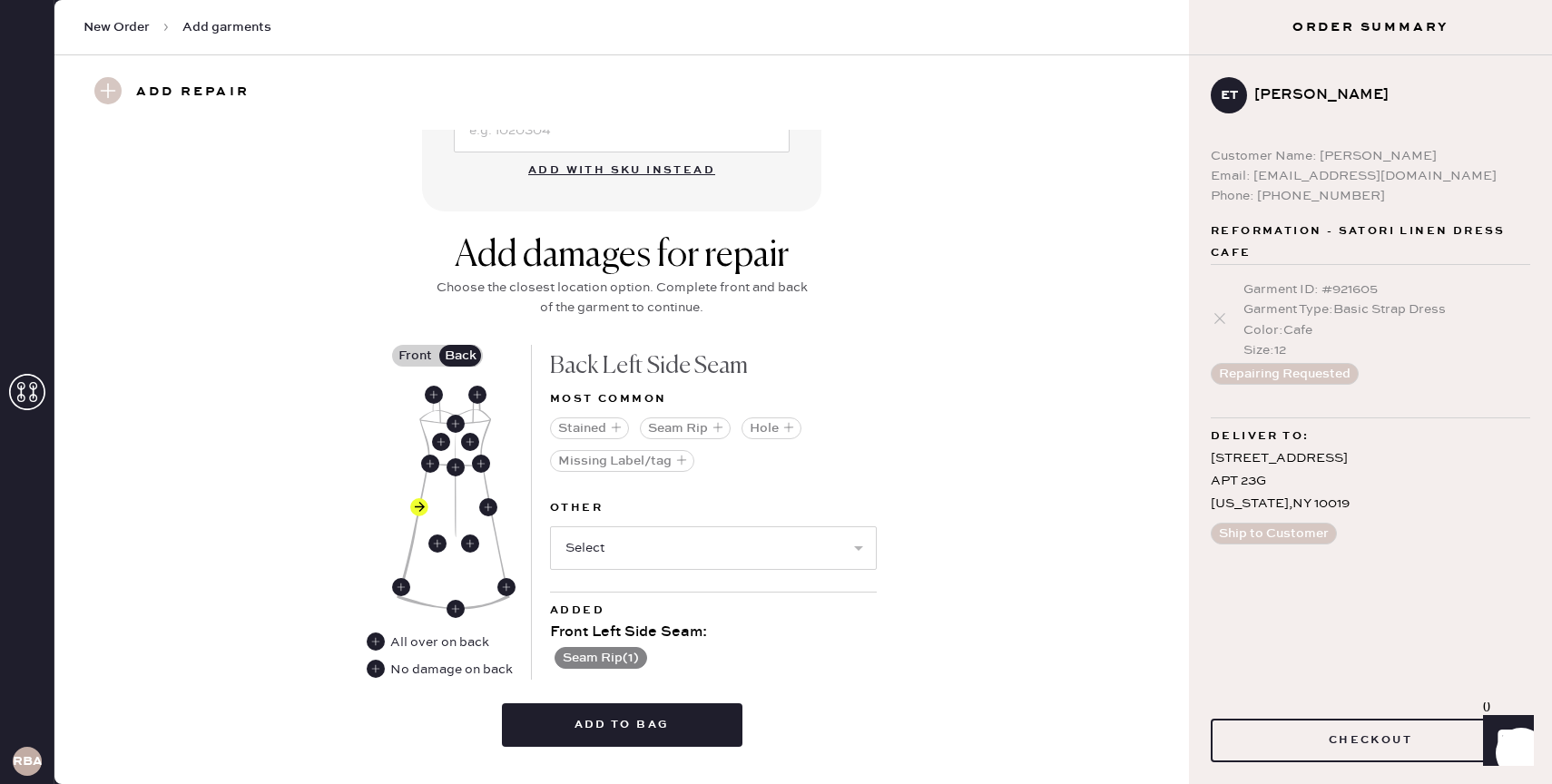
scroll to position [630, 0]
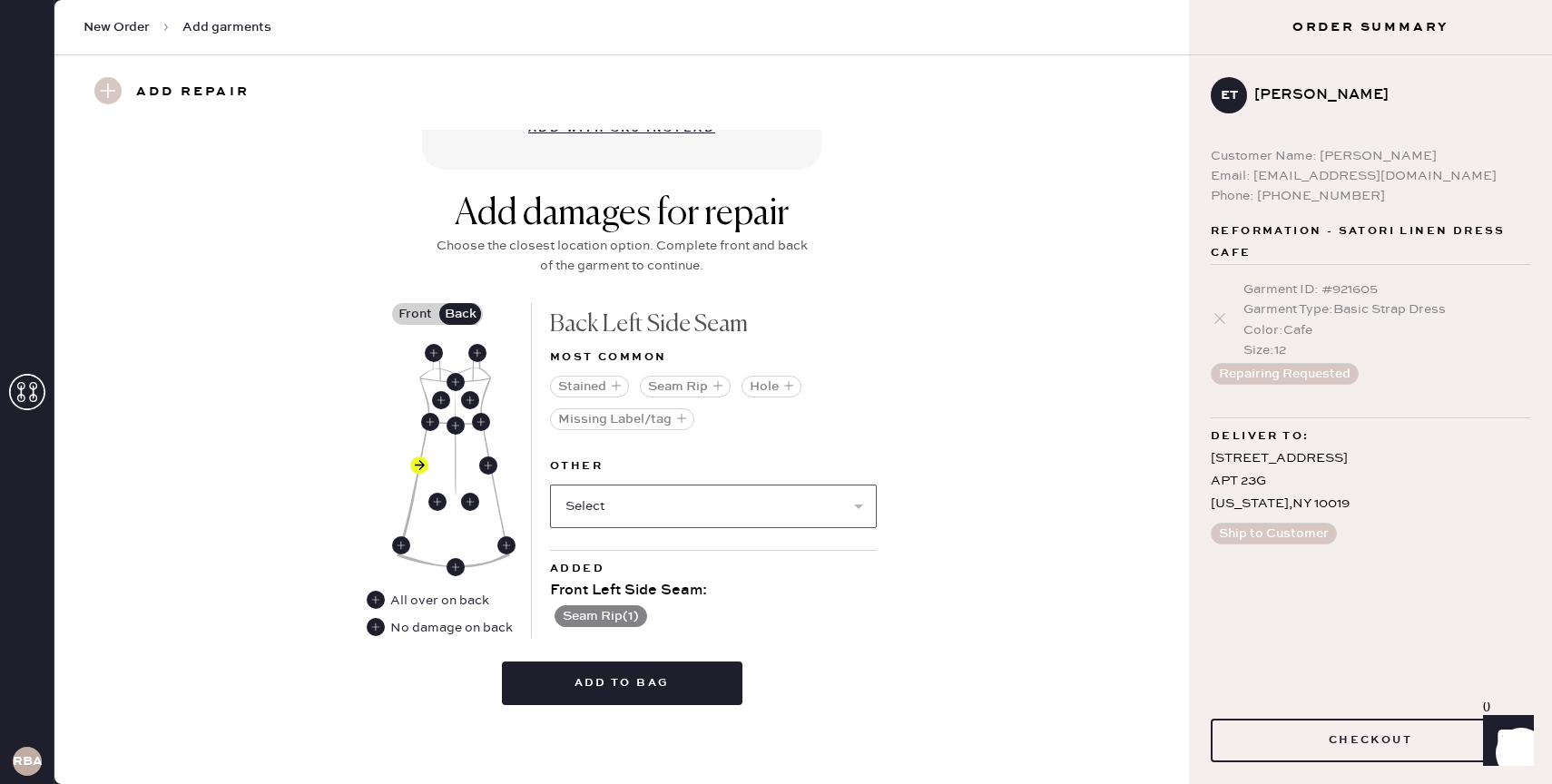
click at [685, 512] on select "Select Broken / Ripped Hem Broken Beads Broken Belt Loop Broken Button Broken C…" at bounding box center [714, 506] width 327 height 44
select select "1665"
click at [550, 484] on select "Select Broken / Ripped Hem Broken Beads Broken Belt Loop Broken Button Broken C…" at bounding box center [714, 506] width 327 height 44
select select
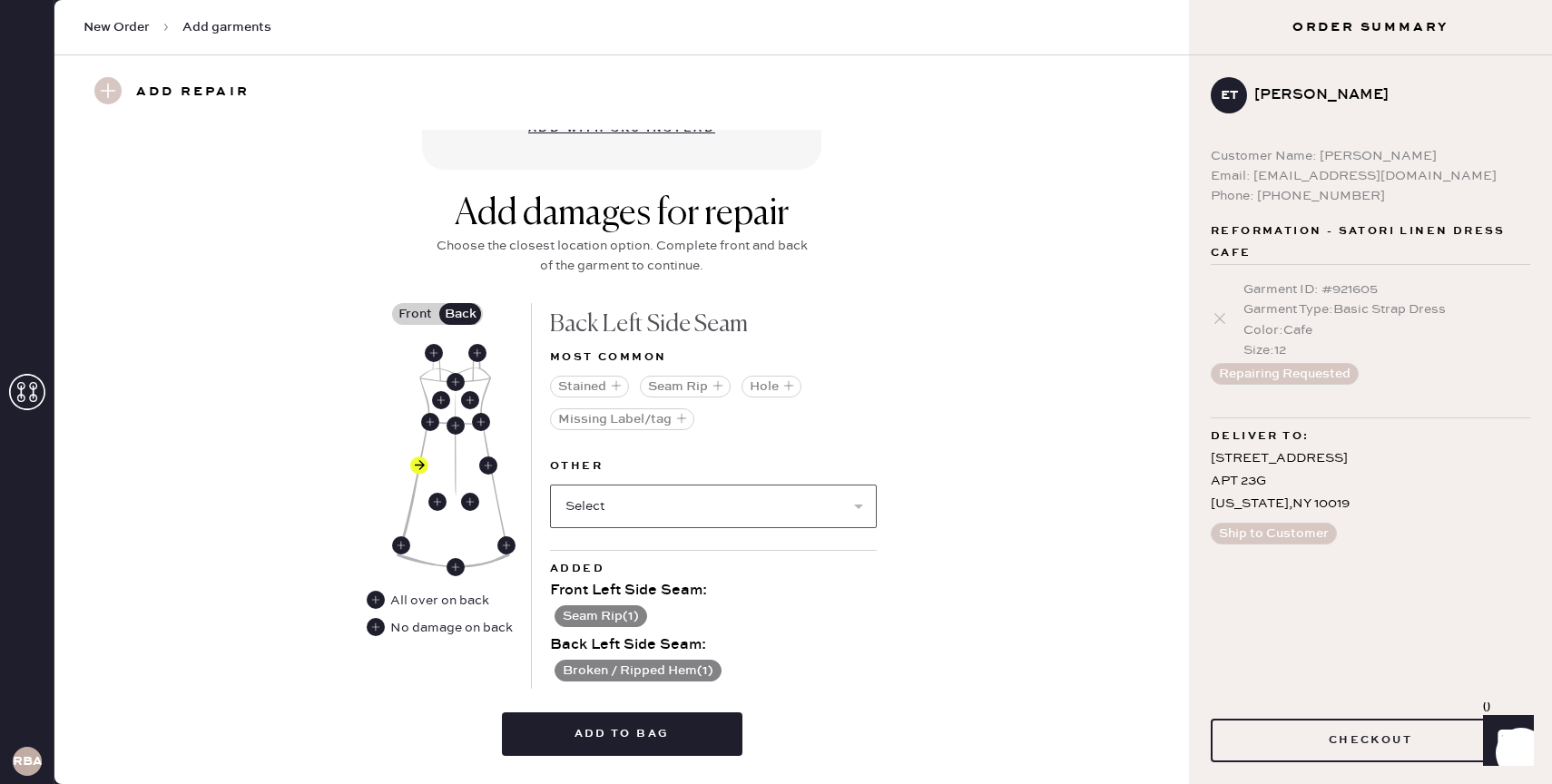
scroll to position [681, 0]
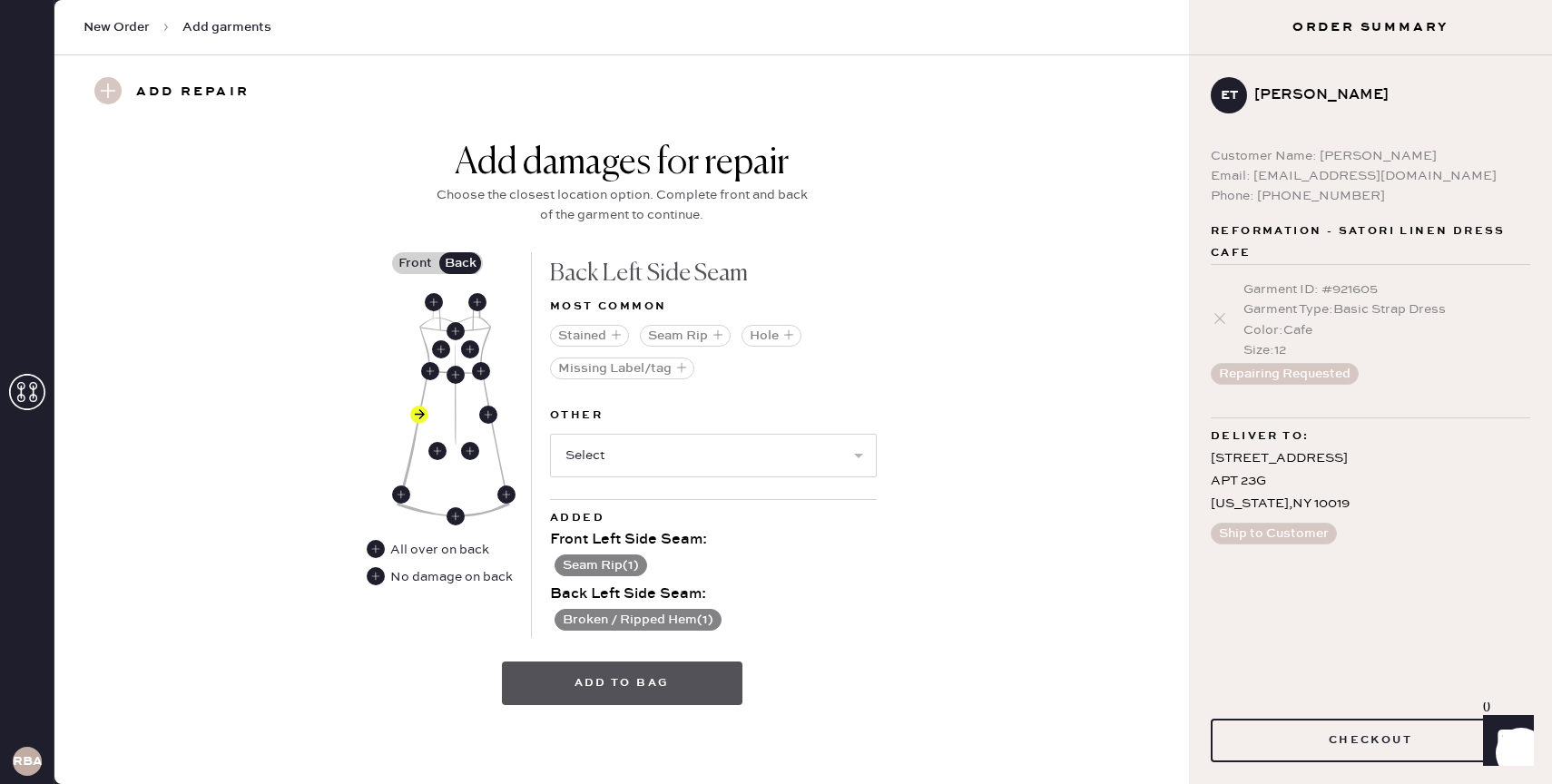
click at [624, 682] on button "Add to bag" at bounding box center [622, 682] width 241 height 44
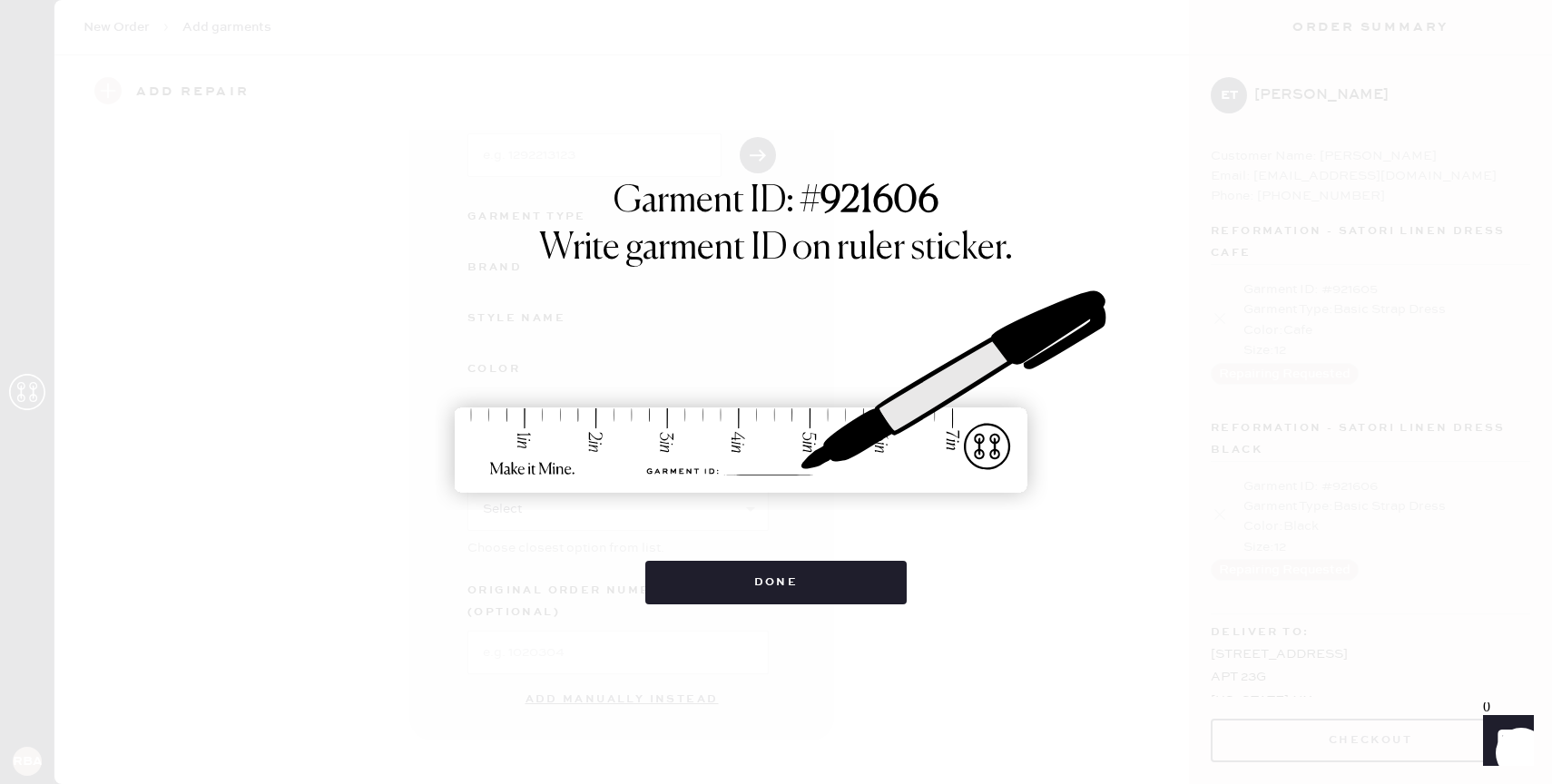
scroll to position [109, 0]
click at [872, 580] on button "Done" at bounding box center [776, 582] width 262 height 44
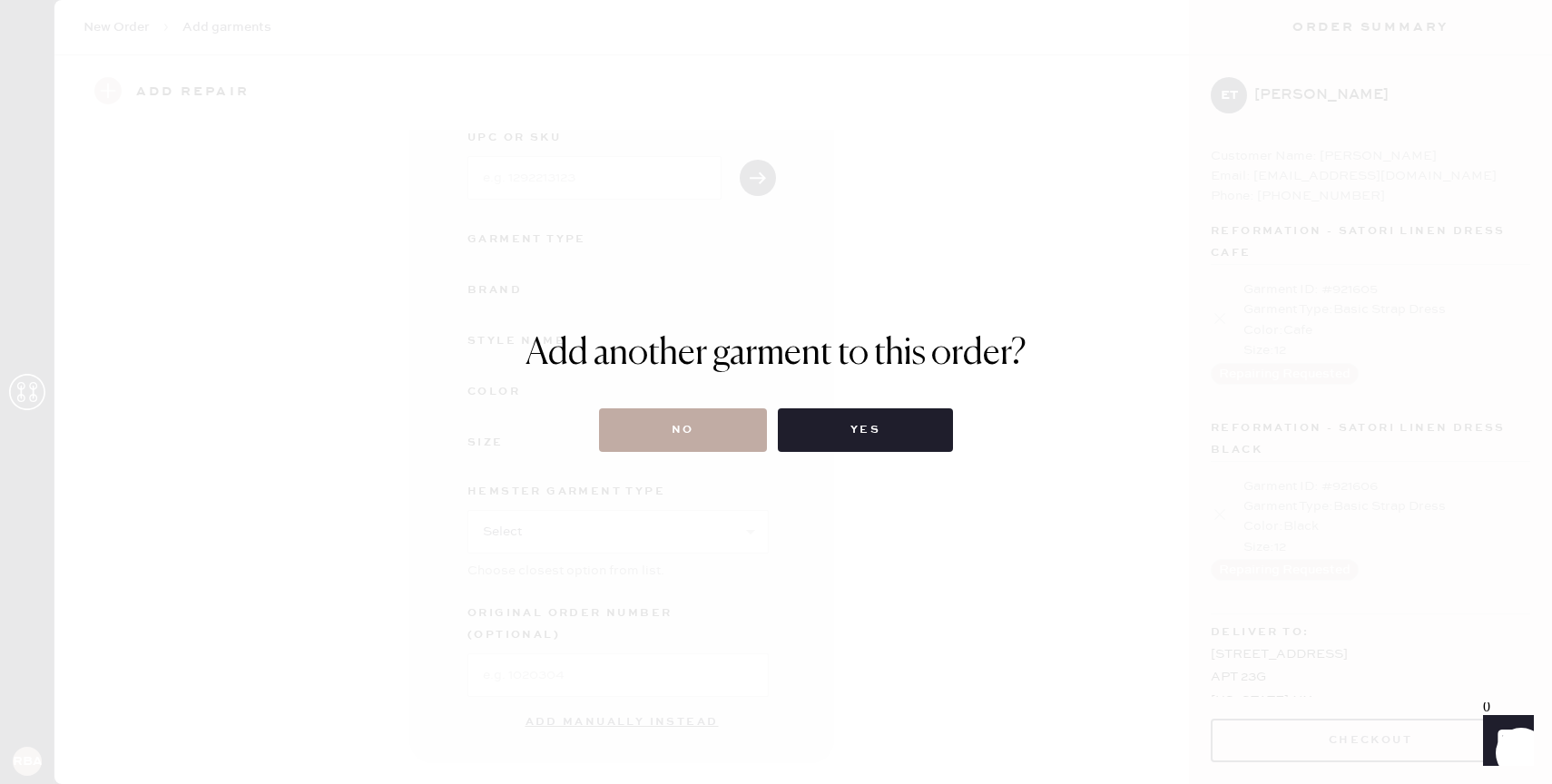
click at [748, 419] on button "No" at bounding box center [684, 429] width 168 height 44
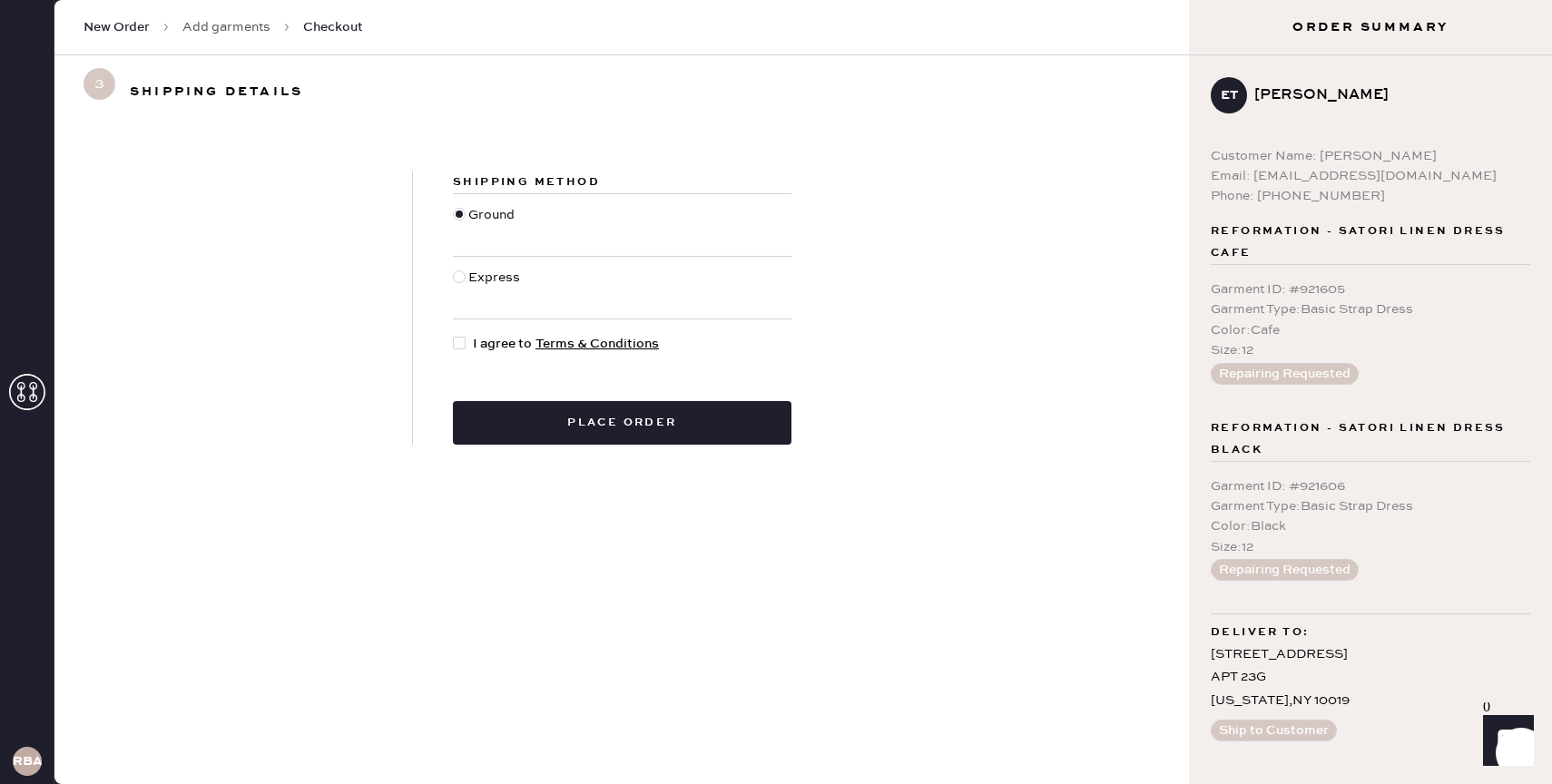
click at [461, 344] on div at bounding box center [459, 342] width 13 height 13
click at [454, 334] on input "I agree to Terms & Conditions" at bounding box center [454, 334] width 1 height 1
checkbox input "true"
click at [531, 419] on button "Place order" at bounding box center [623, 422] width 338 height 44
